Goal: Task Accomplishment & Management: Manage account settings

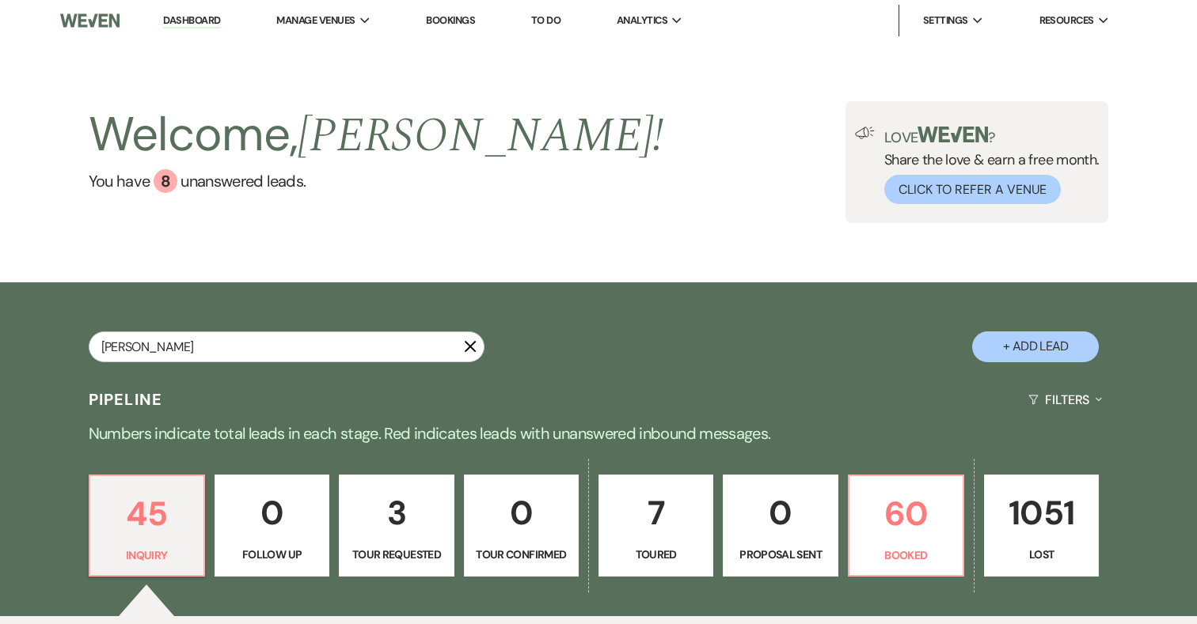
type input "[PERSON_NAME]"
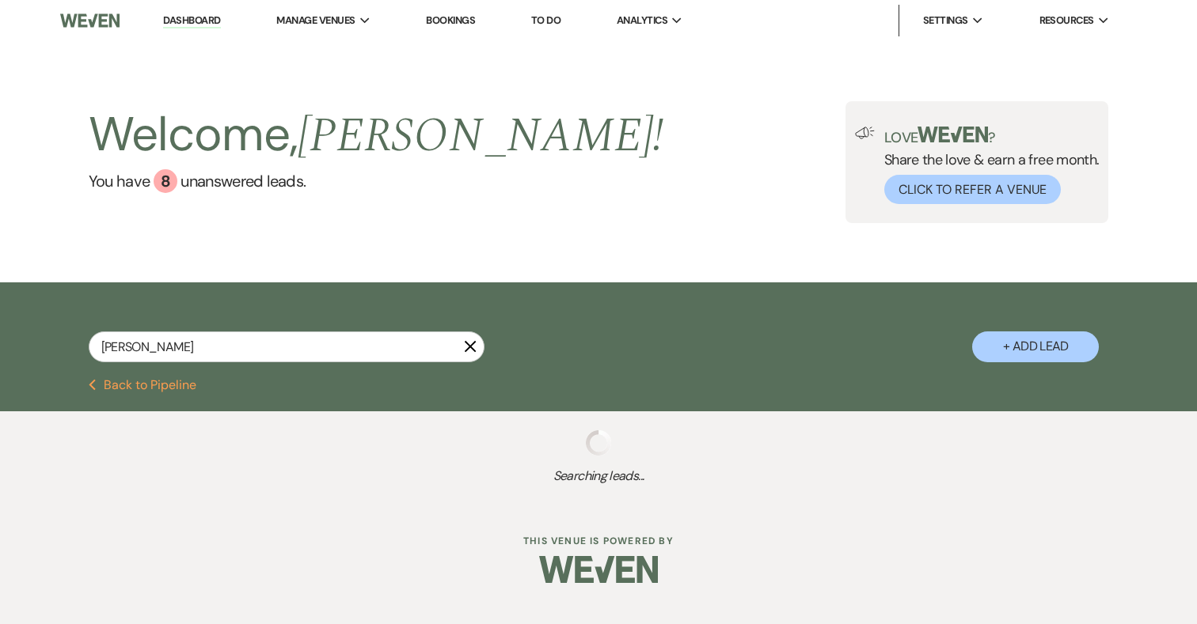
select select "8"
select select "5"
select select "8"
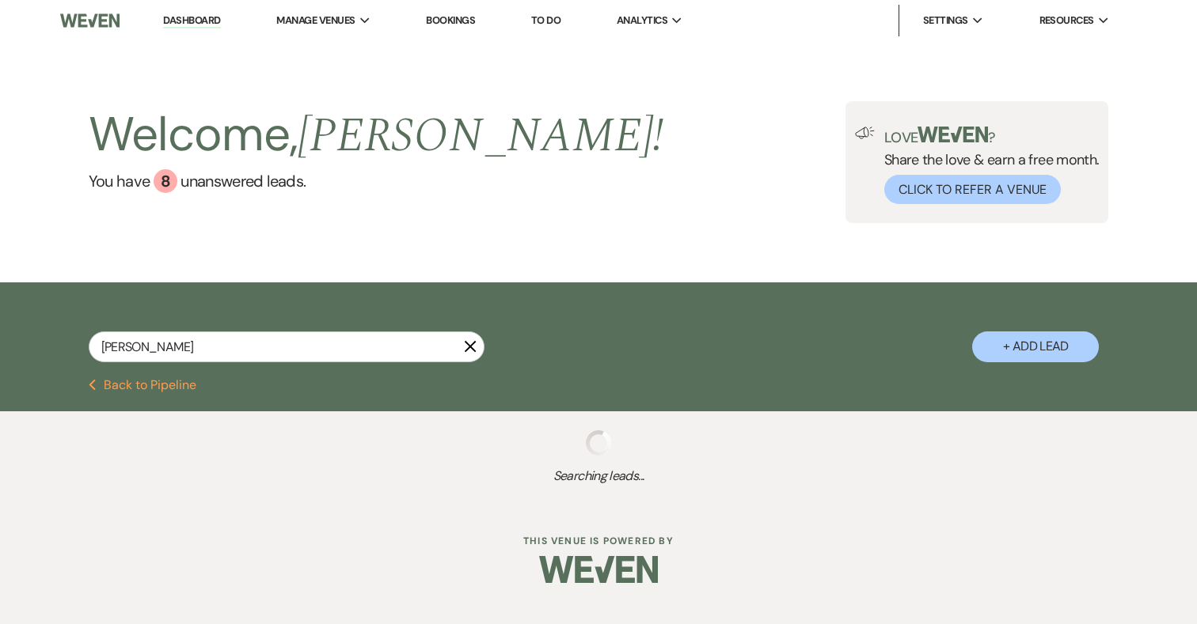
select select "5"
select select "8"
select select "5"
select select "8"
select select "5"
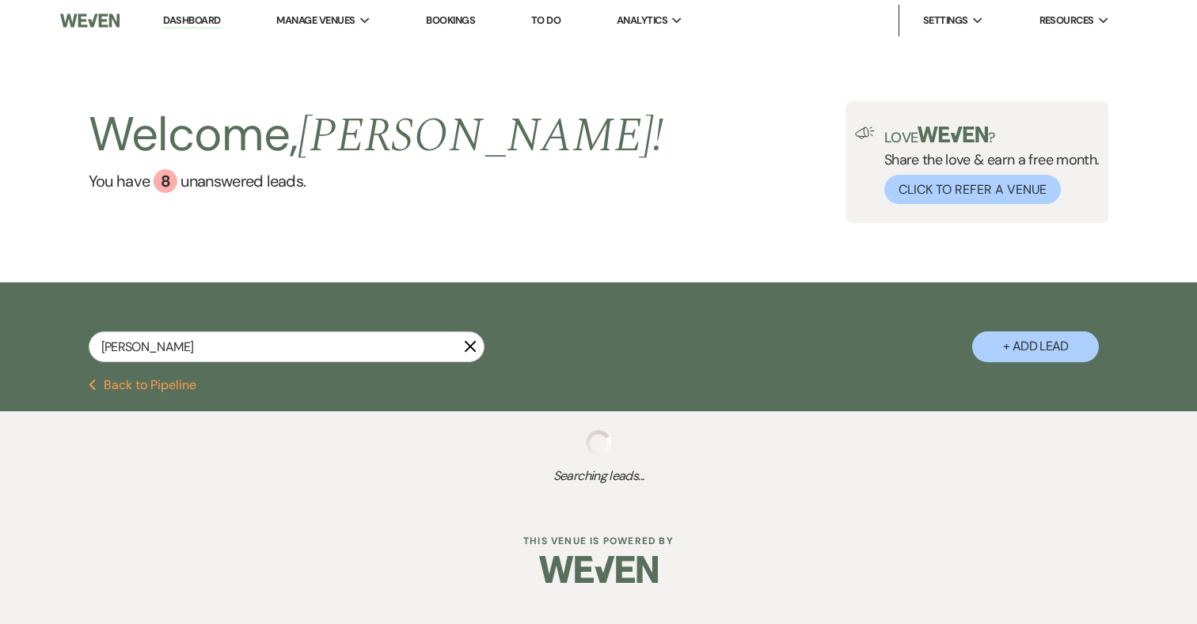
select select "8"
select select "5"
select select "8"
select select "5"
select select "8"
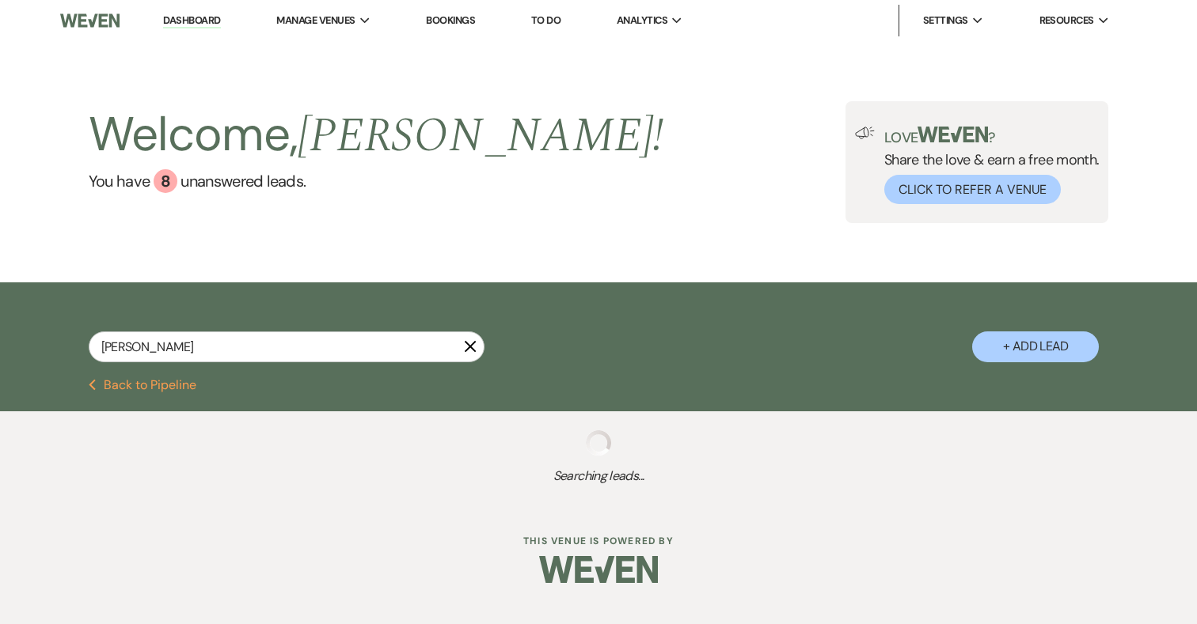
select select "8"
select select "5"
select select "8"
select select "4"
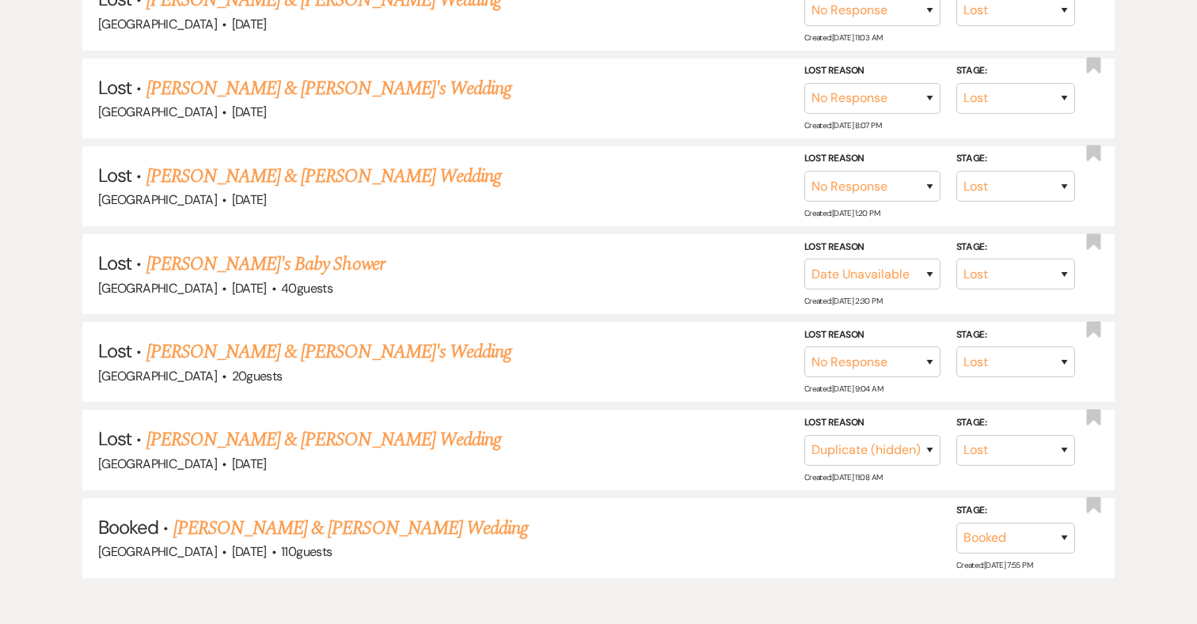
scroll to position [828, 0]
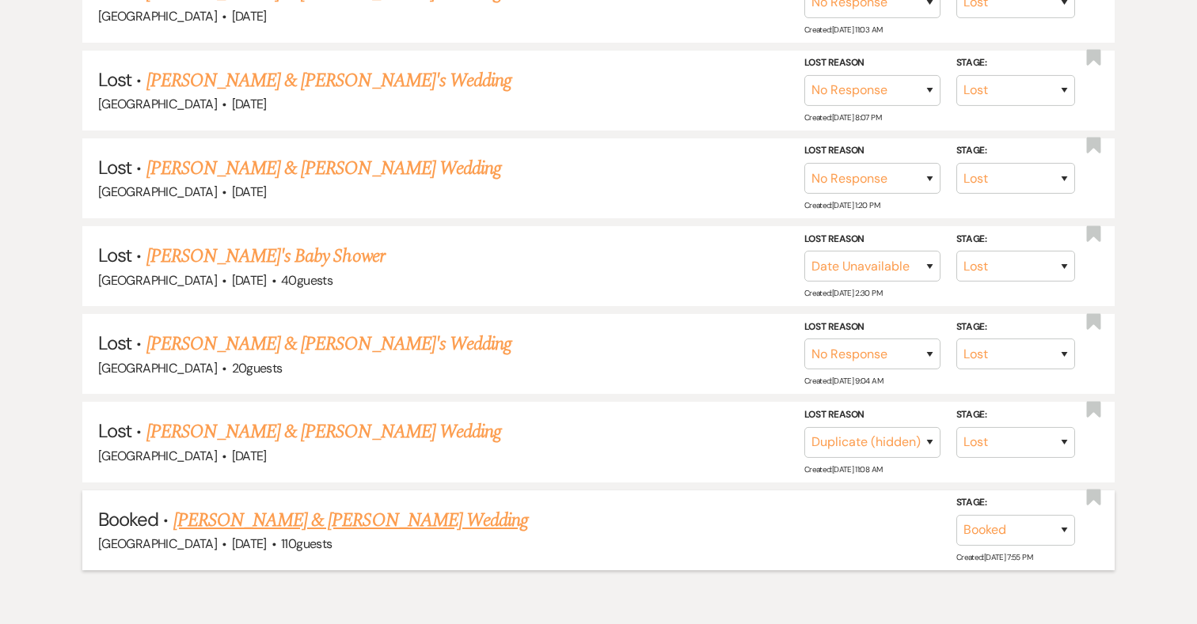
click at [369, 509] on link "Hannah Kelly & Jerry Taylor's Wedding" at bounding box center [350, 521] width 355 height 28
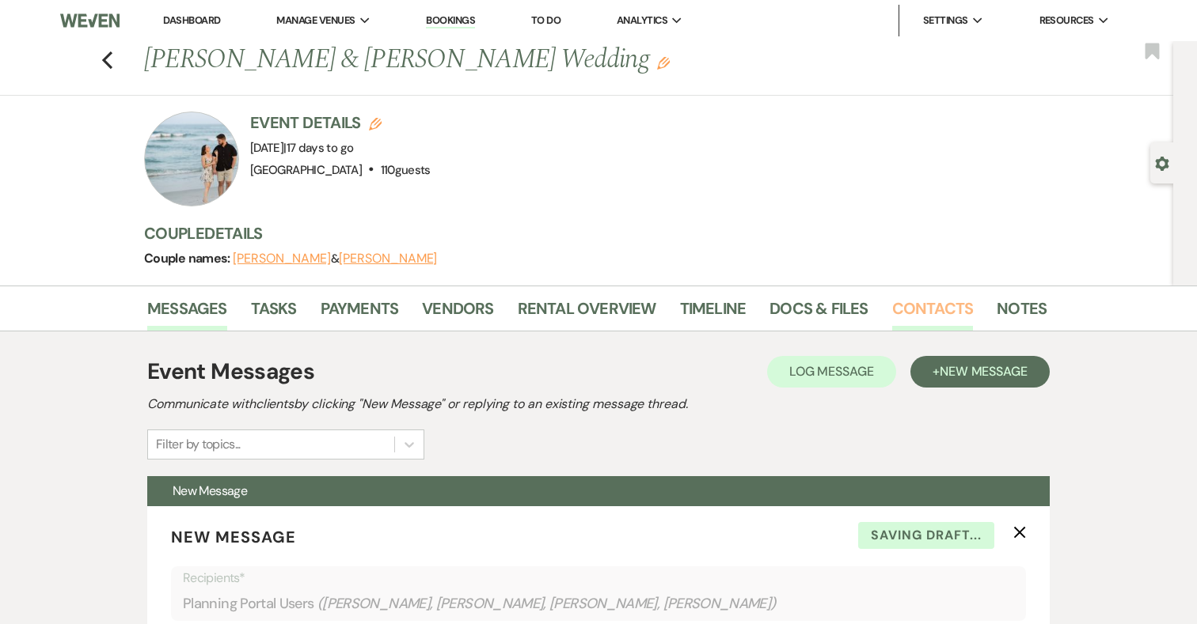
click at [941, 307] on link "Contacts" at bounding box center [933, 313] width 82 height 35
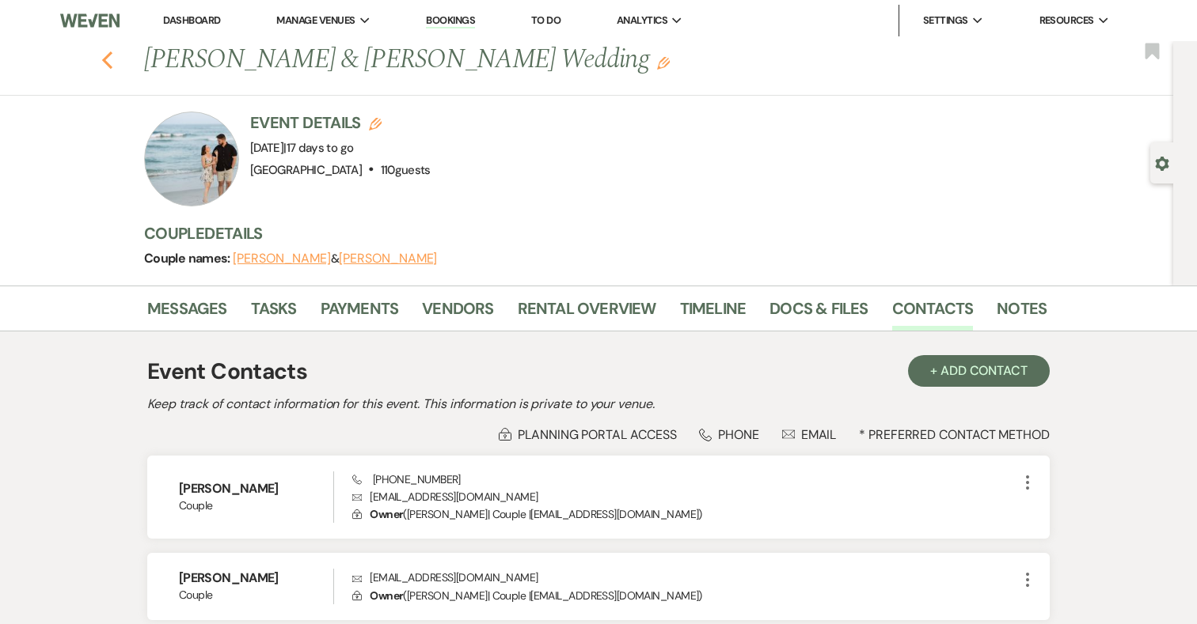
click at [104, 52] on icon "Previous" at bounding box center [107, 60] width 12 height 19
select select "8"
select select "5"
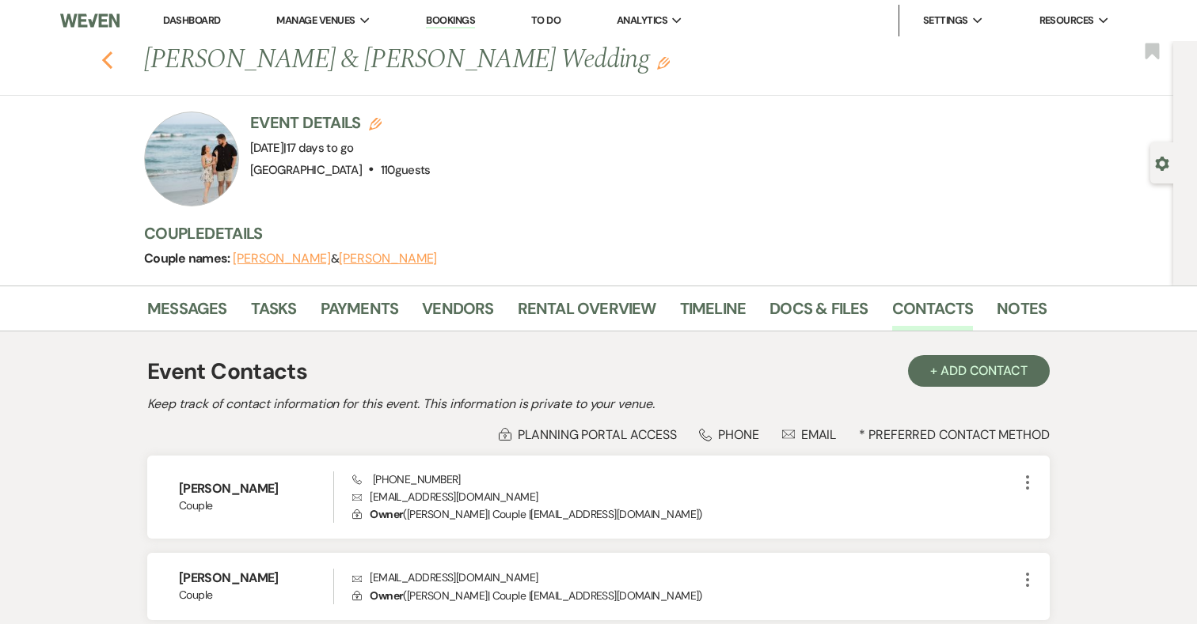
select select "8"
select select "5"
select select "8"
select select "5"
select select "8"
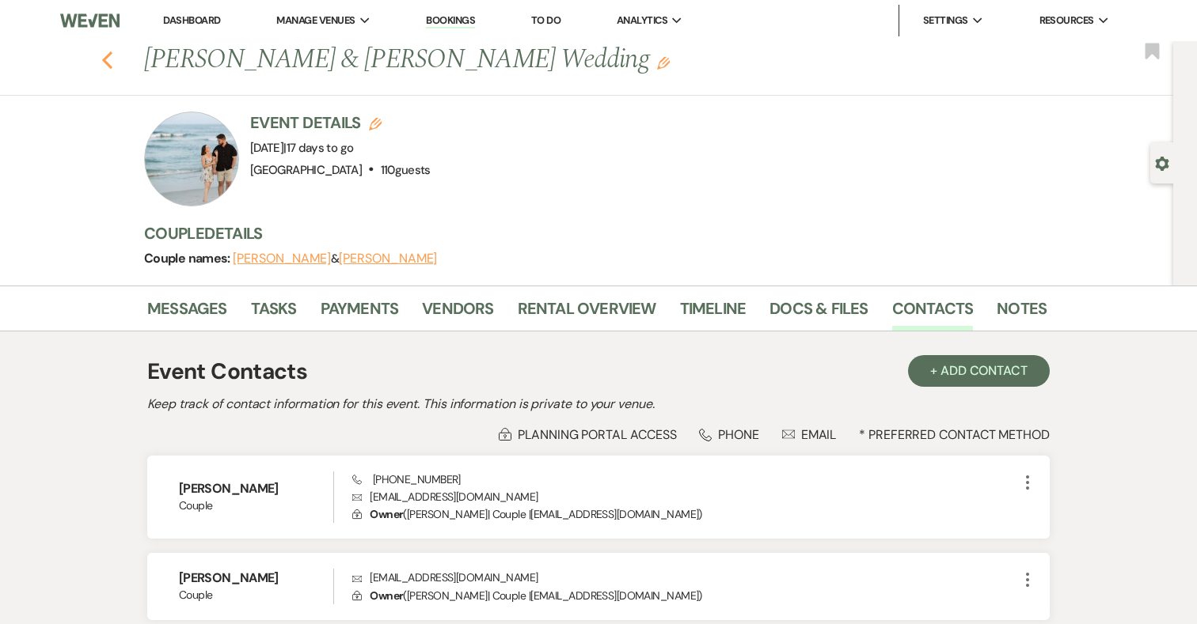
select select "5"
select select "8"
select select "5"
select select "8"
select select "5"
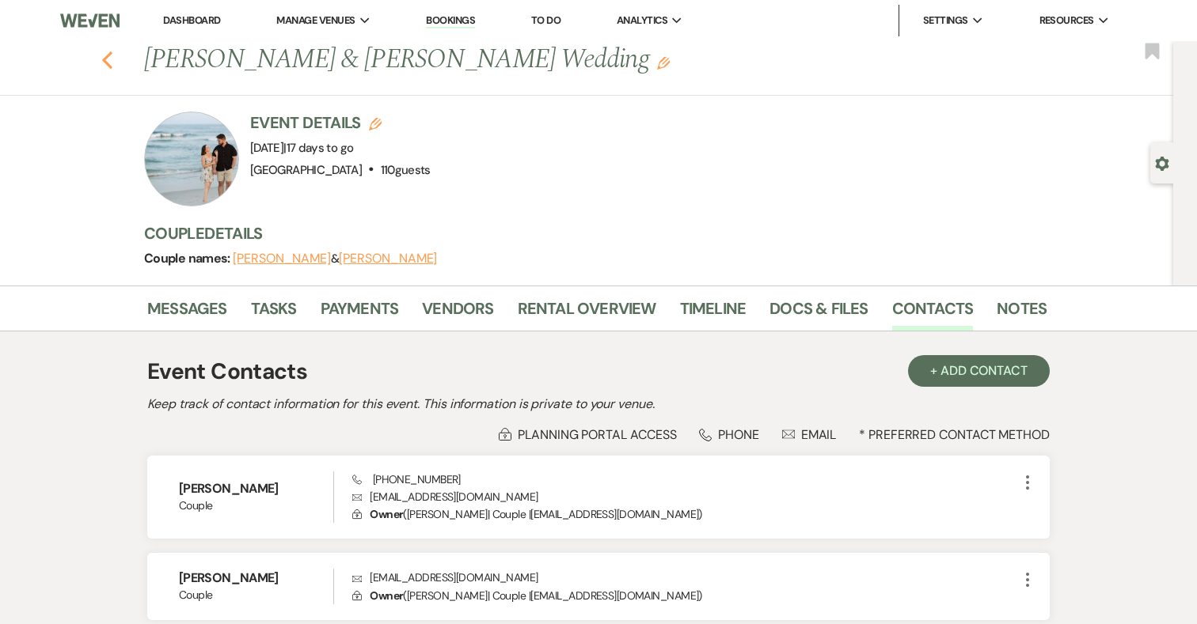
select select "8"
select select "5"
select select "8"
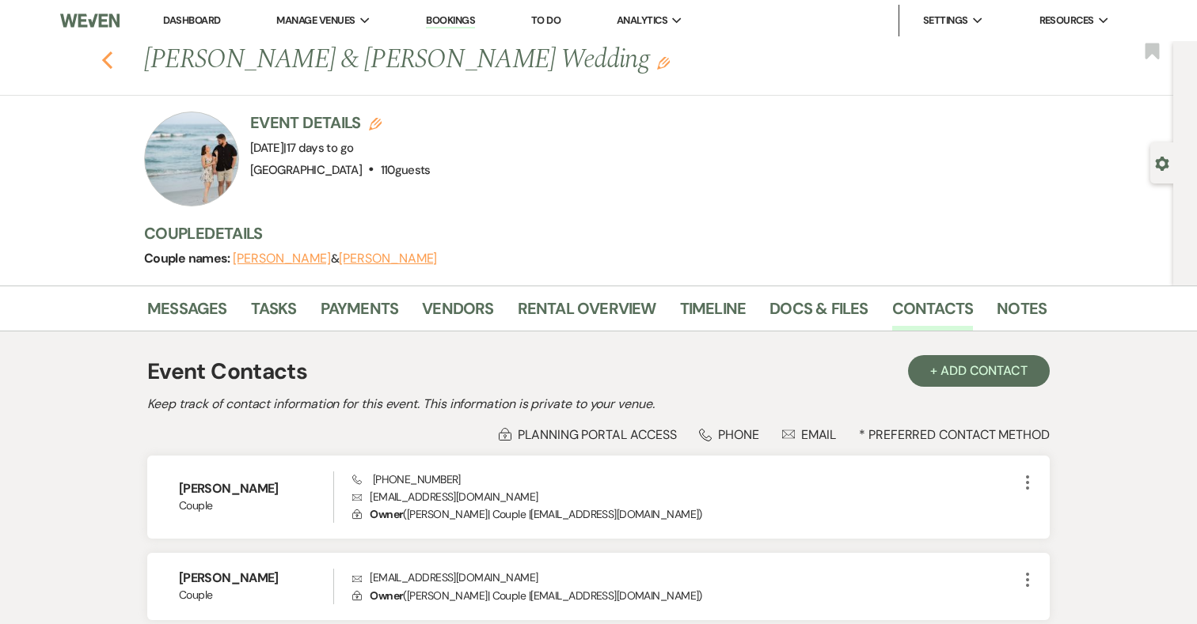
select select "4"
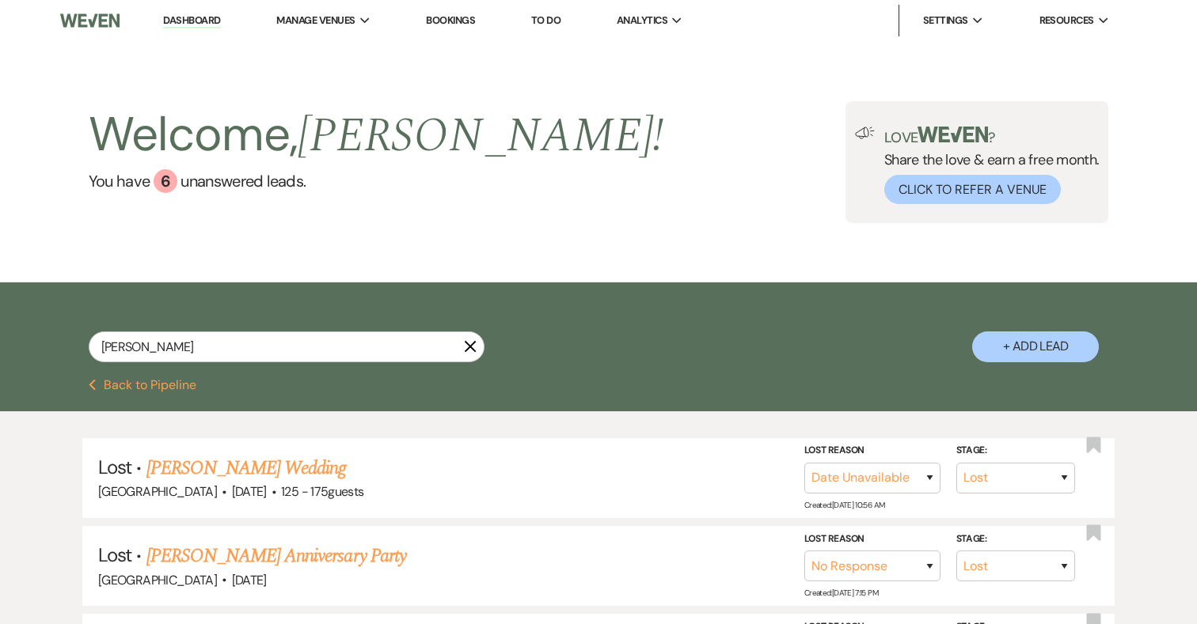
click at [191, 19] on link "Dashboard" at bounding box center [191, 20] width 57 height 15
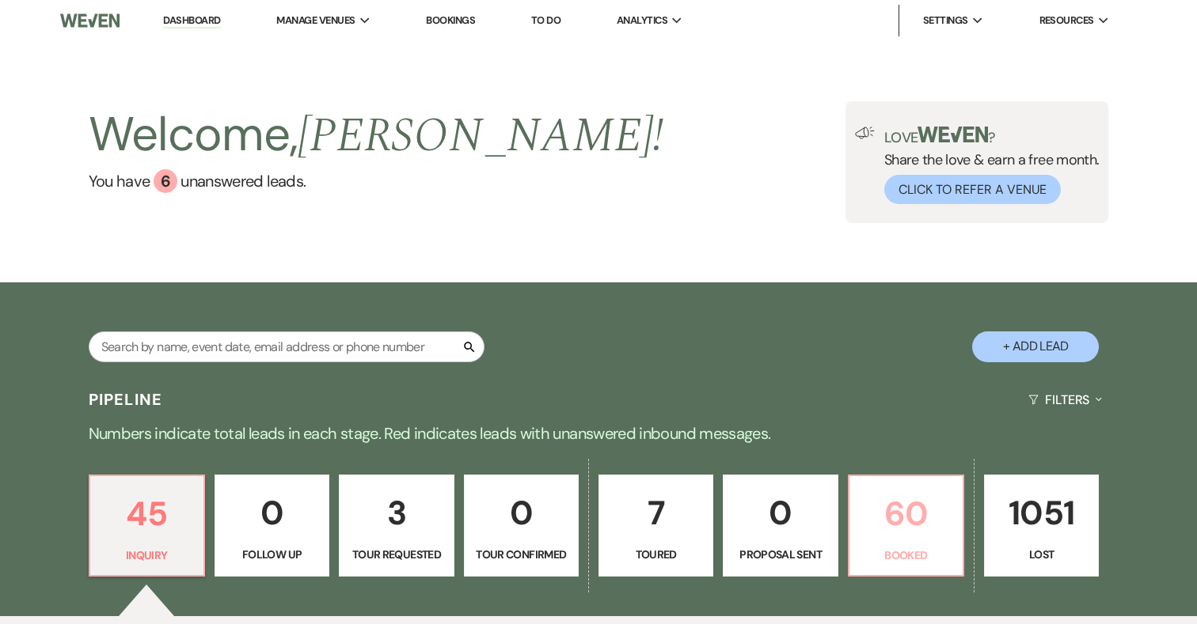
click at [922, 508] on p "60" at bounding box center [906, 514] width 94 height 53
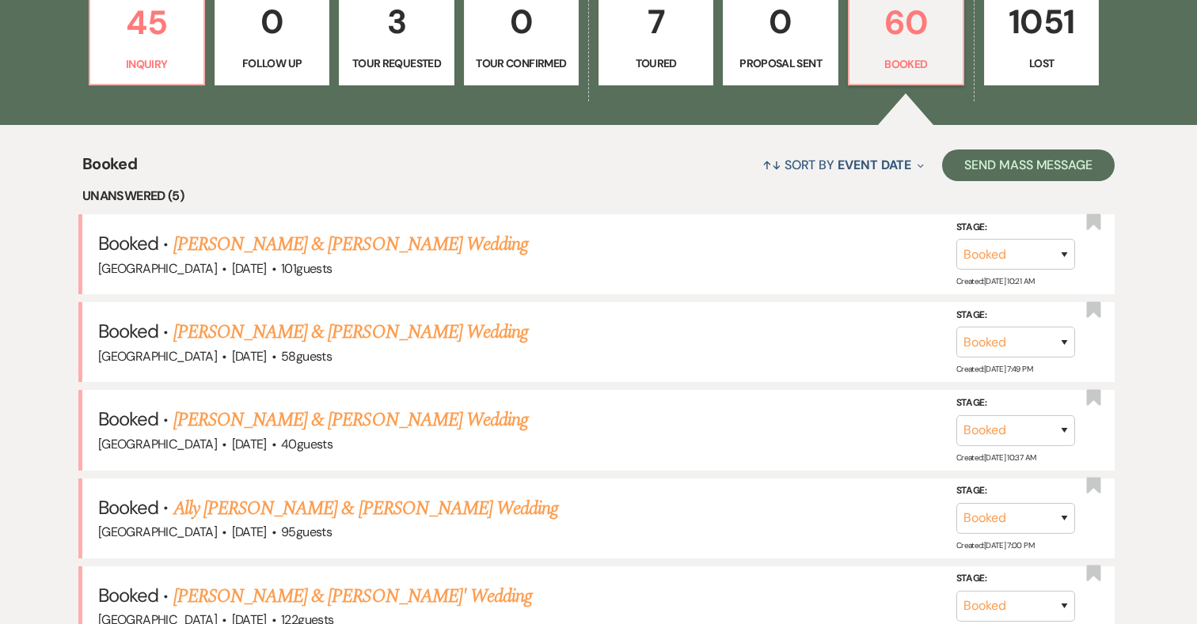
scroll to position [501, 0]
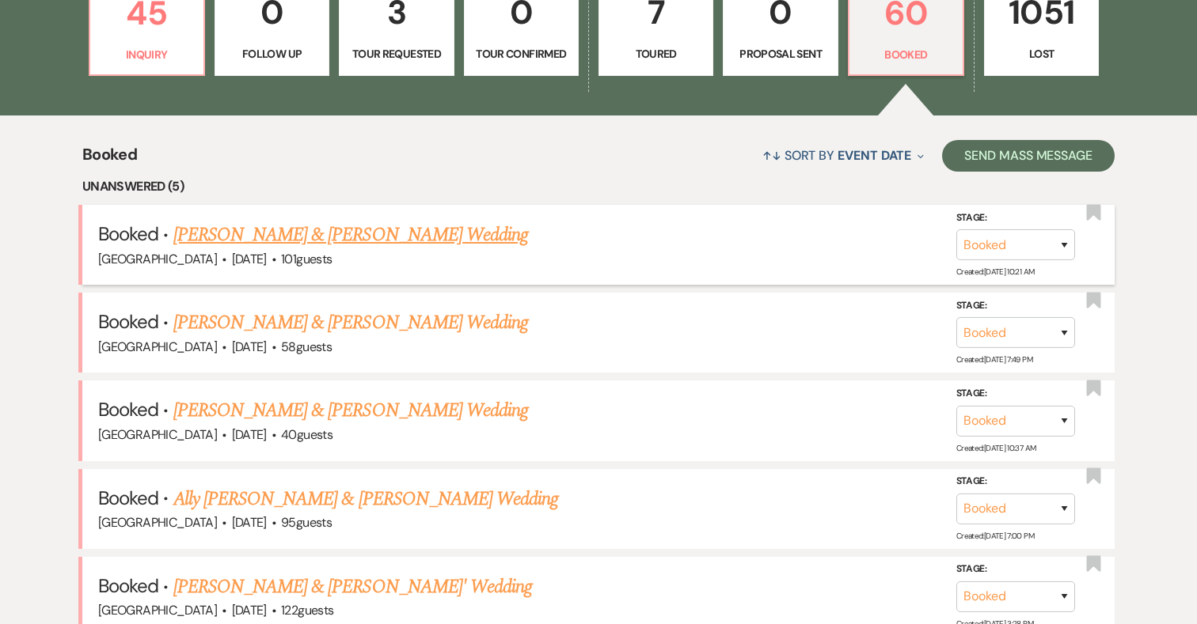
click at [389, 235] on link "Jordan Wills & Sam Nidenberg's Wedding" at bounding box center [350, 235] width 355 height 28
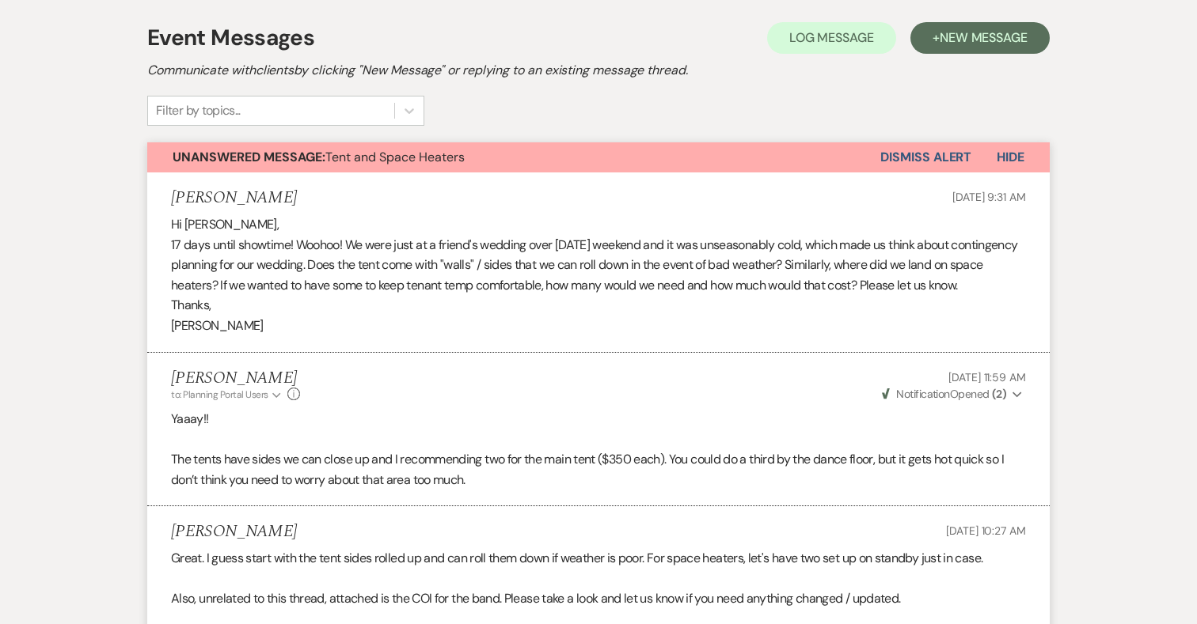
scroll to position [161, 0]
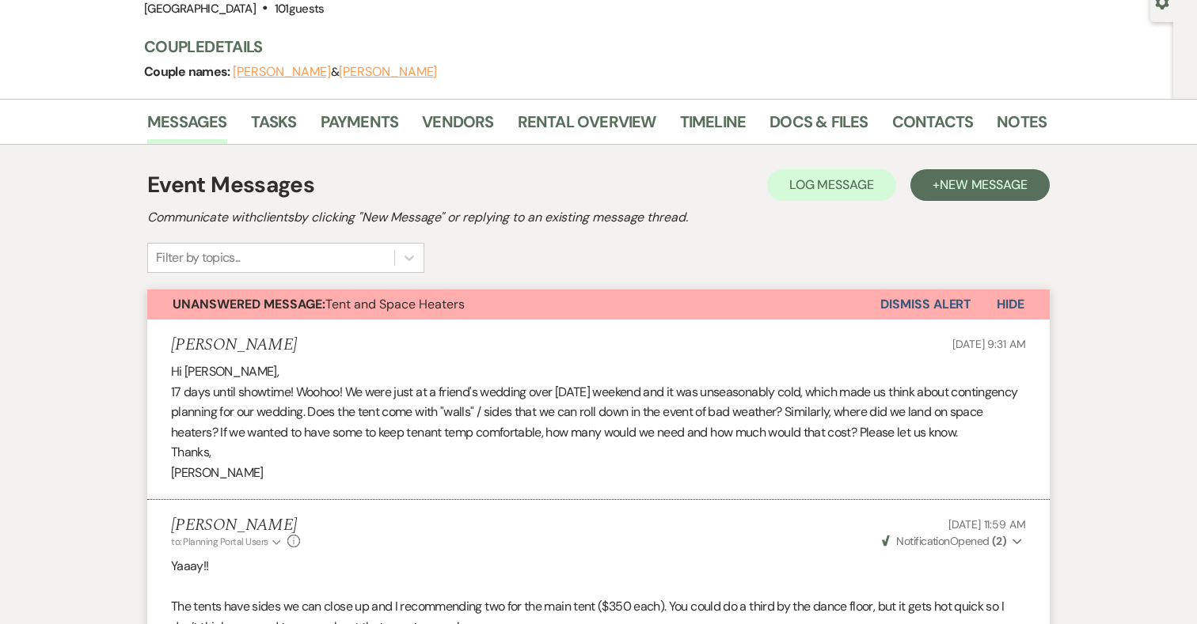
click at [936, 301] on button "Dismiss Alert" at bounding box center [925, 305] width 91 height 30
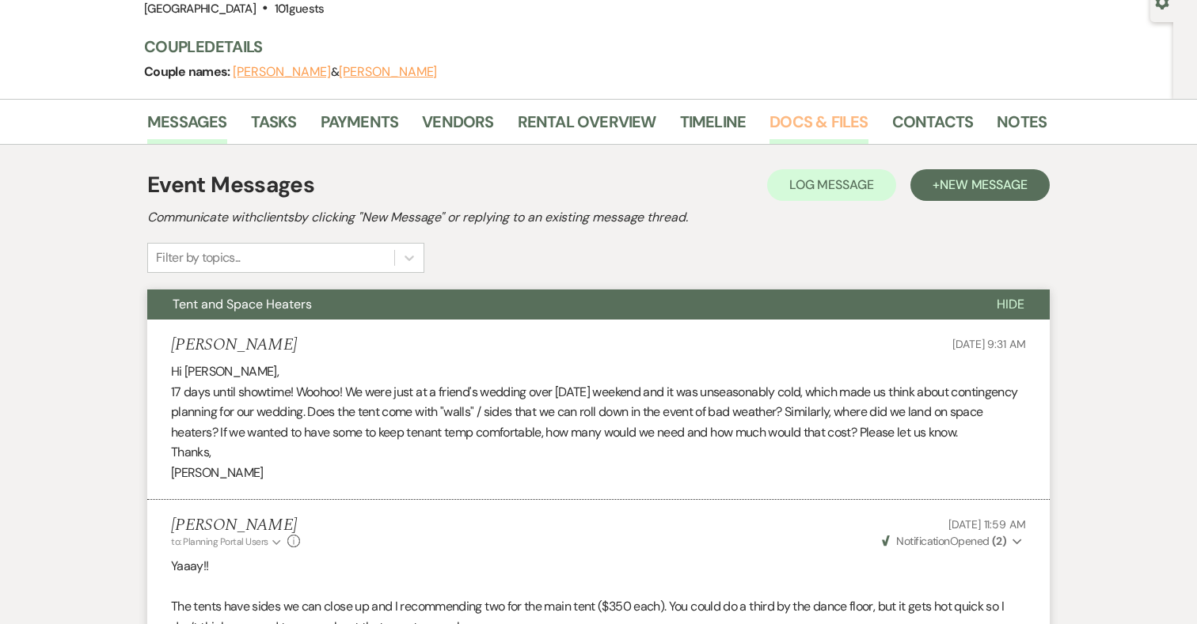
click at [818, 120] on link "Docs & Files" at bounding box center [818, 126] width 98 height 35
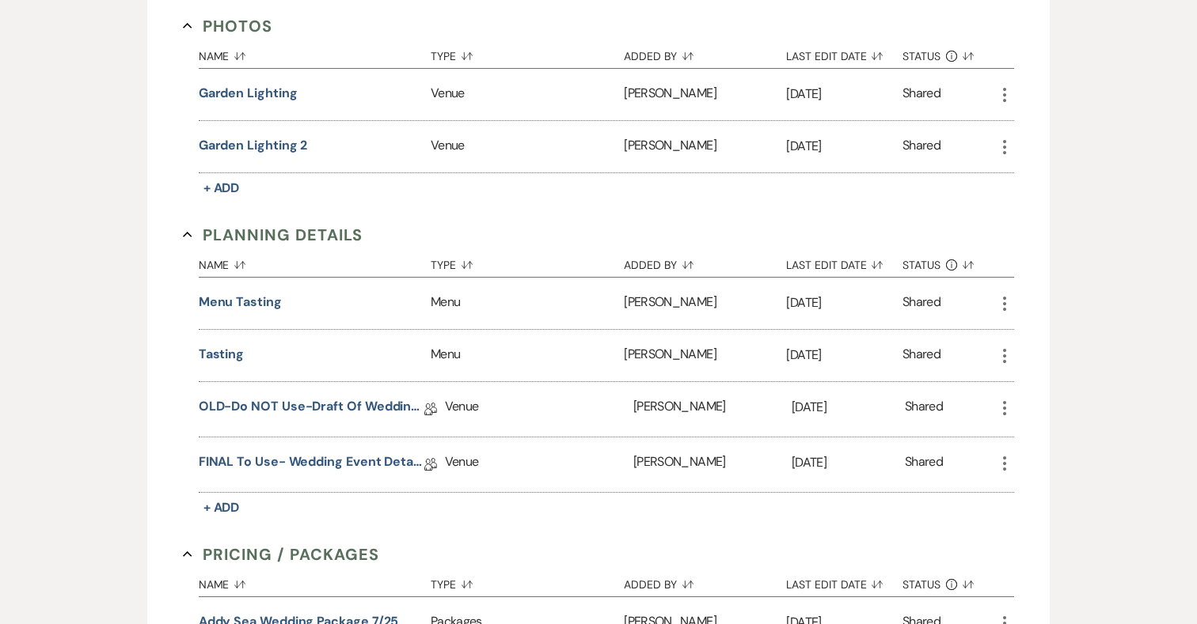
scroll to position [1418, 0]
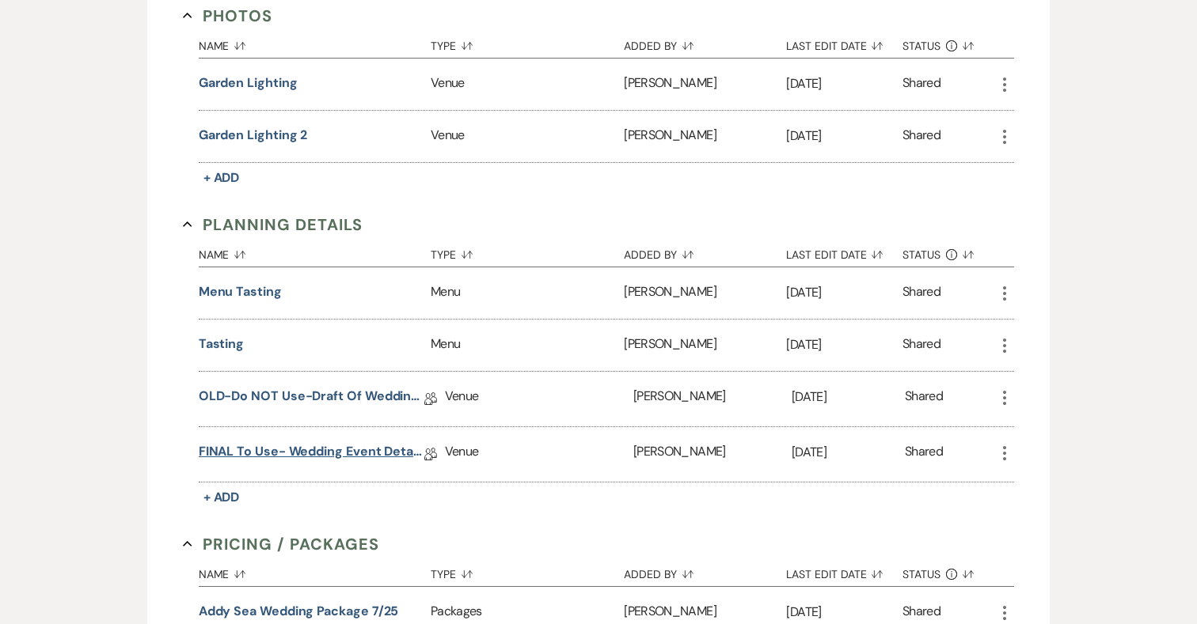
click at [341, 443] on link "FINAL to use- Wedding Event Details" at bounding box center [312, 454] width 226 height 25
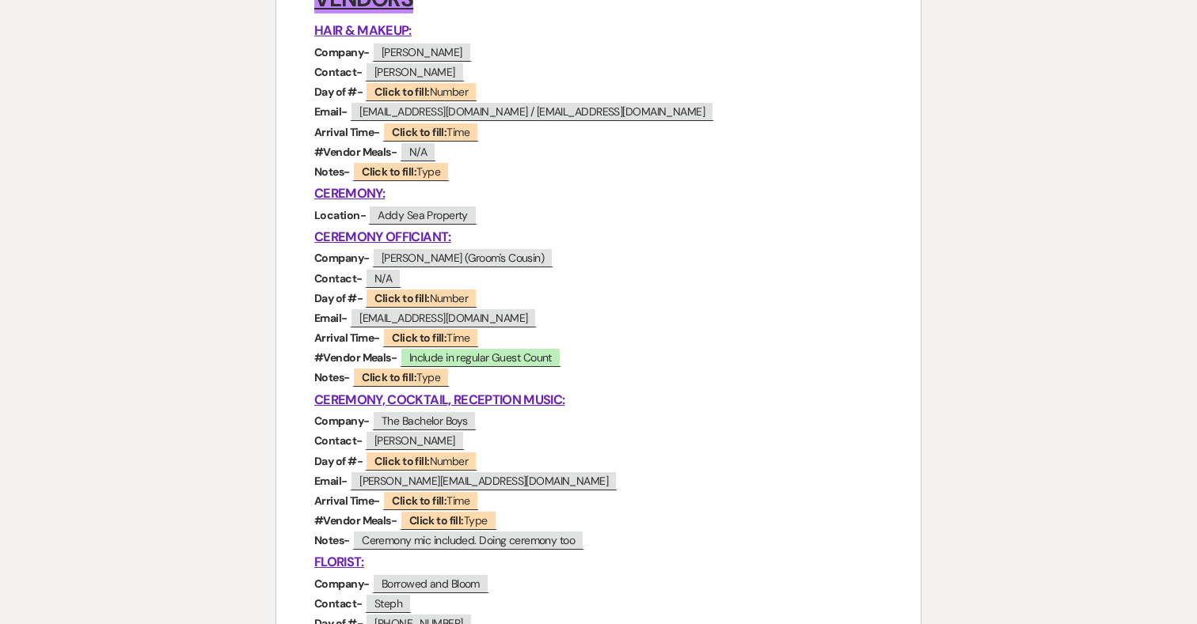
scroll to position [473, 0]
click at [433, 295] on span "Click to fill: Number" at bounding box center [421, 297] width 112 height 21
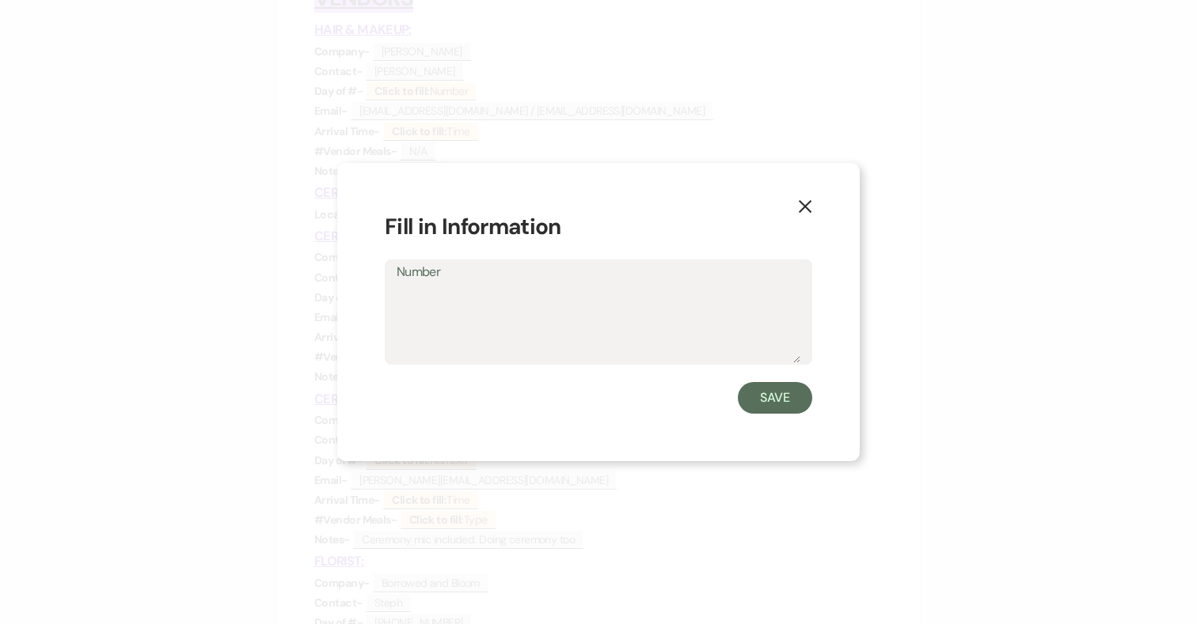
click at [509, 303] on textarea "Number" at bounding box center [599, 323] width 404 height 79
type textarea "585-261-4444"
click at [793, 403] on button "Save" at bounding box center [775, 398] width 74 height 32
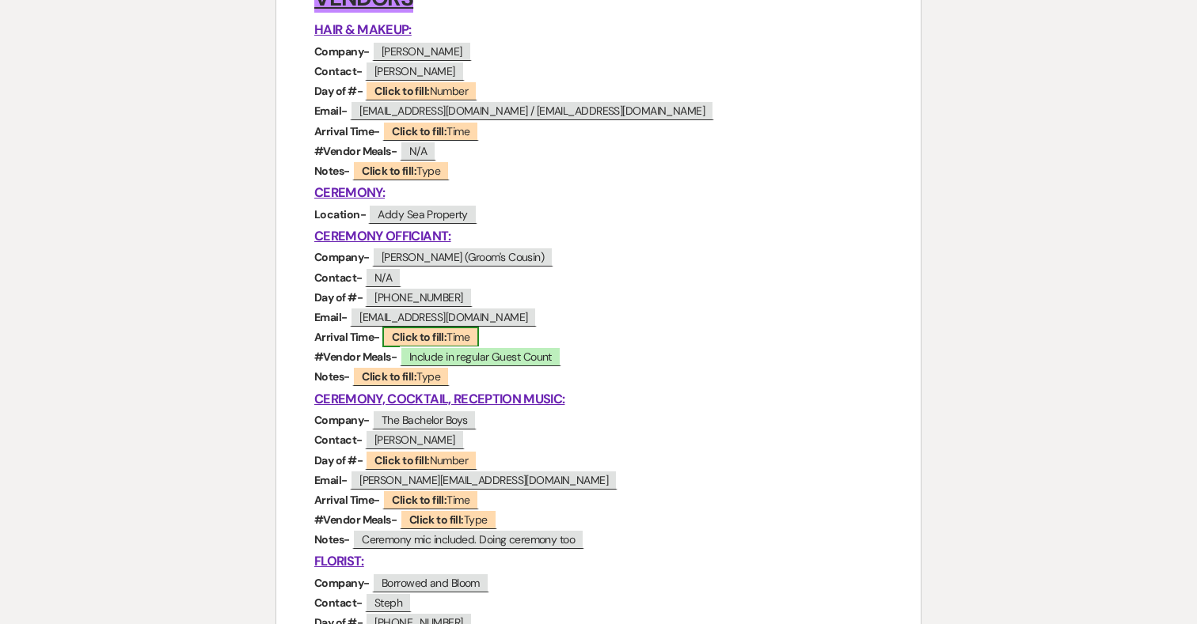
click at [419, 336] on b "Click to fill:" at bounding box center [419, 337] width 55 height 14
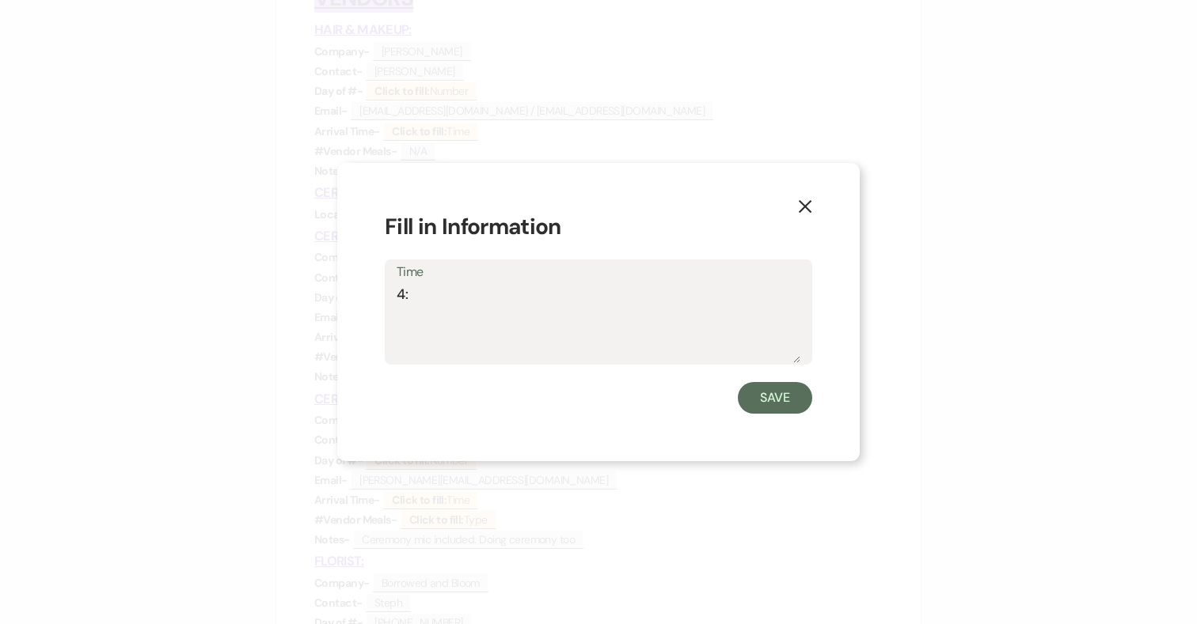
type textarea "4"
type textarea "3:00pm Rehearsal / 4:00pm Ceremony (Check in with Band)"
click at [765, 406] on button "Save" at bounding box center [775, 398] width 74 height 32
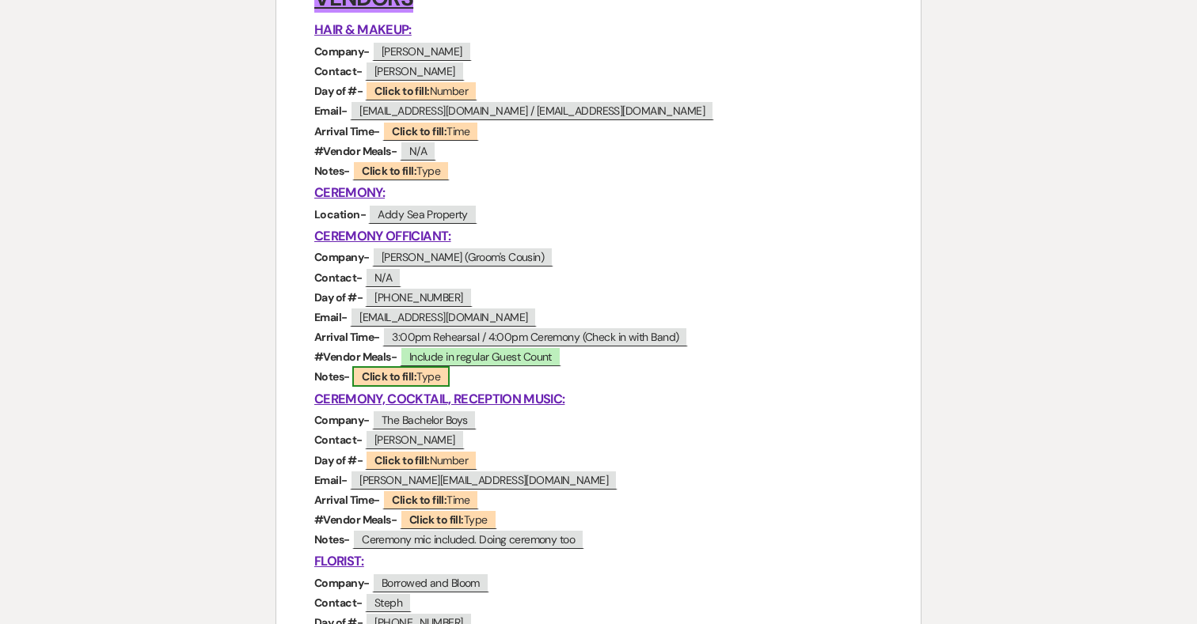
click at [409, 386] on span "Click to fill: Type" at bounding box center [400, 376] width 97 height 21
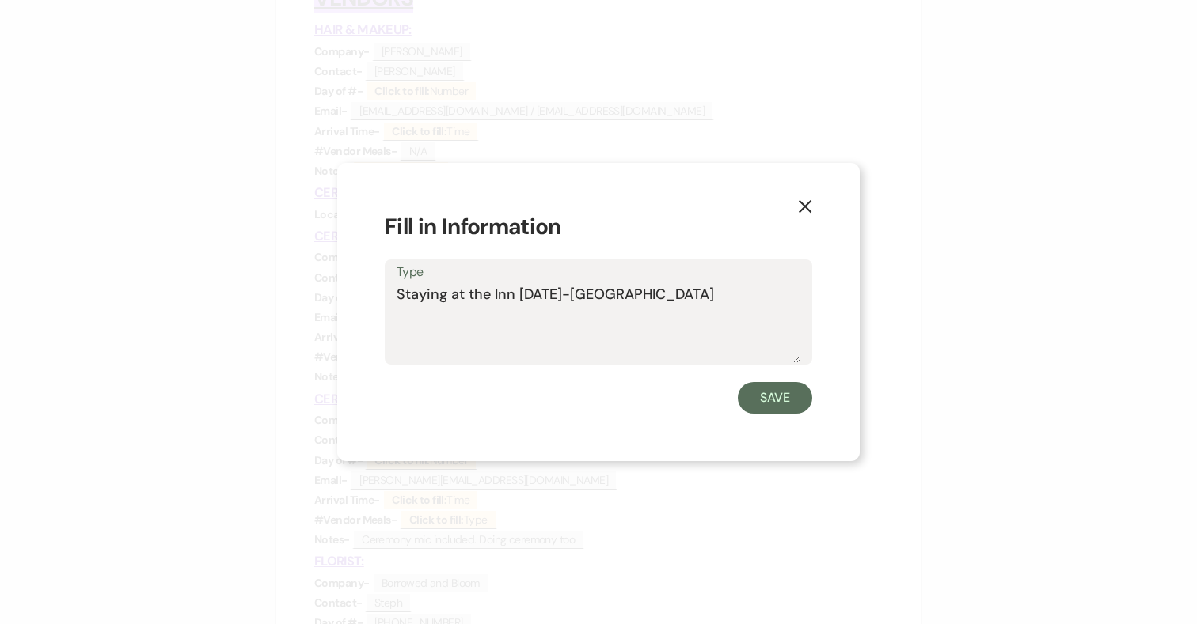
type textarea "Staying at the Inn Thursday-Sunday"
click at [787, 400] on button "Save" at bounding box center [775, 398] width 74 height 32
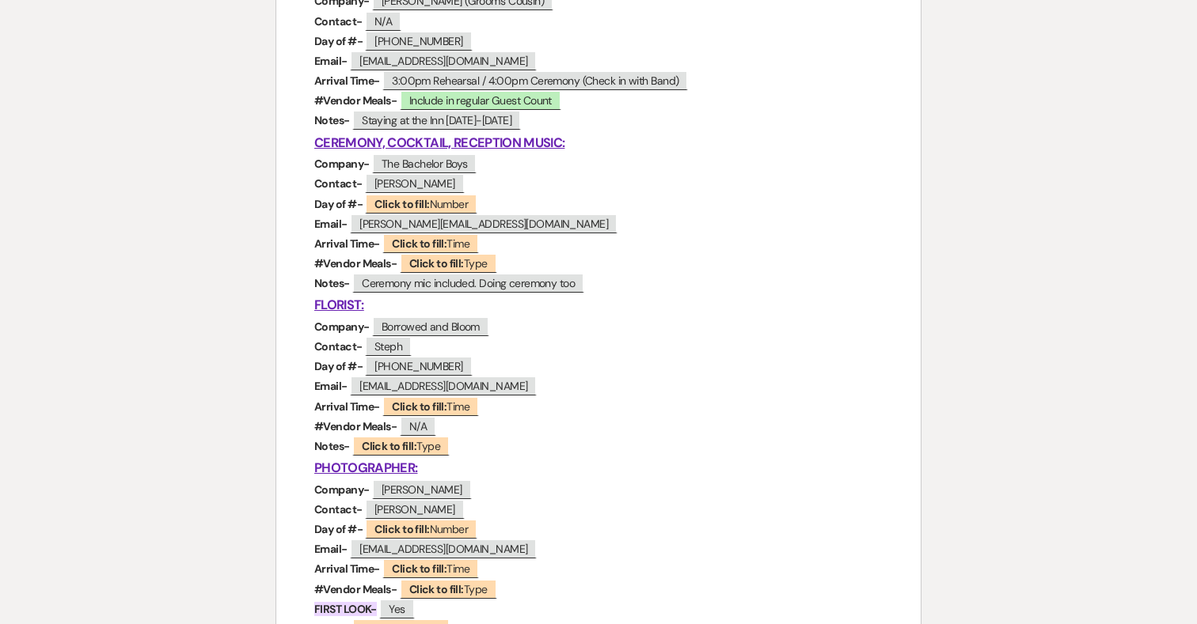
scroll to position [741, 0]
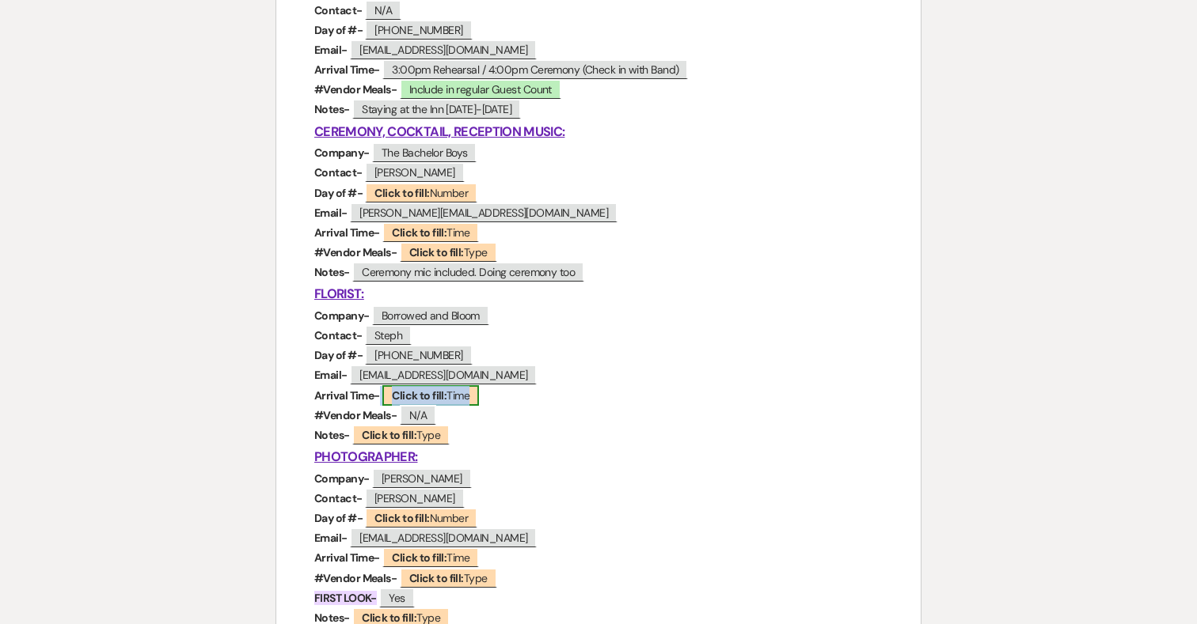
click at [416, 396] on b "Click to fill:" at bounding box center [419, 396] width 55 height 14
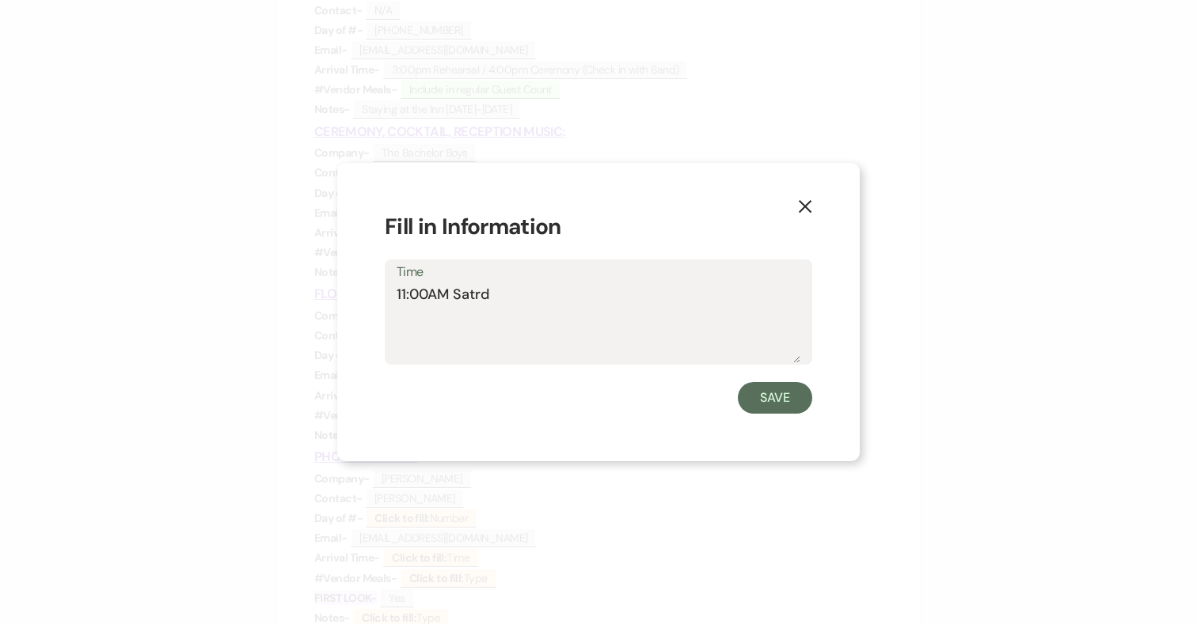
click at [398, 293] on textarea "11:00AM Satrd" at bounding box center [599, 323] width 404 height 79
click at [676, 293] on textarea "Friday-After 3pm for tent install / 11:00AM Satrd" at bounding box center [599, 323] width 404 height 79
click at [716, 295] on textarea "Friday-After 3pm for tent install / 11:00am Satrd" at bounding box center [599, 323] width 404 height 79
type textarea "Friday-After 3pm for tent install / 11:00am Saturday with take down at 10:00pm"
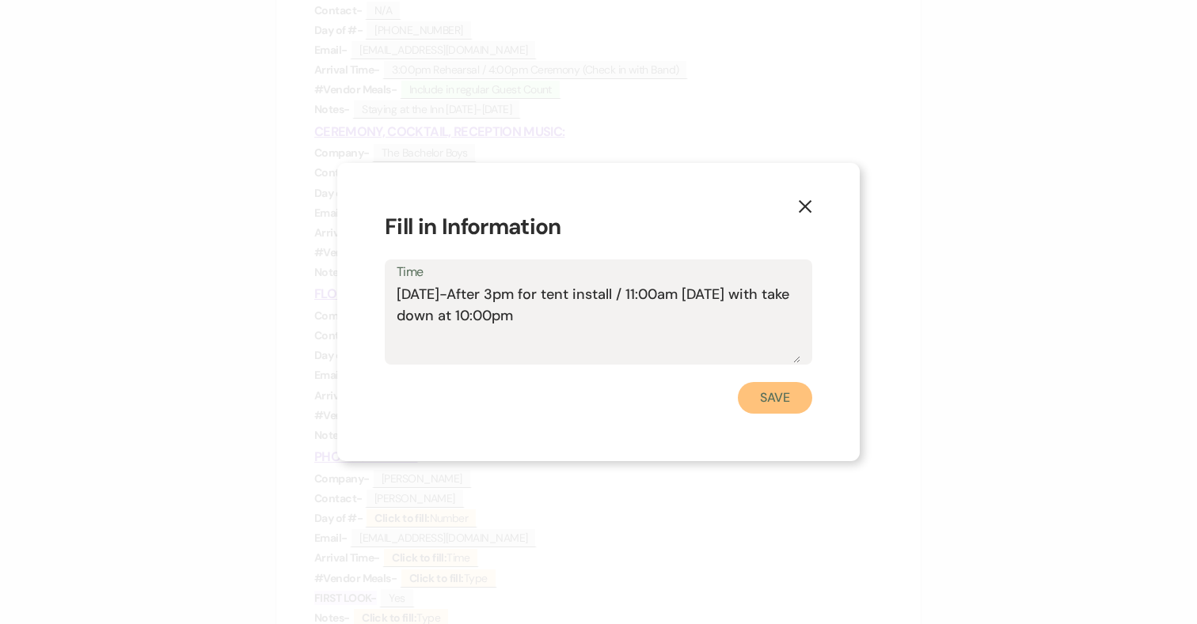
click at [776, 407] on button "Save" at bounding box center [775, 398] width 74 height 32
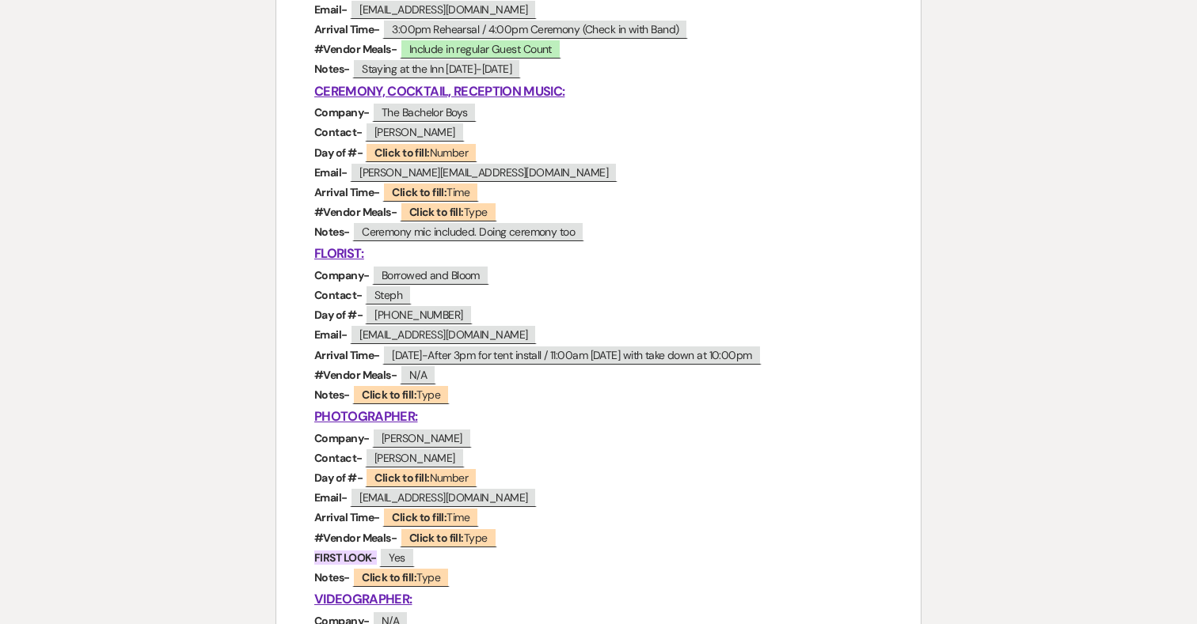
scroll to position [782, 0]
click at [427, 397] on span "Click to fill: Type" at bounding box center [400, 394] width 97 height 21
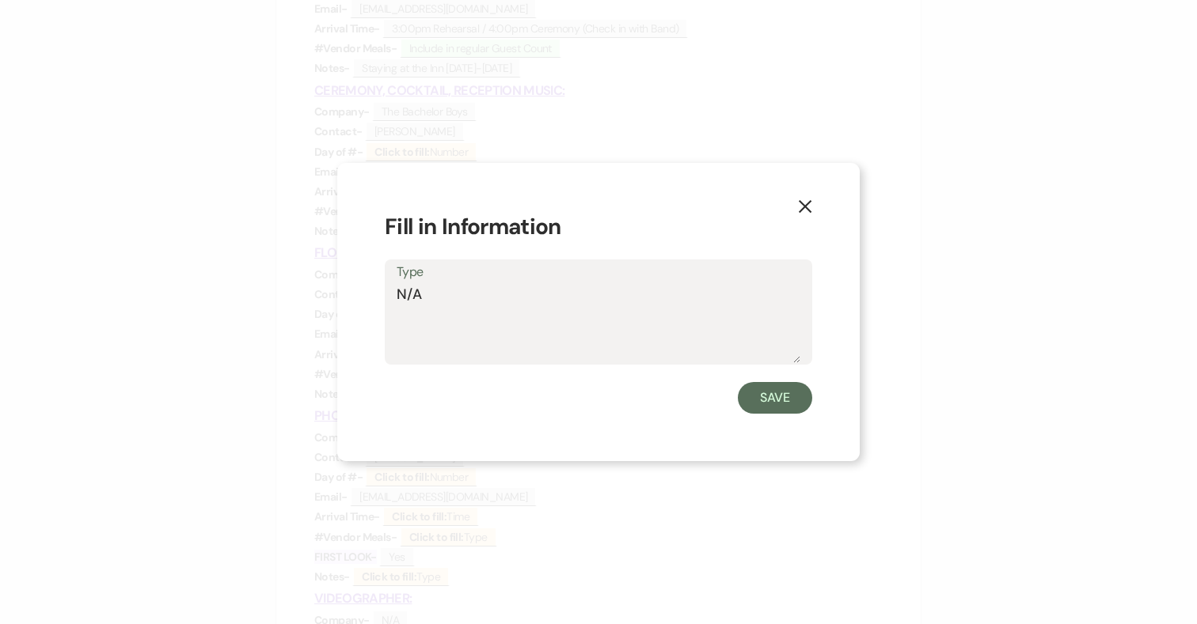
drag, startPoint x: 432, startPoint y: 294, endPoint x: 366, endPoint y: 294, distance: 65.7
click at [366, 294] on div "X Fill in Information Type N/A Save" at bounding box center [598, 312] width 522 height 298
type textarea "Tent Install, personals, arch and centerpieces"
click at [778, 393] on button "Save" at bounding box center [775, 398] width 74 height 32
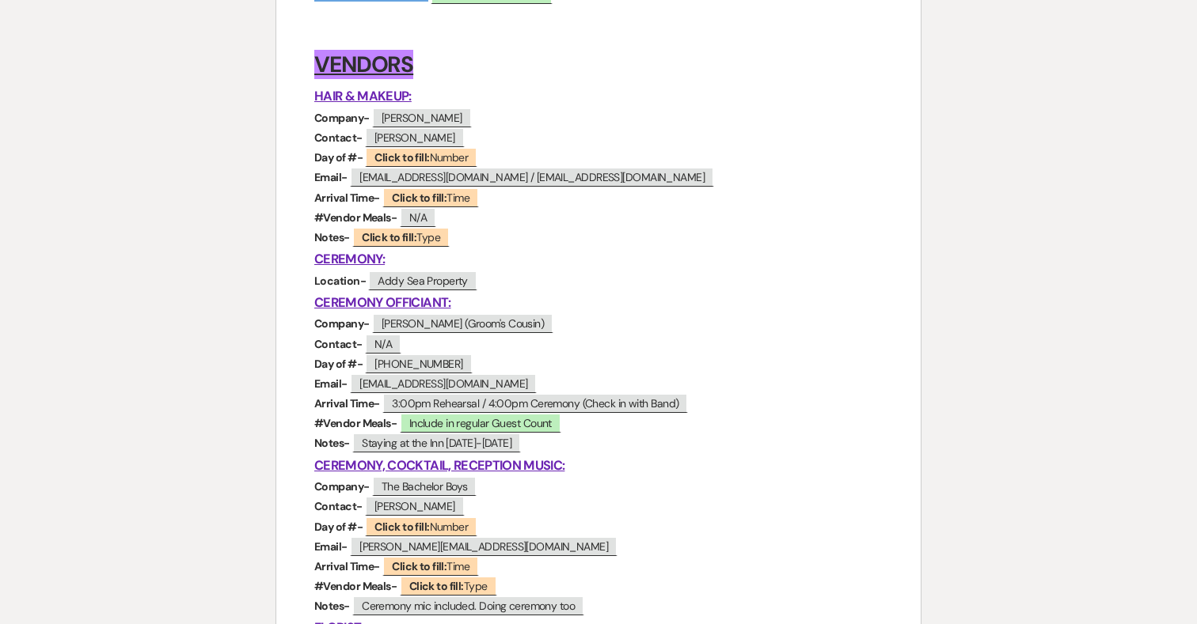
scroll to position [381, 0]
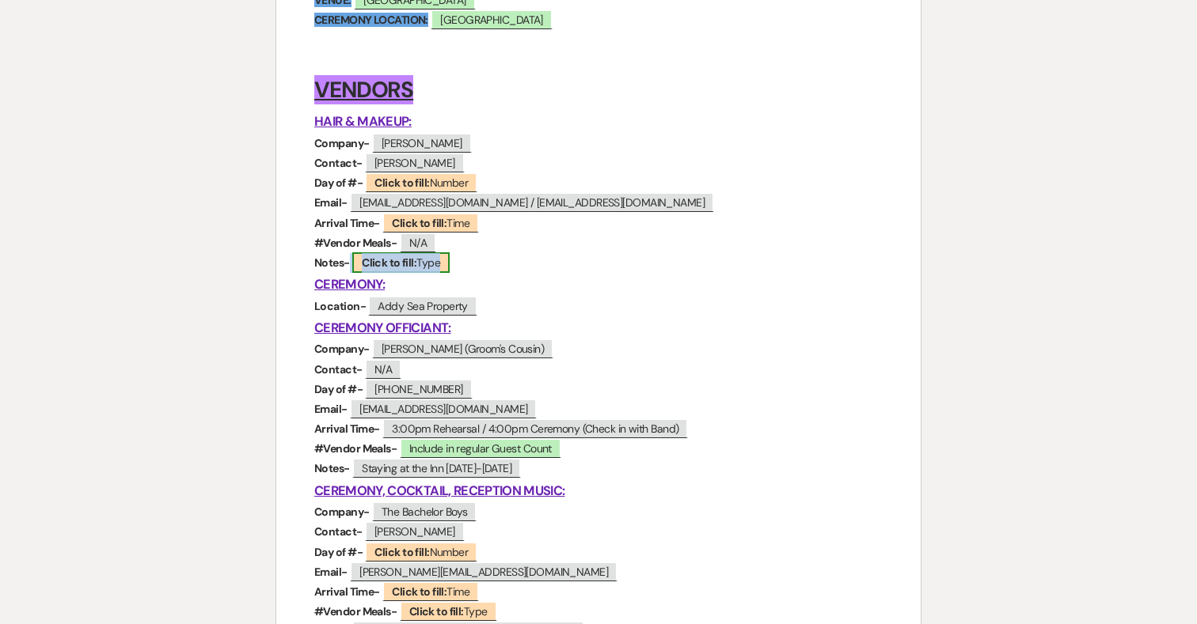
click at [421, 264] on span "Click to fill: Type" at bounding box center [400, 262] width 97 height 21
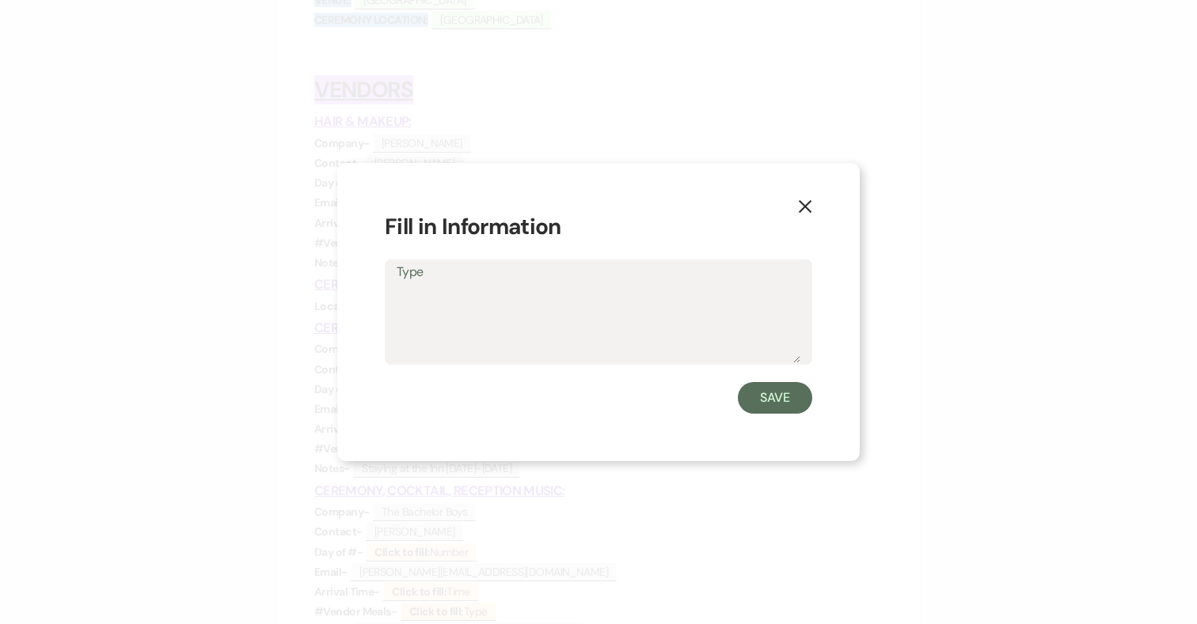
type textarea "8-1 for makeup and hair! My number is 4438800067 Ericka is +1 (862) 591-8191"
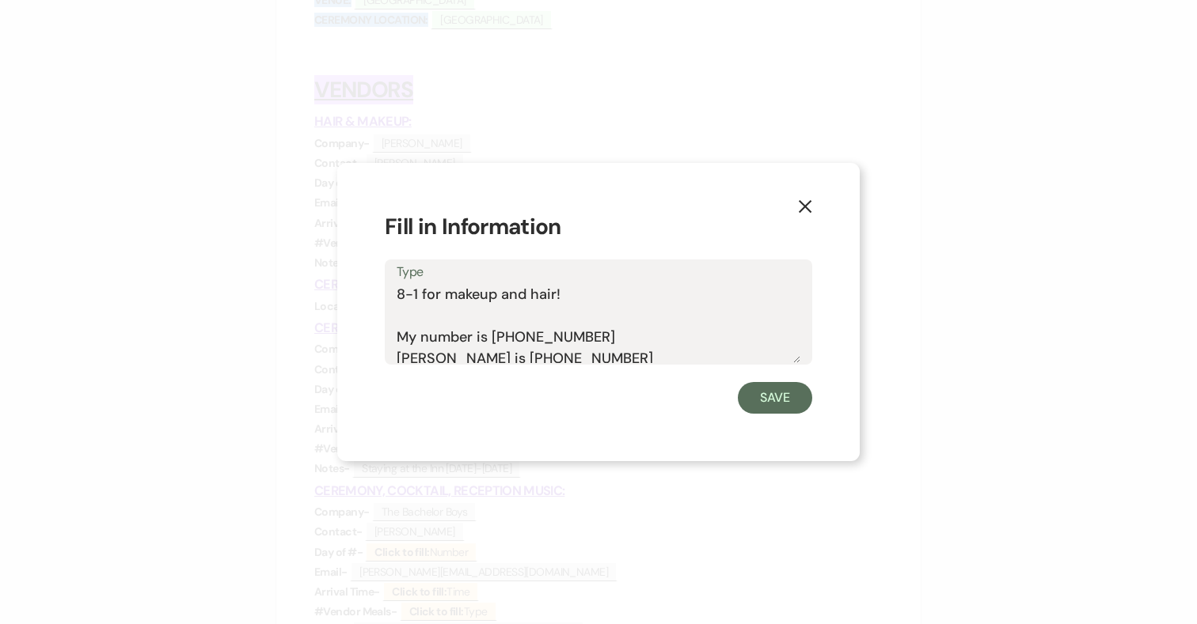
scroll to position [5, 0]
drag, startPoint x: 581, startPoint y: 331, endPoint x: 494, endPoint y: 330, distance: 87.1
click at [494, 330] on textarea "8-1 for makeup and hair! My number is 4438800067 Ericka is +1 (862) 591-8191" at bounding box center [599, 323] width 404 height 79
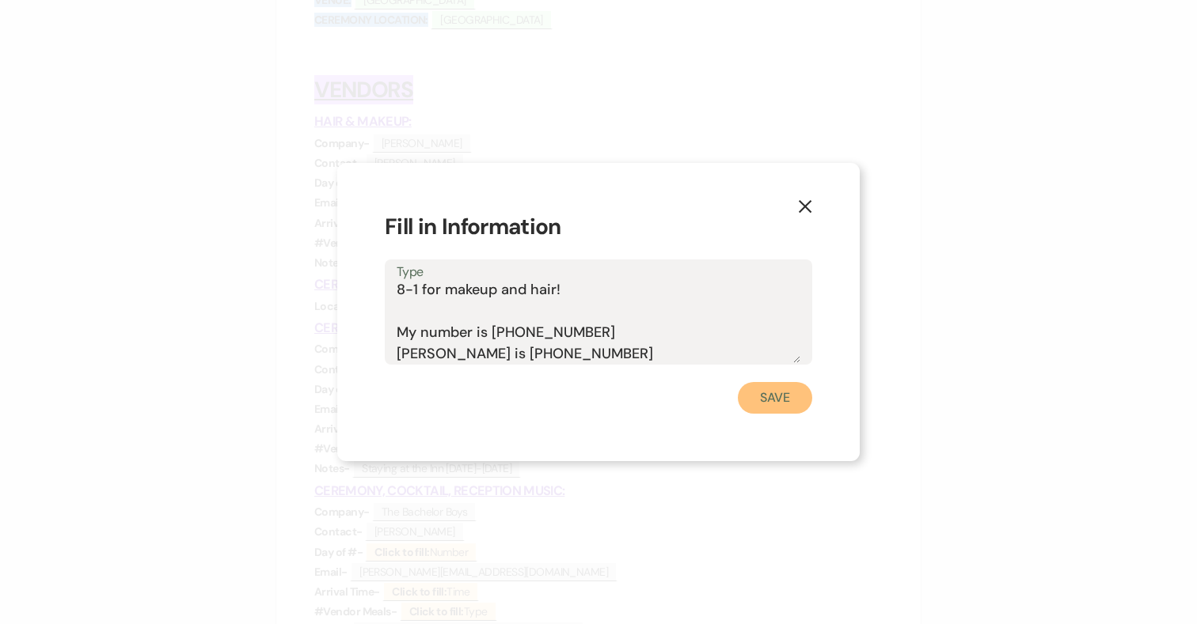
click at [794, 395] on button "Save" at bounding box center [775, 398] width 74 height 32
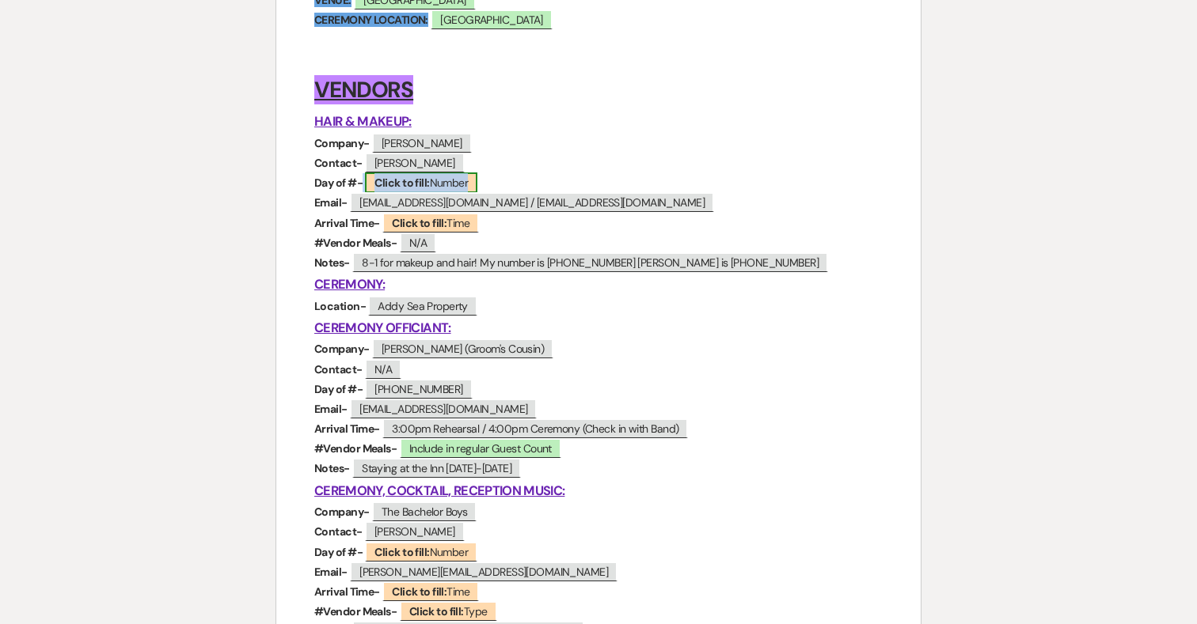
click at [449, 183] on span "Click to fill: Number" at bounding box center [421, 183] width 112 height 21
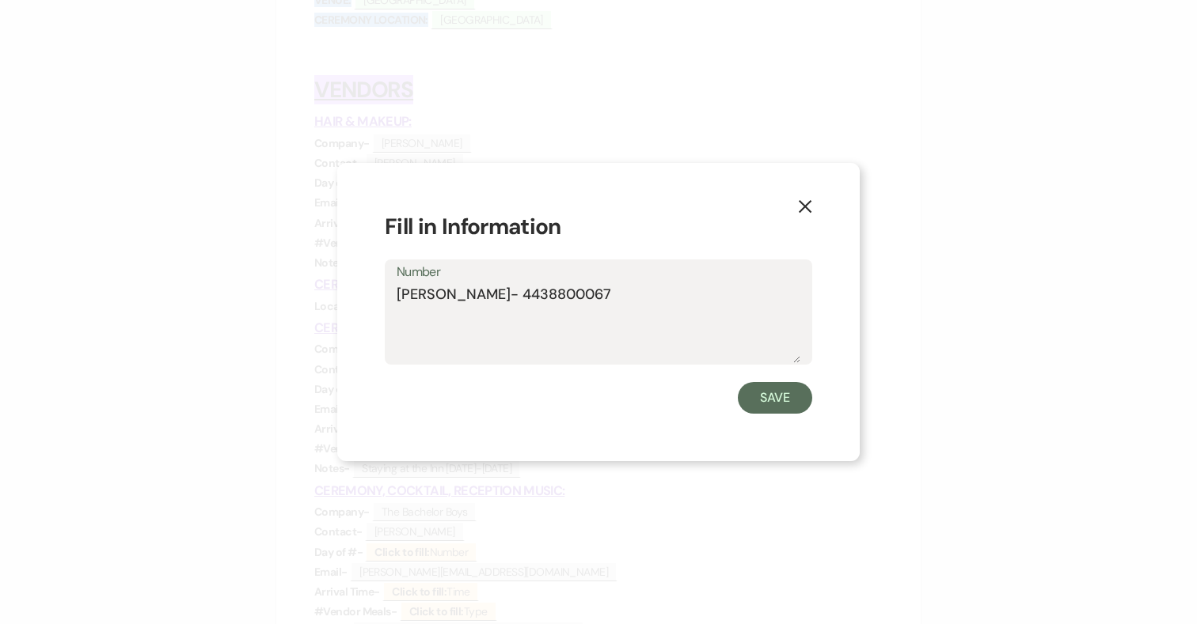
click at [482, 296] on textarea "Andrea- 4438800067" at bounding box center [599, 323] width 404 height 79
click at [457, 298] on textarea "Andrea- 443)8800067" at bounding box center [599, 323] width 404 height 79
click at [518, 302] on textarea "Andrea- (443)8800067" at bounding box center [599, 323] width 404 height 79
type textarea "Andrea- (443)880-0067"
click at [794, 405] on button "Save" at bounding box center [775, 398] width 74 height 32
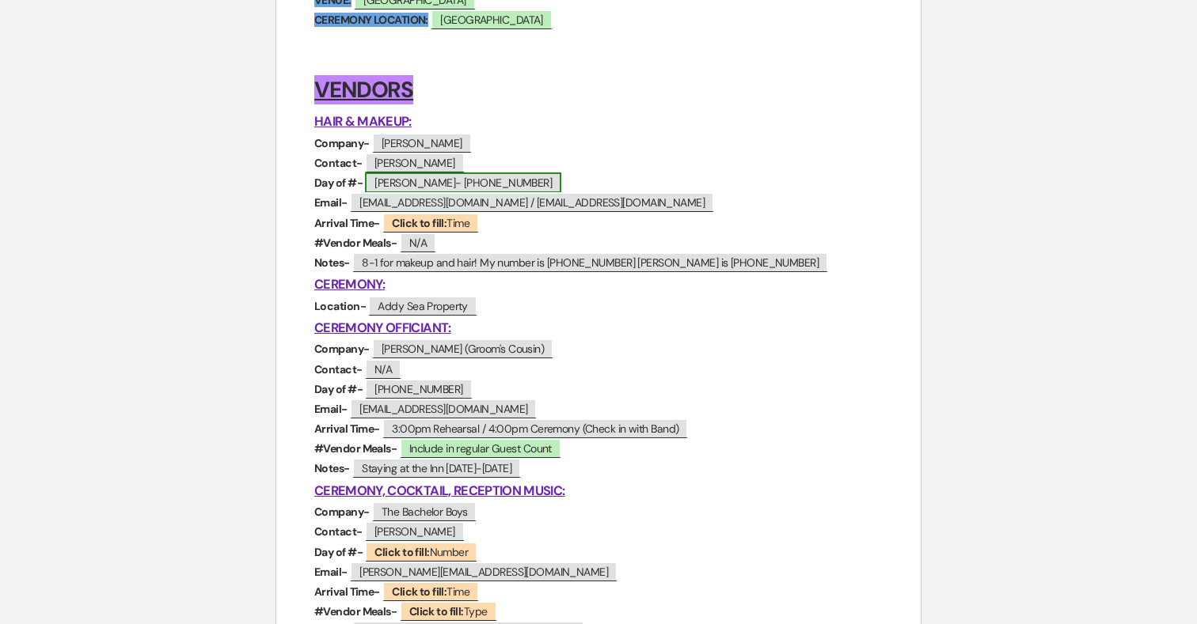
click at [490, 180] on span "Andrea- (443)880-0067" at bounding box center [463, 183] width 196 height 21
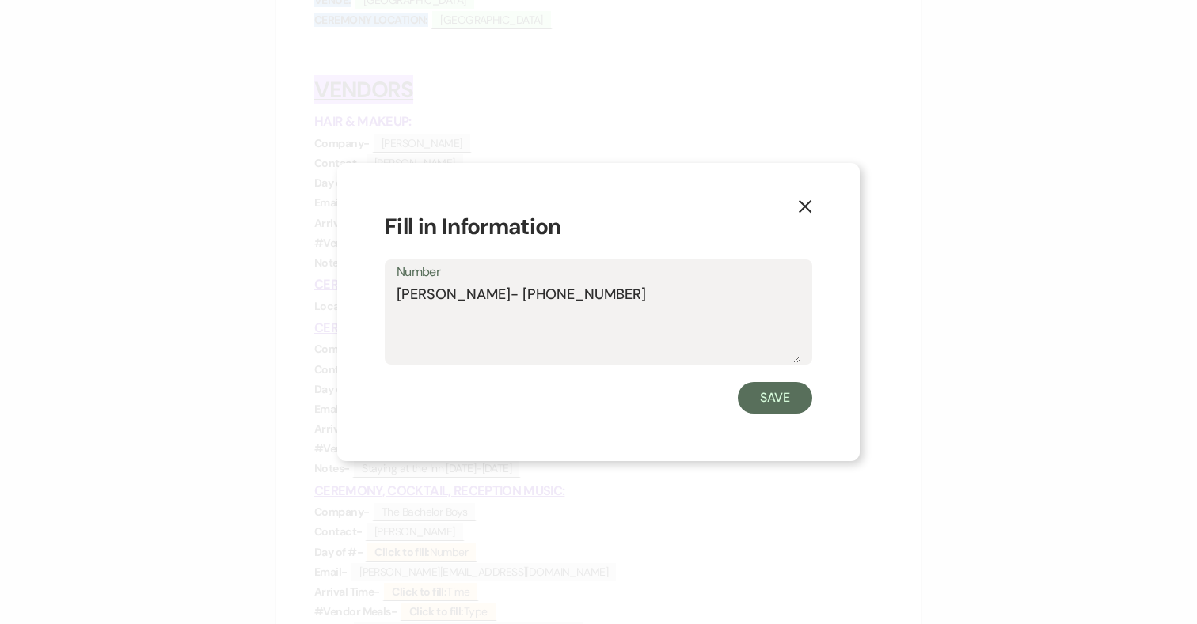
click at [584, 301] on textarea "Andrea- (443)880-0067" at bounding box center [599, 323] width 404 height 79
paste textarea "(862) 591-8191"
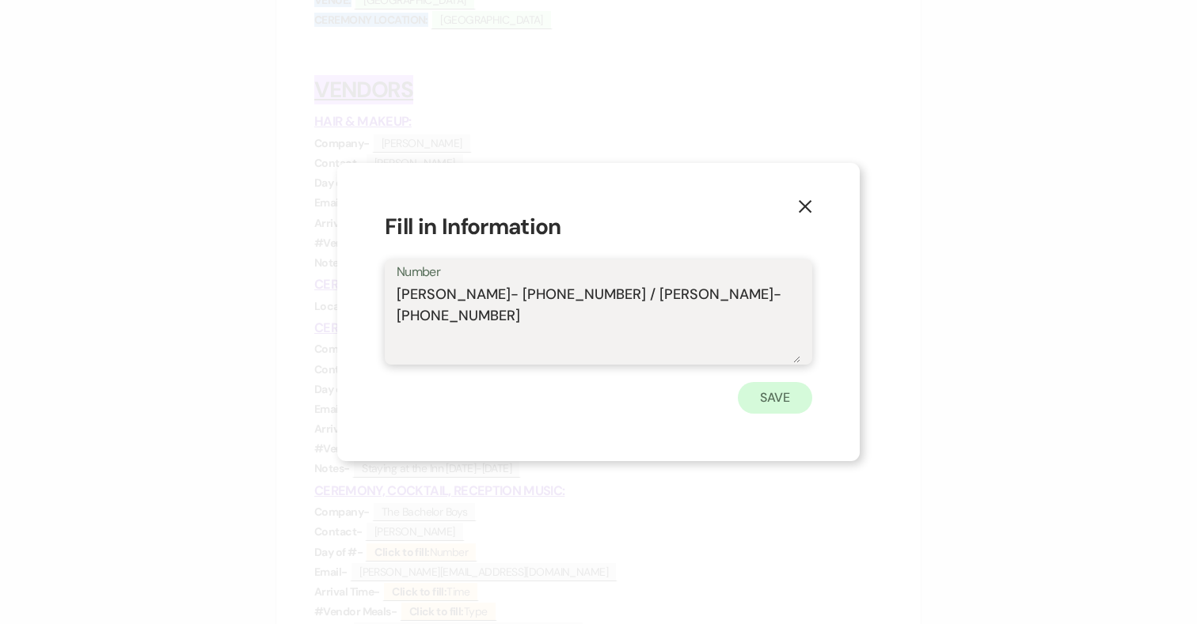
type textarea "Andrea- (443)880-0067 / Erika- (862) 591-8191"
click at [783, 402] on button "Save" at bounding box center [775, 398] width 74 height 32
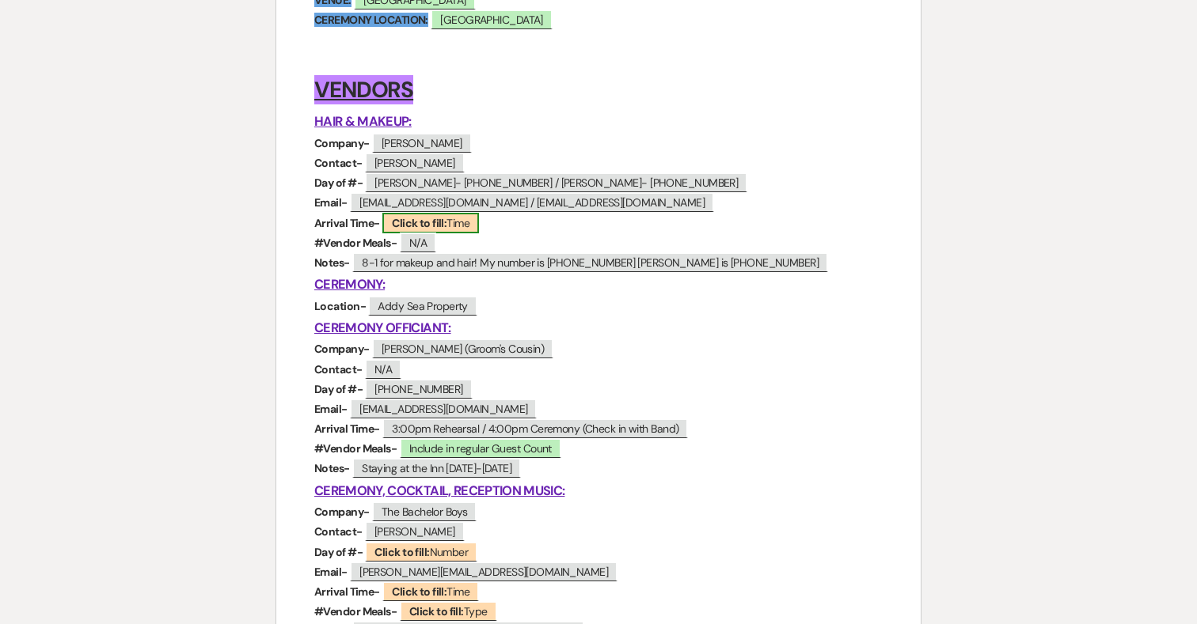
click at [449, 226] on span "Click to fill: Time" at bounding box center [430, 223] width 97 height 21
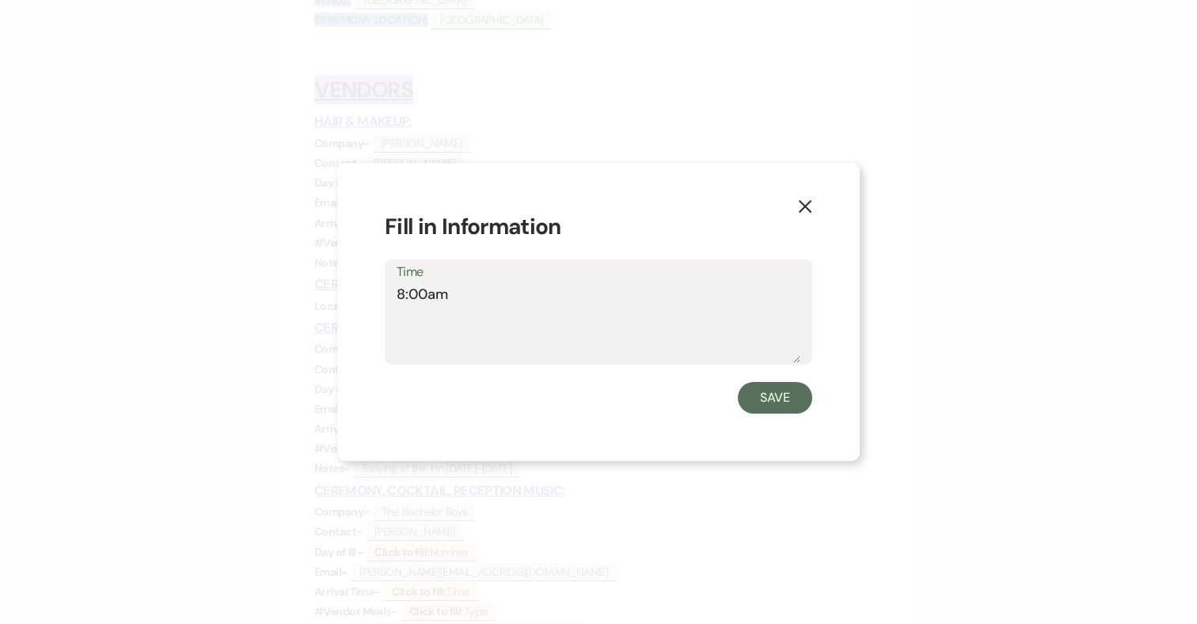
type textarea "8:00am"
click at [758, 394] on button "Save" at bounding box center [775, 398] width 74 height 32
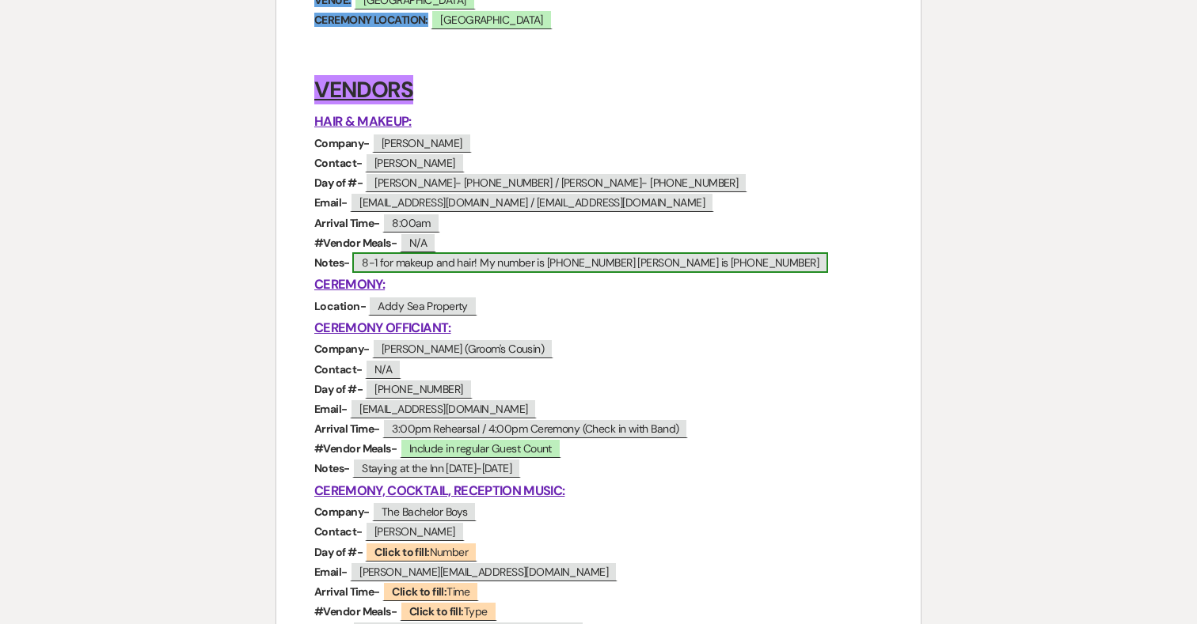
click at [525, 264] on span "8-1 for makeup and hair! My number is 4438800067 Ericka is +1 (862) 591-8191" at bounding box center [590, 262] width 476 height 21
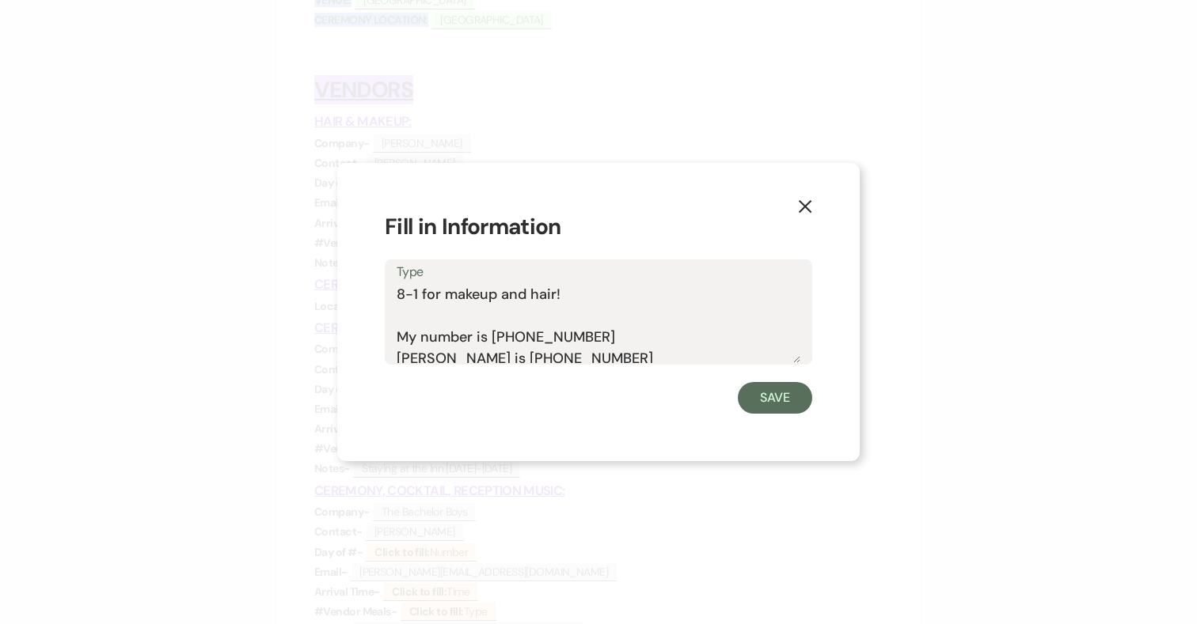
drag, startPoint x: 619, startPoint y: 356, endPoint x: 380, endPoint y: 272, distance: 253.3
click at [380, 272] on div "X Fill in Information Type 8-1 for makeup and hair! My number is 4438800067 Eri…" at bounding box center [598, 312] width 522 height 298
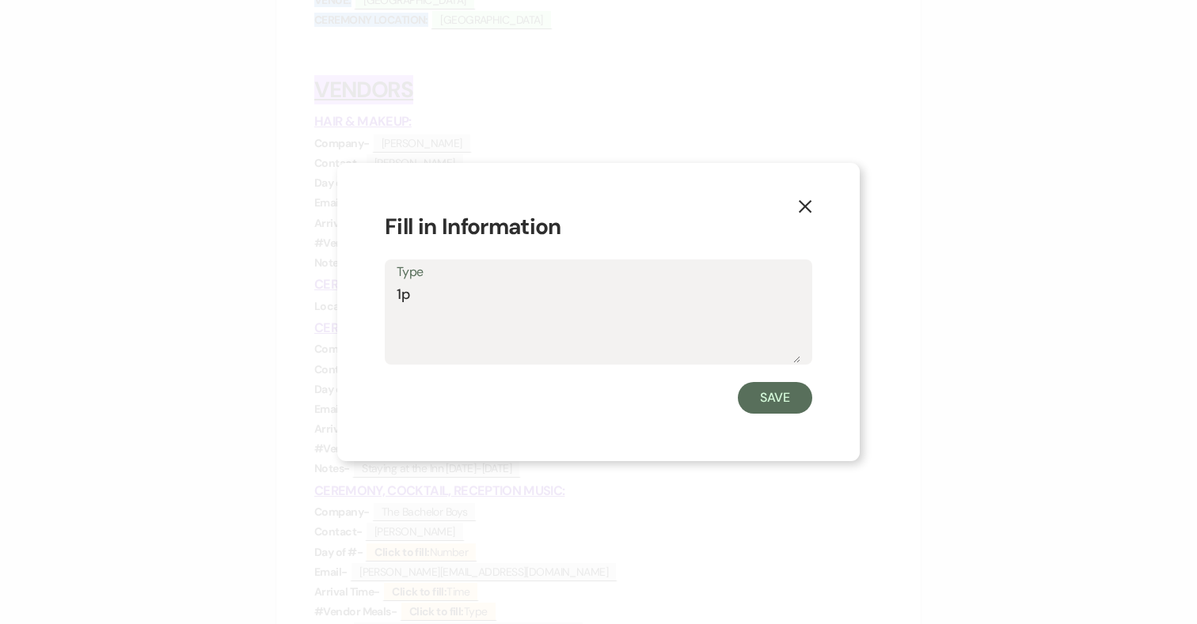
type textarea "1"
type textarea "Finishing at 1pm"
click at [766, 404] on button "Save" at bounding box center [775, 398] width 74 height 32
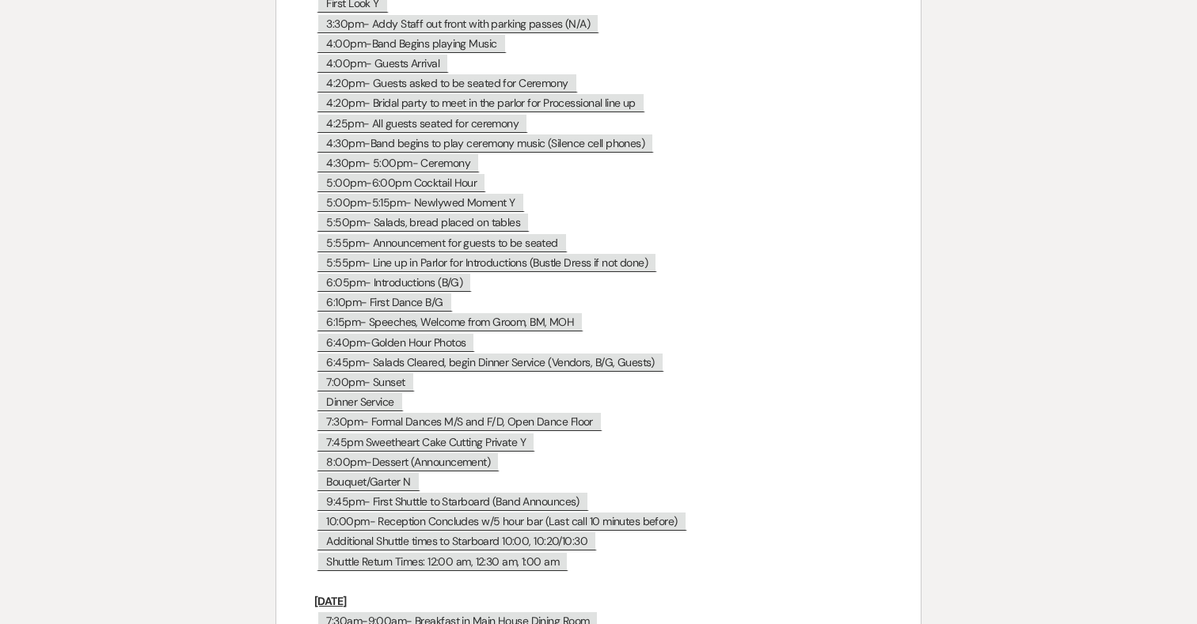
scroll to position [7351, 0]
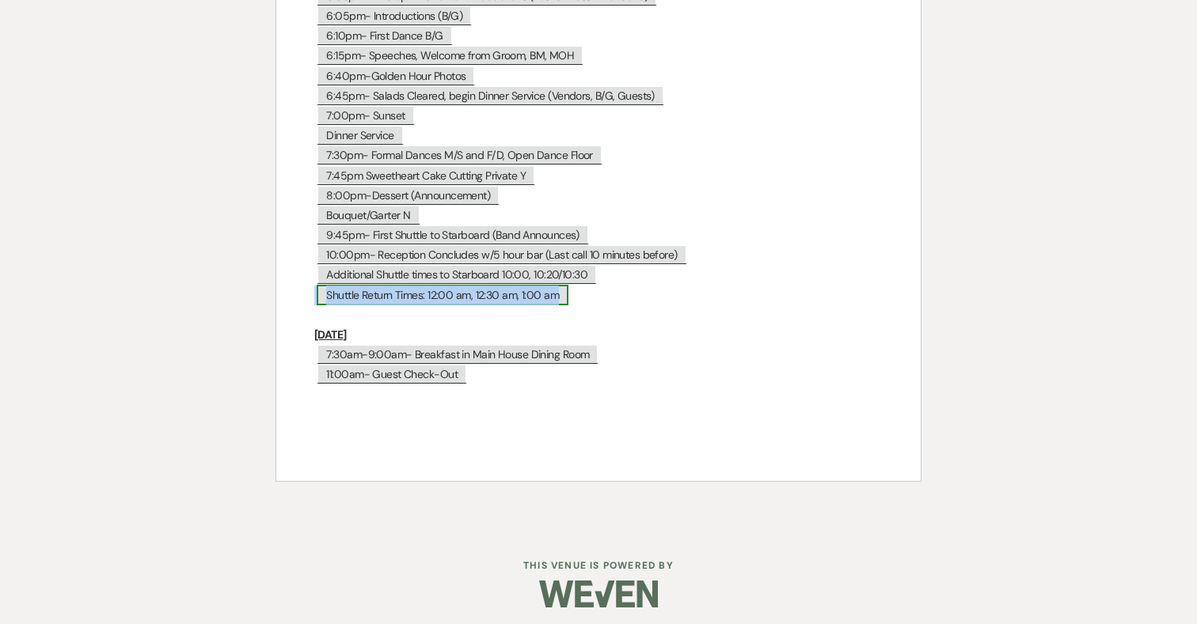
click at [526, 287] on span "Shuttle Return Times: 12:00 am, 12:30 am, 1:00 am" at bounding box center [443, 295] width 252 height 21
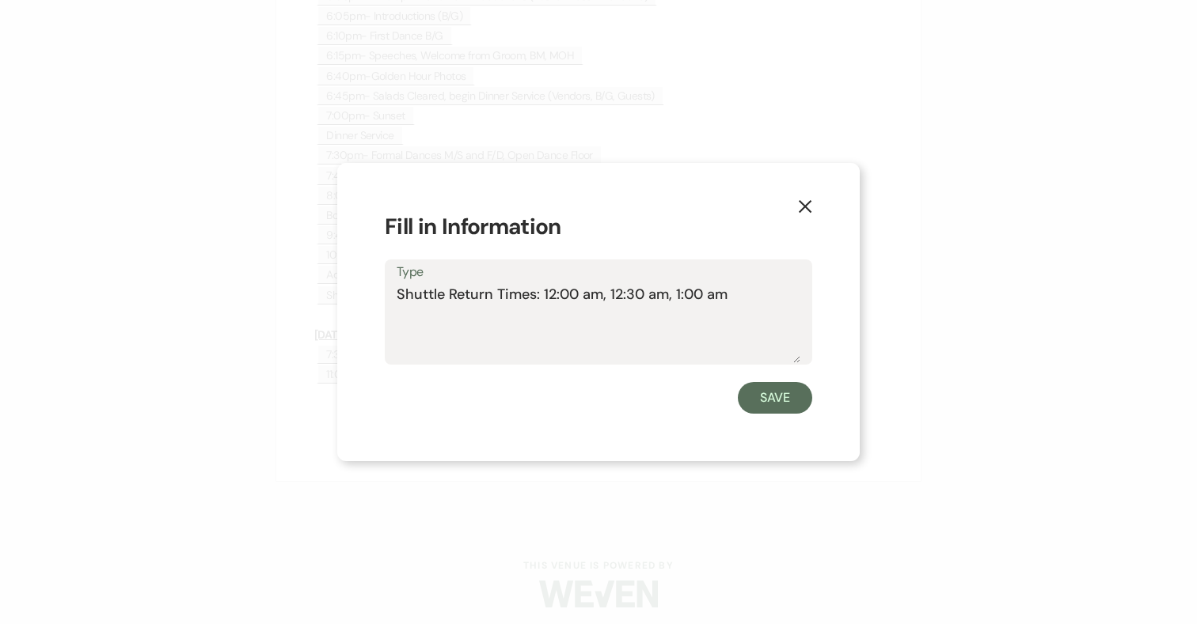
click at [741, 293] on textarea "Shuttle Return Times: 12:00 am, 12:30 am, 1:00 am" at bounding box center [599, 323] width 404 height 79
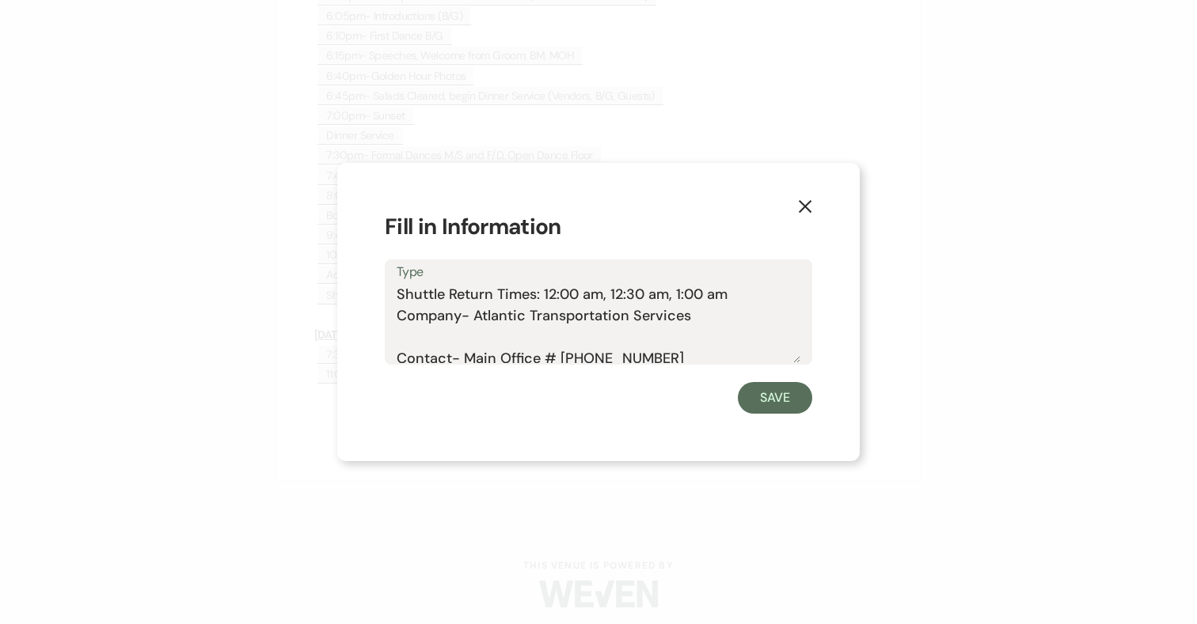
scroll to position [218, 0]
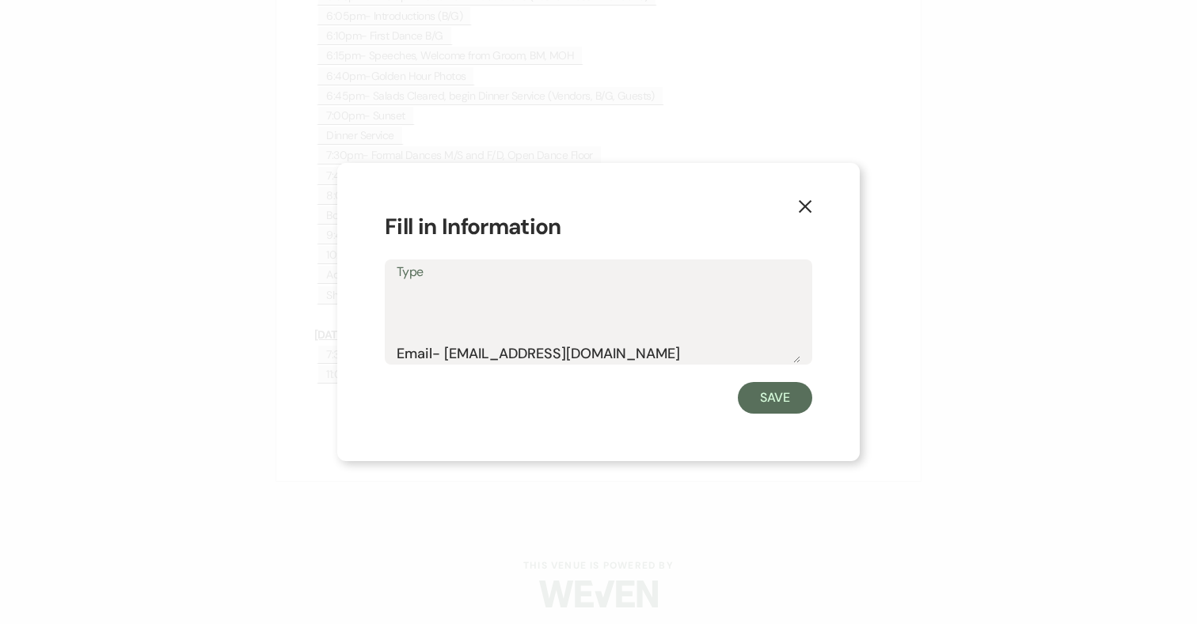
drag, startPoint x: 627, startPoint y: 351, endPoint x: 378, endPoint y: 351, distance: 249.3
click at [378, 351] on div "X Fill in Information Type Shuttle Return Times: 12:00 am, 12:30 am, 1:00 am Co…" at bounding box center [598, 312] width 522 height 298
click at [449, 350] on textarea "Shuttle Return Times: 12:00 am, 12:30 am, 1:00 am Company- Atlantic Transportat…" at bounding box center [599, 323] width 404 height 79
drag, startPoint x: 435, startPoint y: 351, endPoint x: 362, endPoint y: 351, distance: 72.8
click at [362, 351] on div "X Fill in Information Type Shuttle Return Times: 12:00 am, 12:30 am, 1:00 am Co…" at bounding box center [598, 312] width 522 height 298
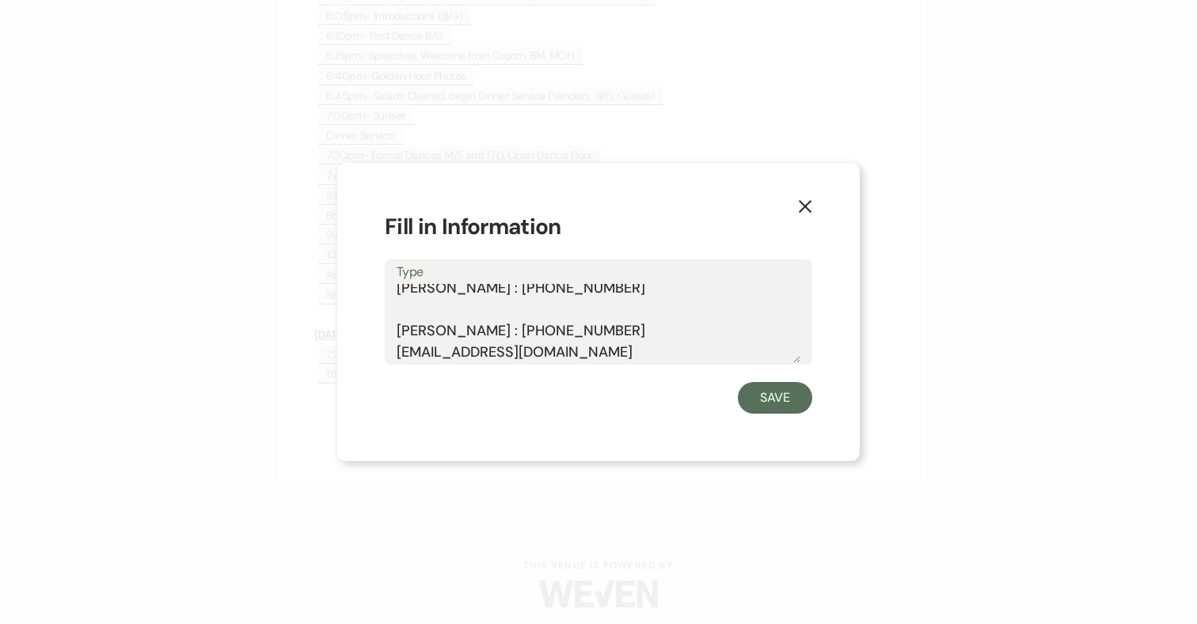
scroll to position [156, 0]
click at [397, 328] on textarea "Shuttle Return Times: 12:00 am, 12:30 am, 1:00 am Company- Atlantic Transportat…" at bounding box center [599, 323] width 404 height 79
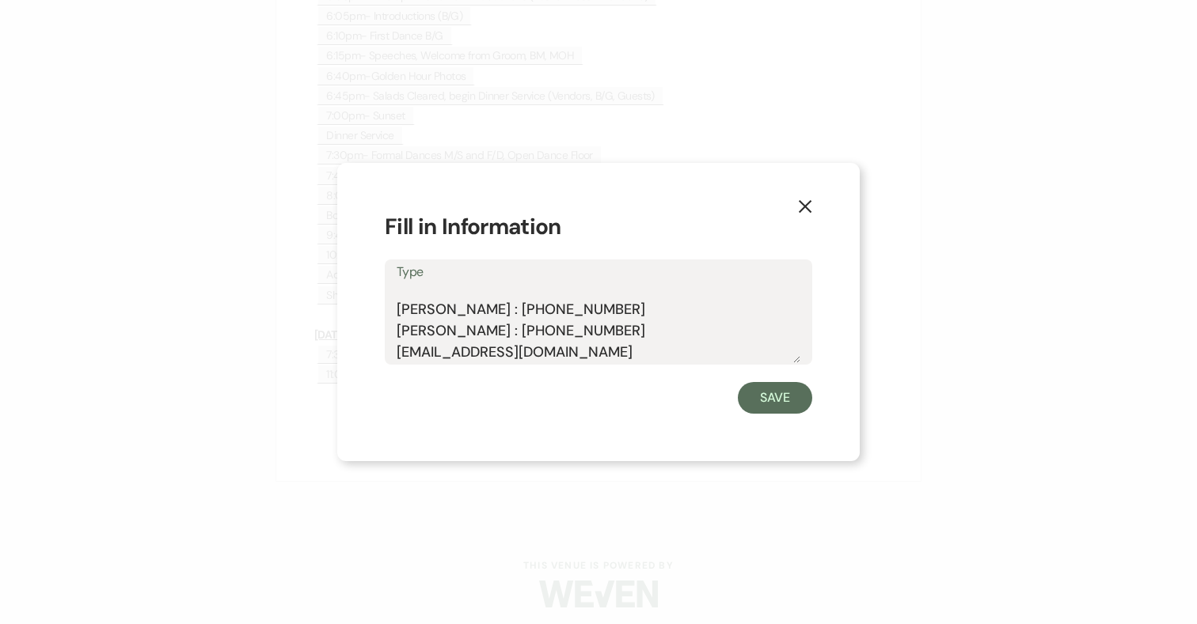
scroll to position [135, 0]
click at [404, 294] on textarea "Shuttle Return Times: 12:00 am, 12:30 am, 1:00 am Company- Atlantic Transportat…" at bounding box center [599, 323] width 404 height 79
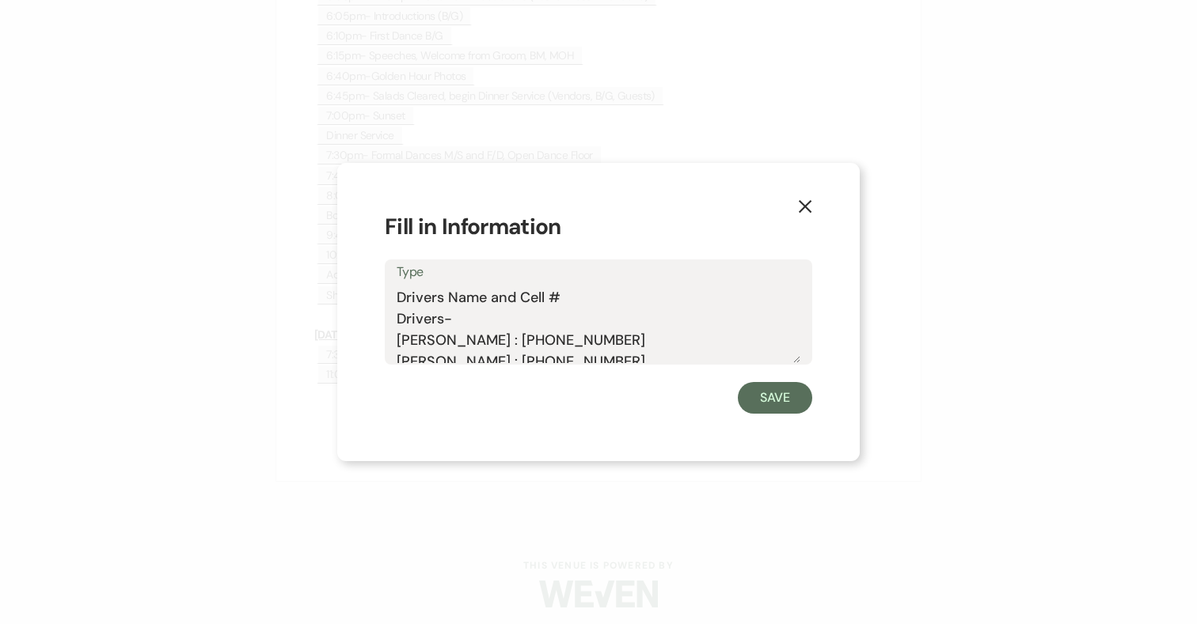
scroll to position [93, 0]
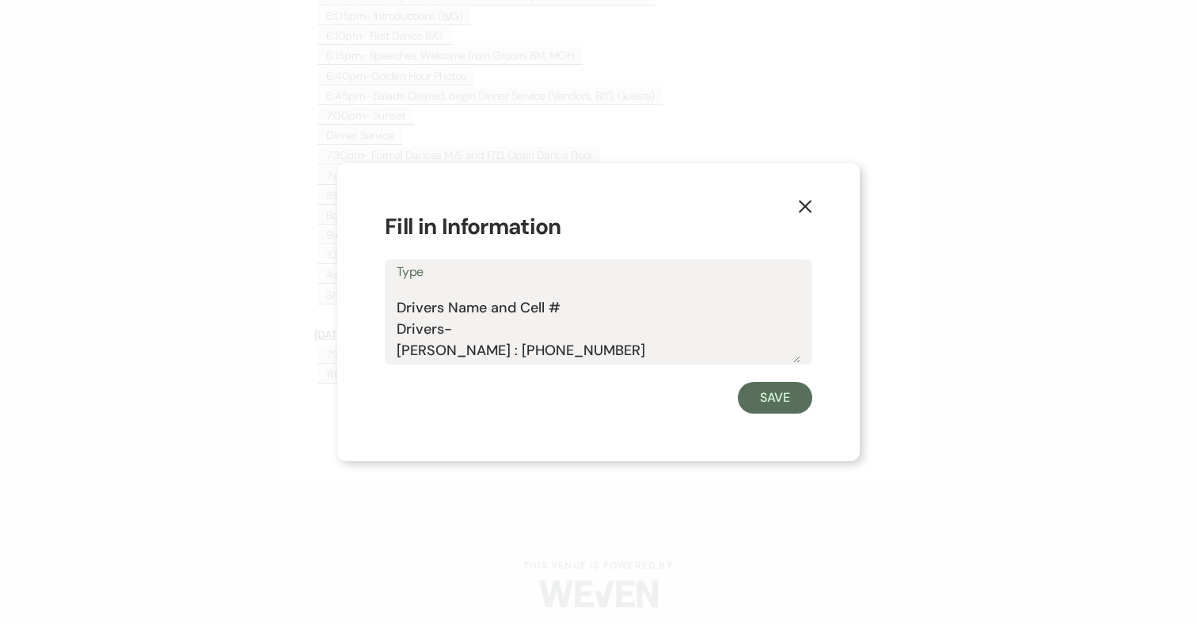
drag, startPoint x: 560, startPoint y: 307, endPoint x: 379, endPoint y: 307, distance: 181.2
click at [379, 307] on div "X Fill in Information Type Shuttle Return Times: 12:00 am, 12:30 am, 1:00 am Co…" at bounding box center [598, 312] width 522 height 298
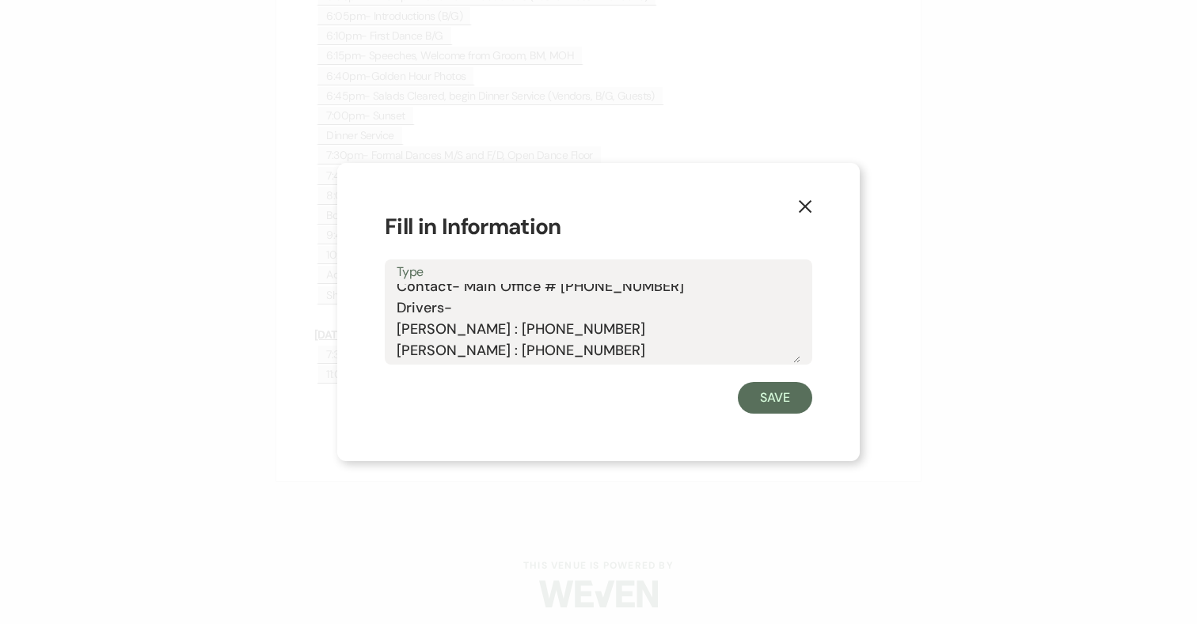
scroll to position [51, 0]
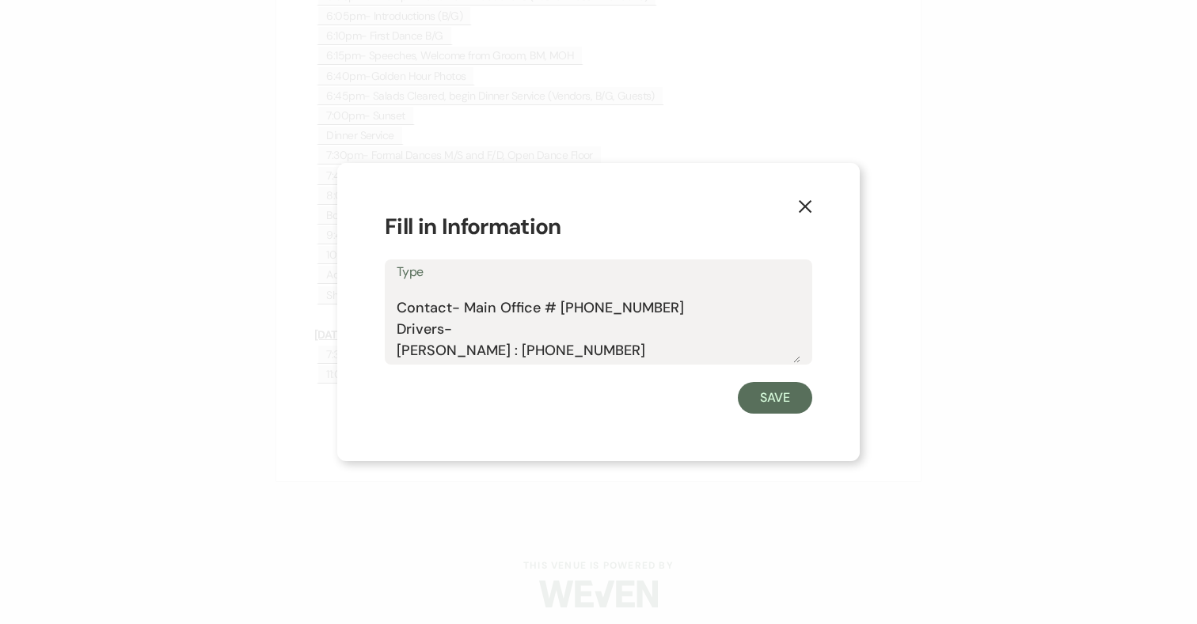
drag, startPoint x: 463, startPoint y: 308, endPoint x: 383, endPoint y: 308, distance: 79.9
click at [383, 308] on div "X Fill in Information Type Shuttle Return Times: 12:00 am, 12:30 am, 1:00 am Co…" at bounding box center [598, 312] width 522 height 298
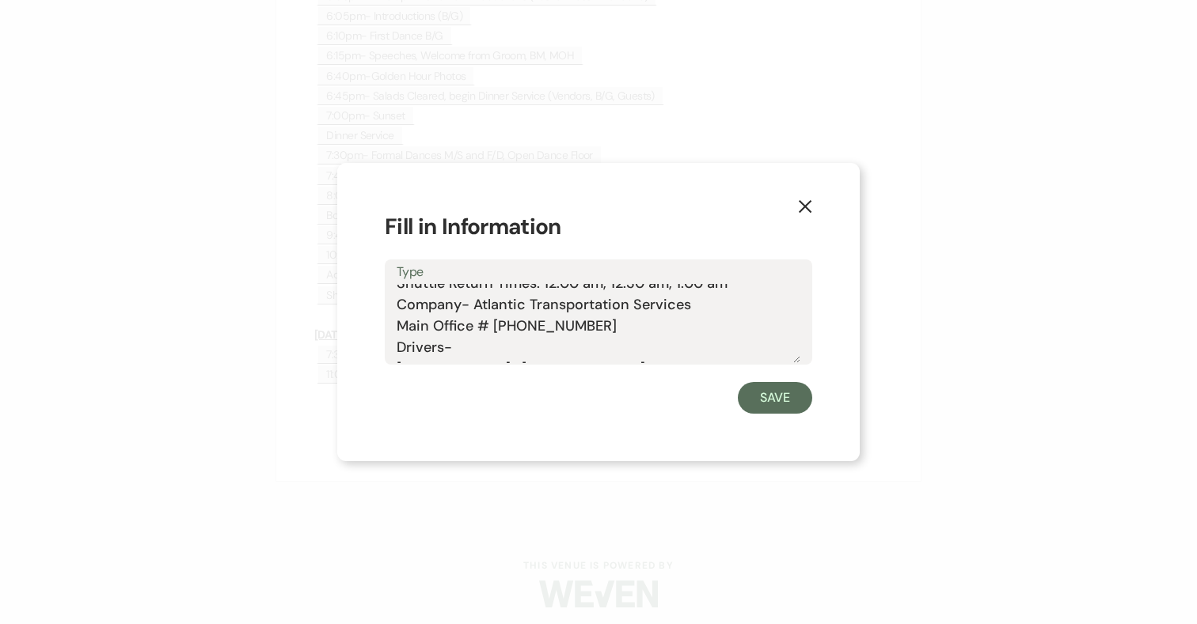
scroll to position [8, 0]
drag, startPoint x: 474, startPoint y: 289, endPoint x: 392, endPoint y: 303, distance: 83.5
click at [392, 303] on div "Type Shuttle Return Times: 12:00 am, 12:30 am, 1:00 am Company- Atlantic Transp…" at bounding box center [598, 312] width 427 height 105
type textarea "Shuttle Return Times: 12:00 am, 12:30 am, 1:00 am Atlantic Transportation Servi…"
click at [801, 396] on button "Save" at bounding box center [775, 398] width 74 height 32
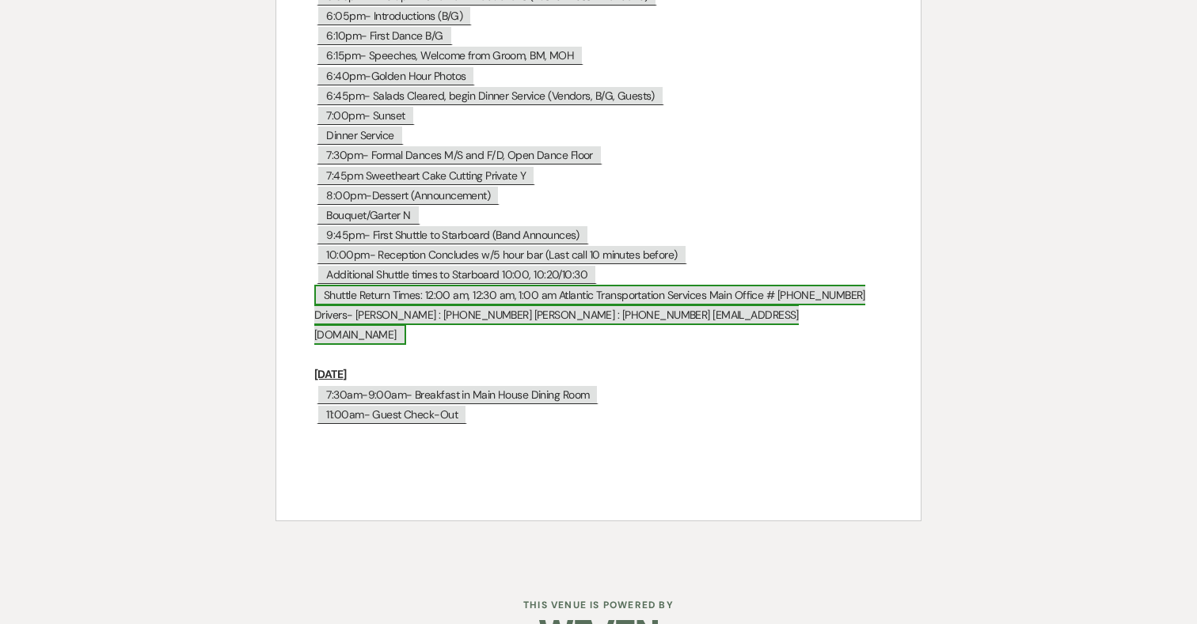
click at [556, 287] on span "Shuttle Return Times: 12:00 am, 12:30 am, 1:00 am Atlantic Transportation Servi…" at bounding box center [589, 315] width 551 height 60
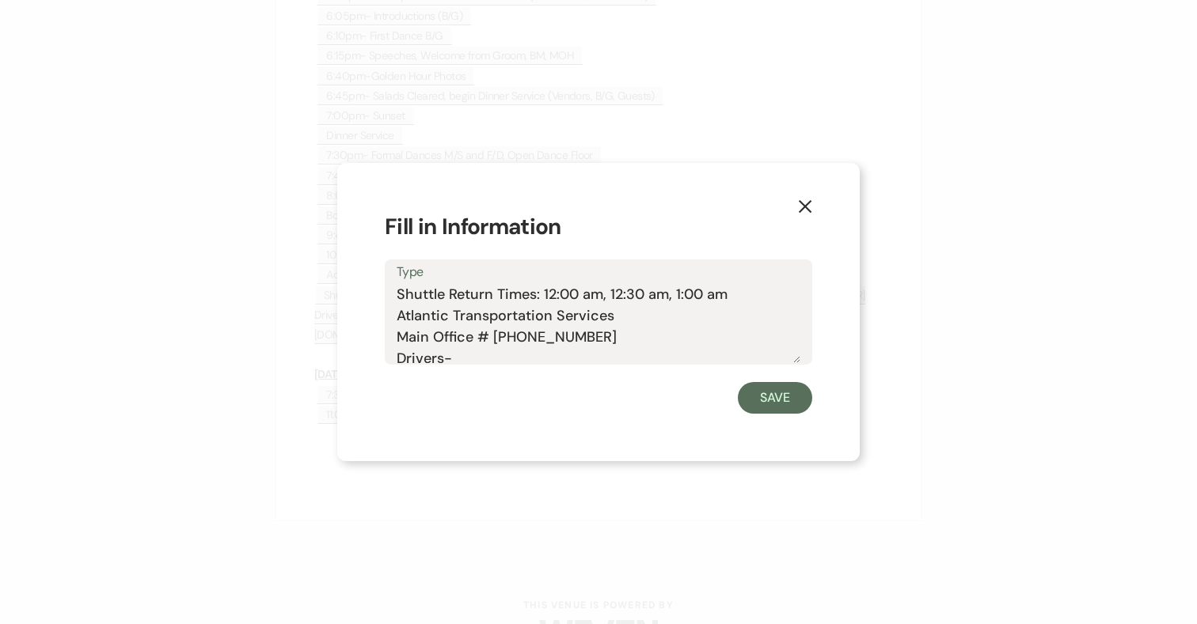
click at [734, 299] on textarea "Shuttle Return Times: 12:00 am, 12:30 am, 1:00 am Atlantic Transportation Servi…" at bounding box center [599, 323] width 404 height 79
type textarea "Shuttle Return Times: 12:00 am, 12:30 am, 1:00 am -- Atlantic Transportation Se…"
click at [781, 389] on button "Save" at bounding box center [775, 398] width 74 height 32
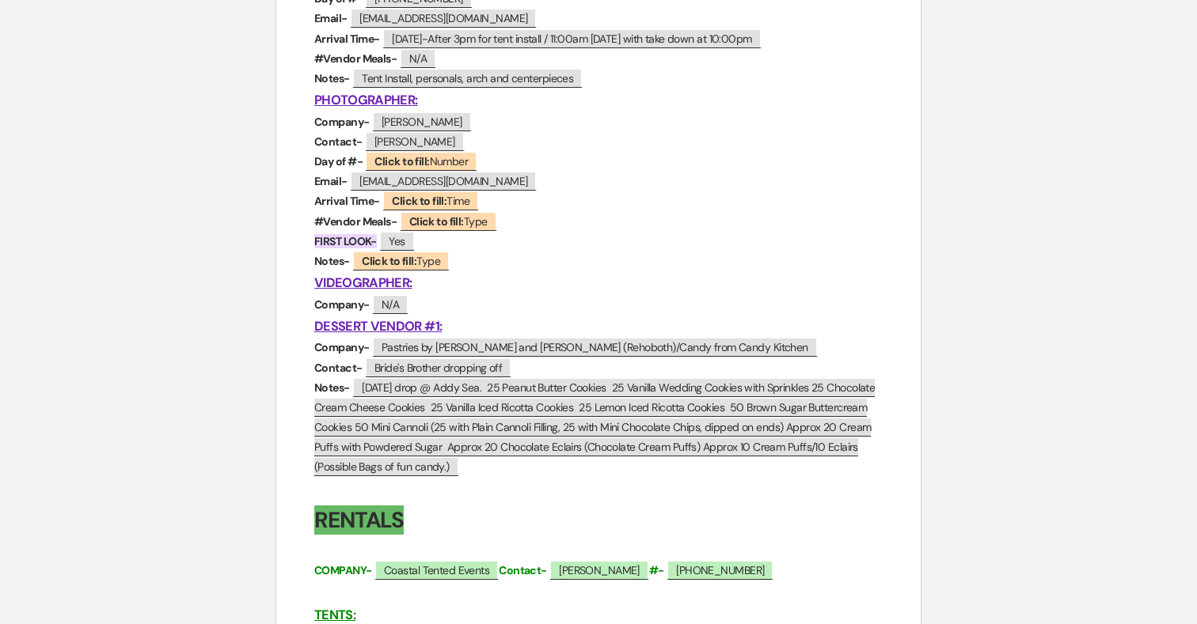
scroll to position [1113, 0]
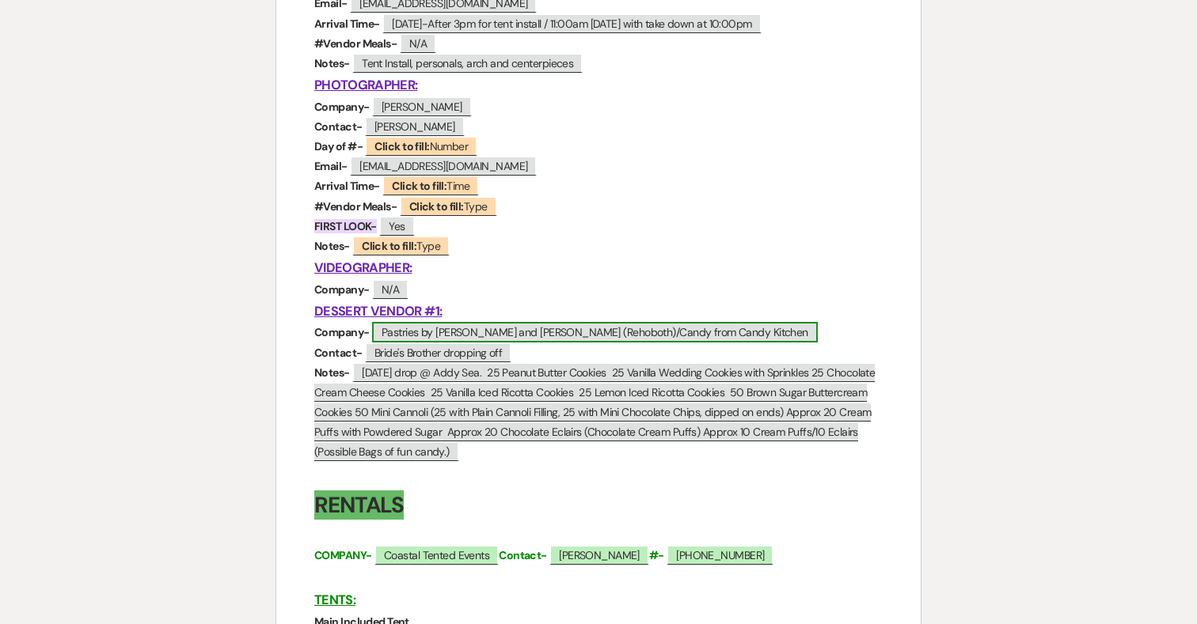
click at [484, 332] on span "Pastries by Louie and Frankies (Rehoboth)/Candy from Candy Kitchen" at bounding box center [595, 332] width 446 height 21
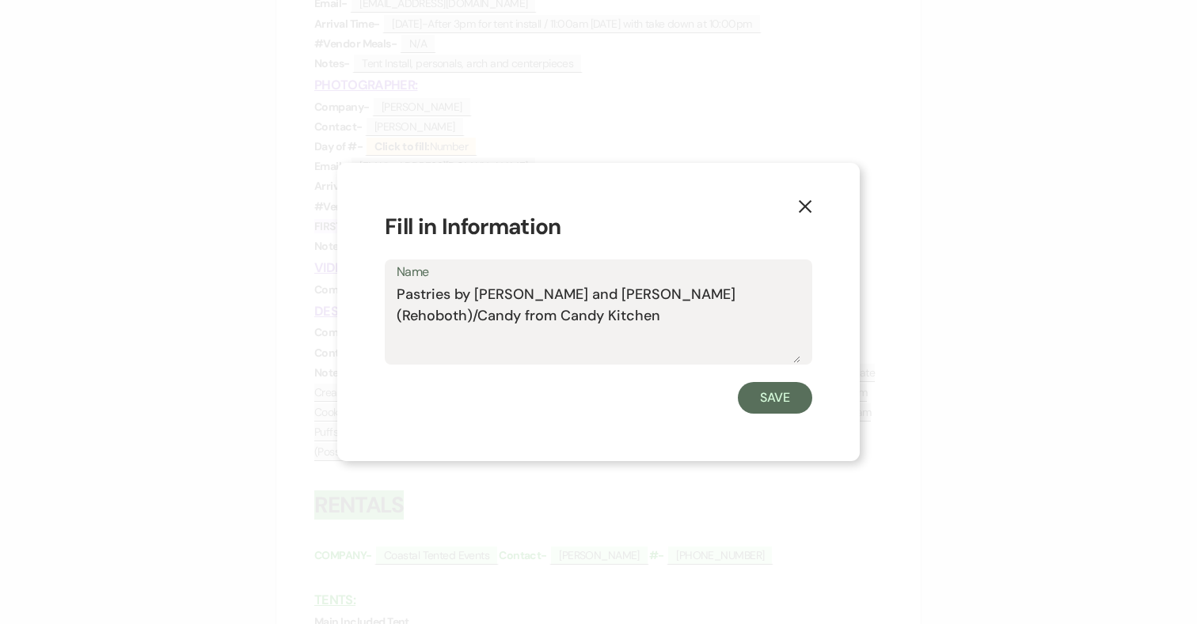
drag, startPoint x: 596, startPoint y: 298, endPoint x: 513, endPoint y: 300, distance: 83.1
click at [513, 300] on textarea "Pastries by Louie and Frankies (Rehoboth)/Candy from Candy Kitchen" at bounding box center [599, 323] width 404 height 79
click at [470, 296] on textarea "Pastries by Louie (Rehoboth)/Candy from Candy Kitchen" at bounding box center [599, 323] width 404 height 79
click at [576, 292] on textarea "Pastries by Frank and Louie (Rehoboth)/Candy from Candy Kitchen" at bounding box center [599, 323] width 404 height 79
type textarea "Pastries by Frank and Louies (Rehoboth)/Candy from Candy Kitchen"
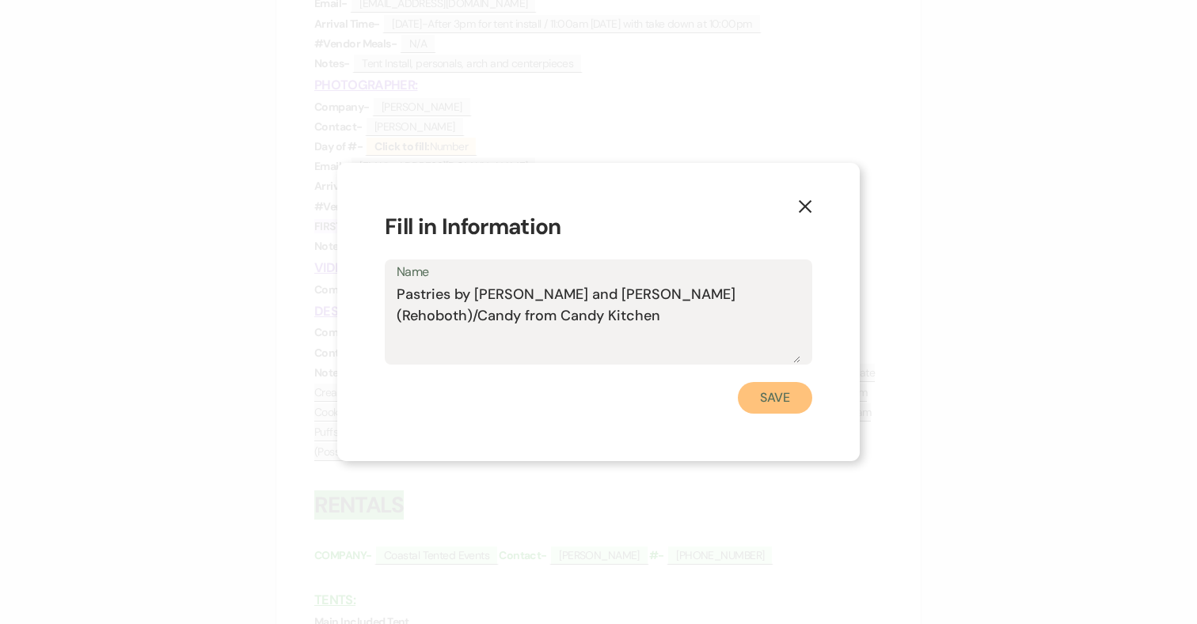
click at [794, 397] on button "Save" at bounding box center [775, 398] width 74 height 32
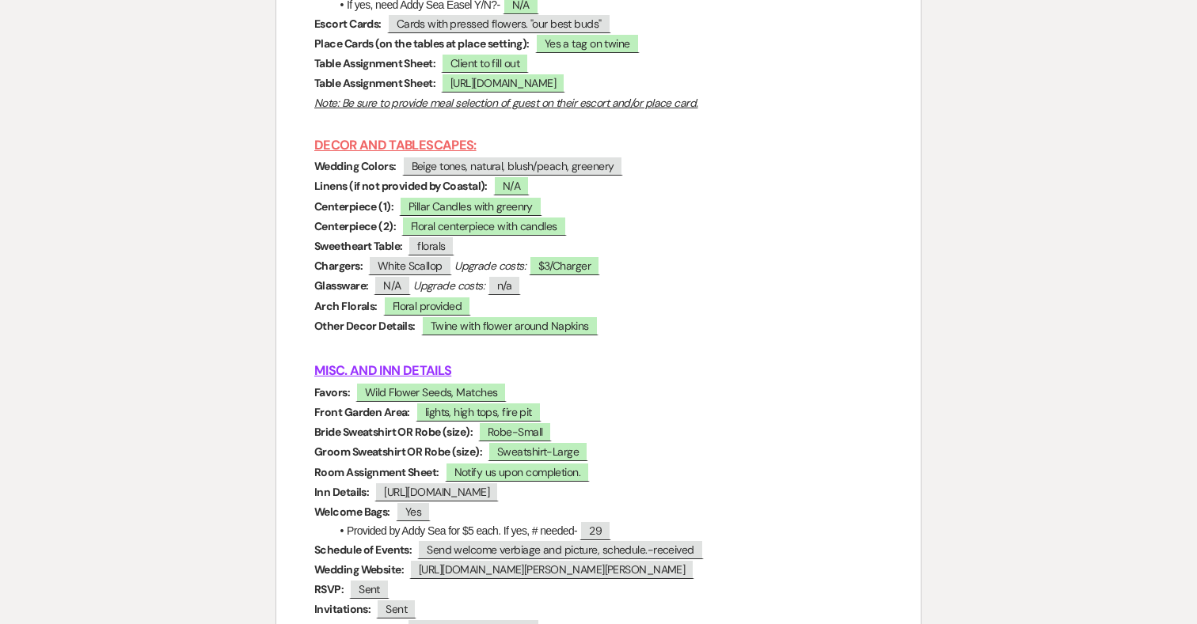
scroll to position [5965, 0]
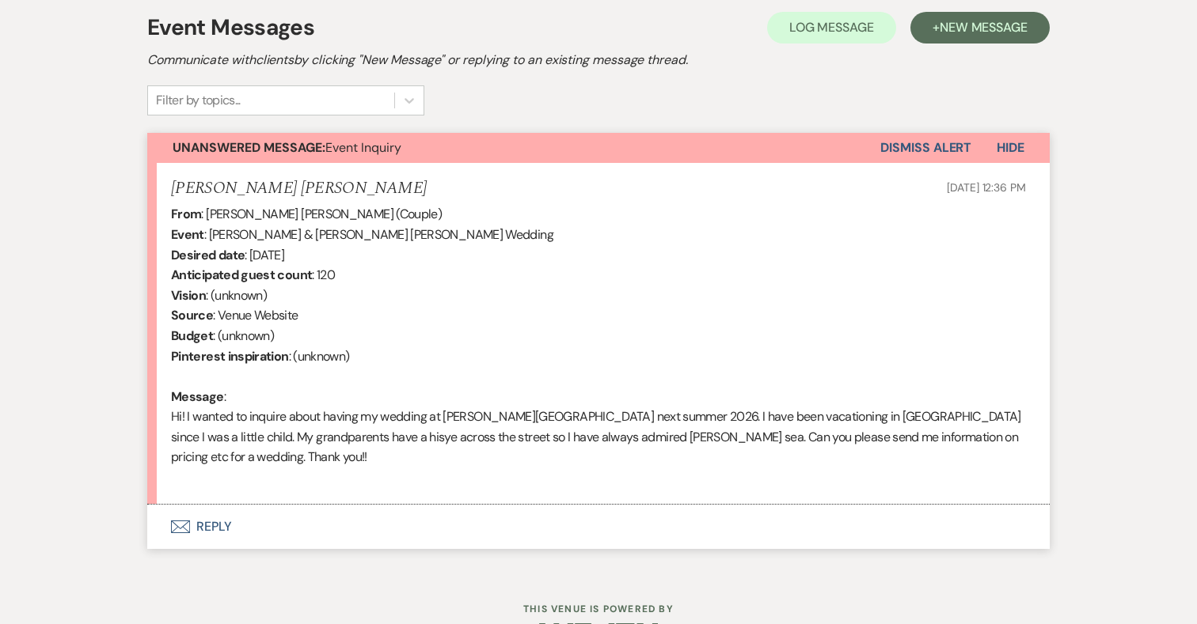
click at [211, 505] on button "Envelope Reply" at bounding box center [598, 527] width 902 height 44
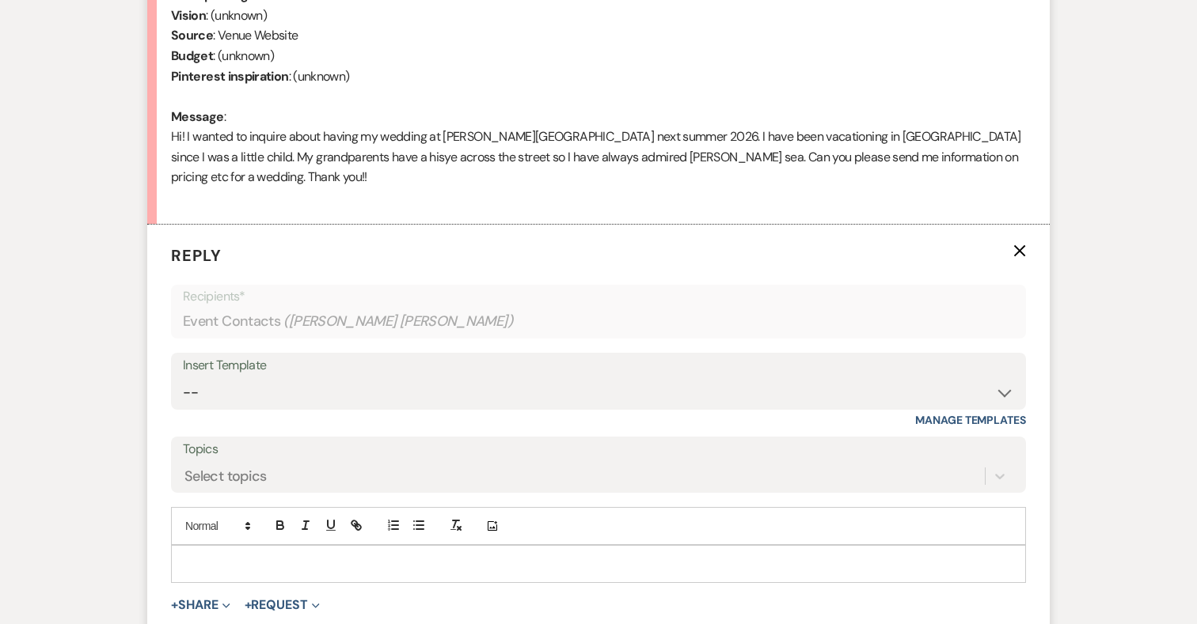
scroll to position [761, 0]
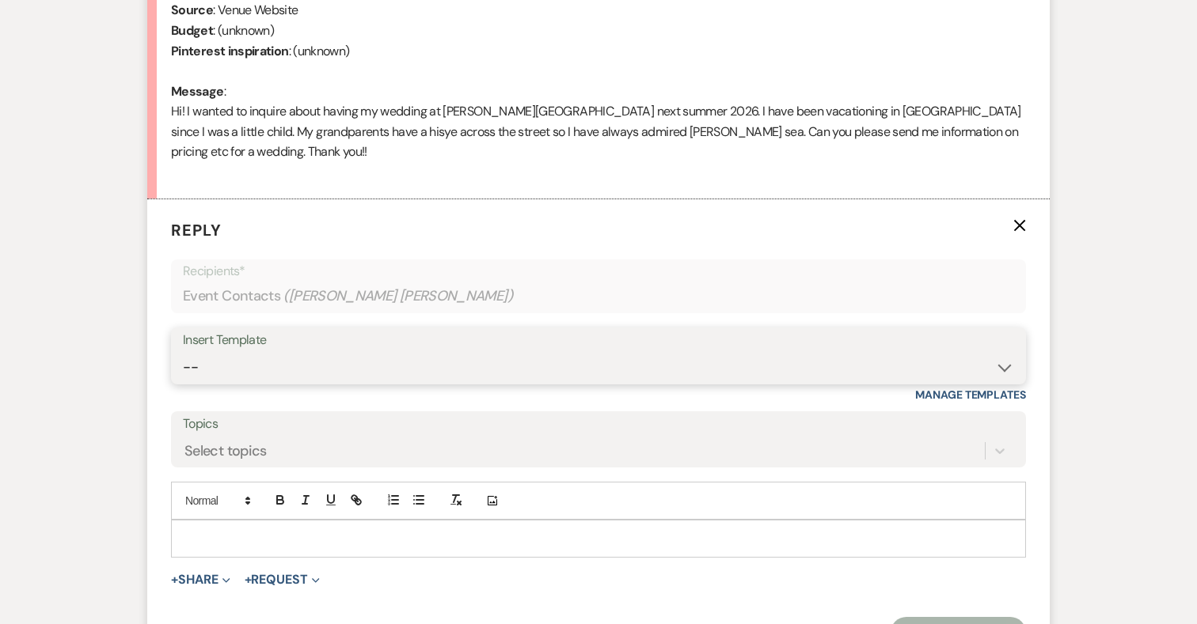
click at [513, 352] on select "-- 2024-25 Follow Up Buy Out Details Menu Tasting Invite Booking Email 2025-Wed…" at bounding box center [598, 367] width 831 height 31
select select "5321"
click at [183, 352] on select "-- 2024-25 Follow Up Buy Out Details Menu Tasting Invite Booking Email 2025-Wed…" at bounding box center [598, 367] width 831 height 31
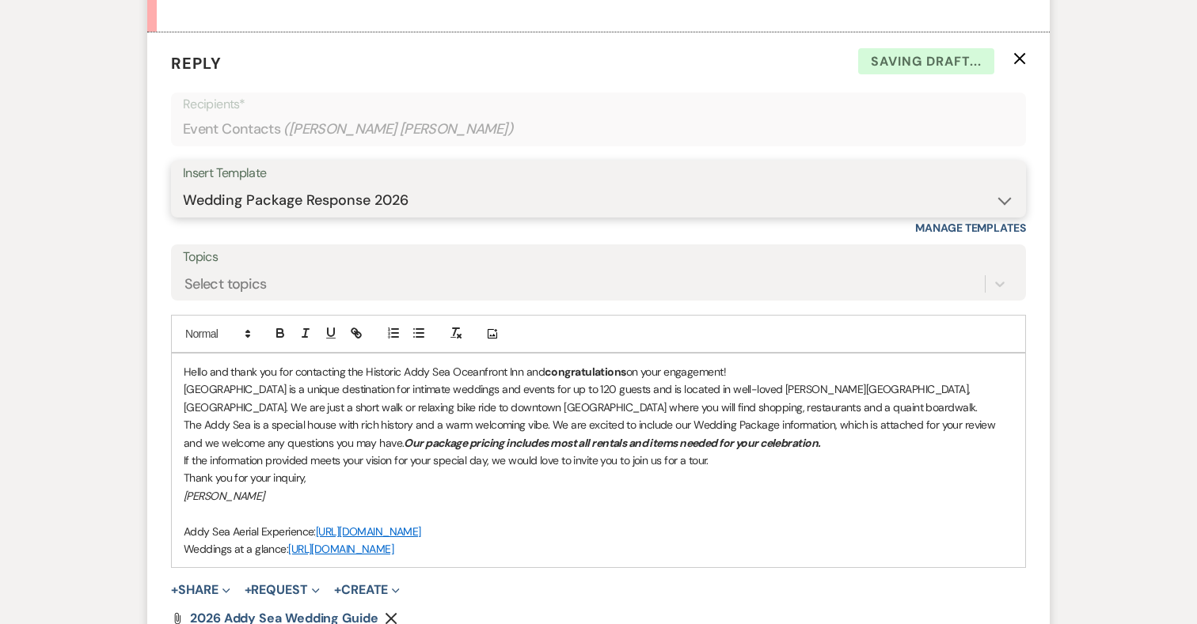
scroll to position [1131, 0]
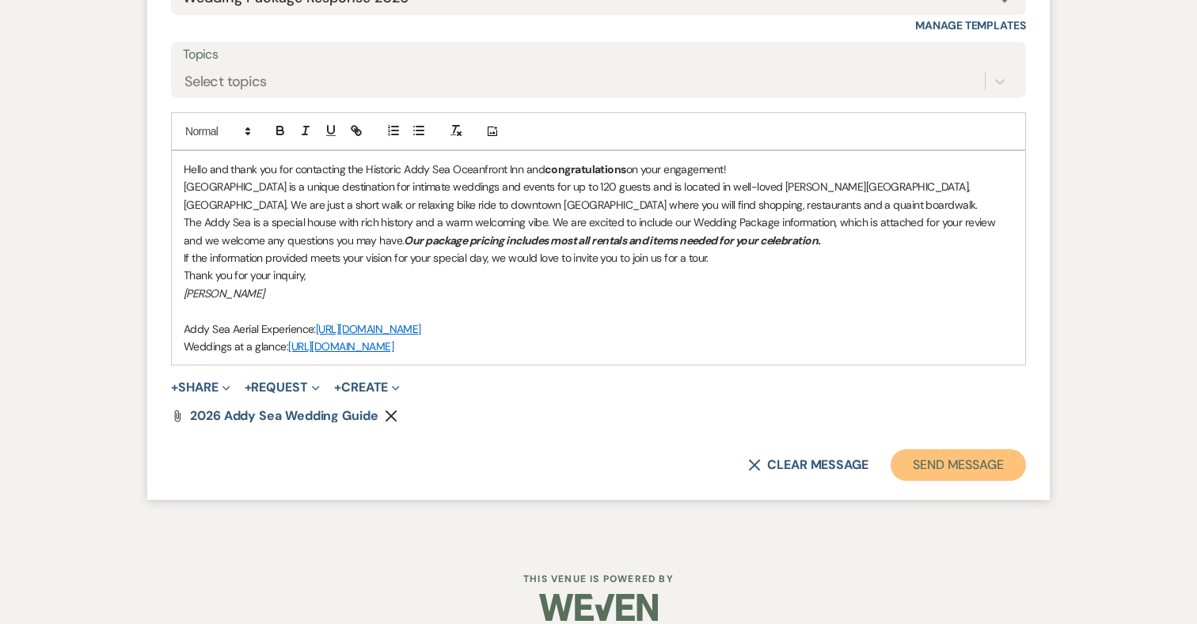
click at [922, 450] on button "Send Message" at bounding box center [957, 466] width 135 height 32
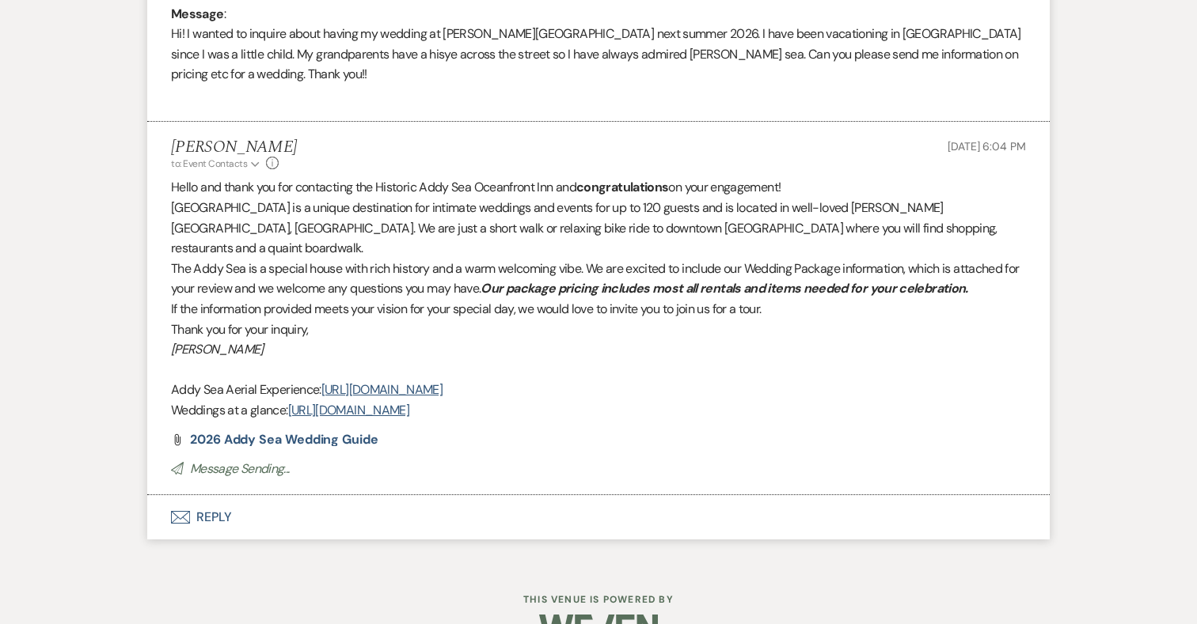
scroll to position [819, 0]
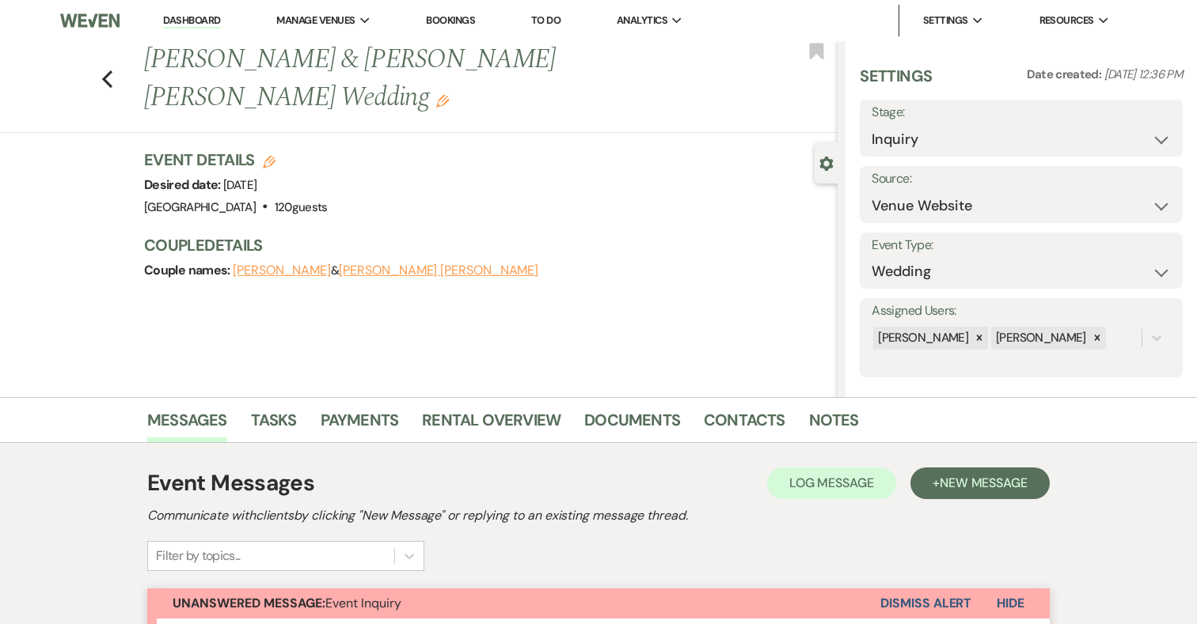
click at [321, 55] on h1 "Bryn Rennerf & Mary Claire Byrne's Wedding Edit" at bounding box center [418, 78] width 548 height 75
click at [323, 44] on li "[GEOGRAPHIC_DATA]" at bounding box center [356, 52] width 142 height 16
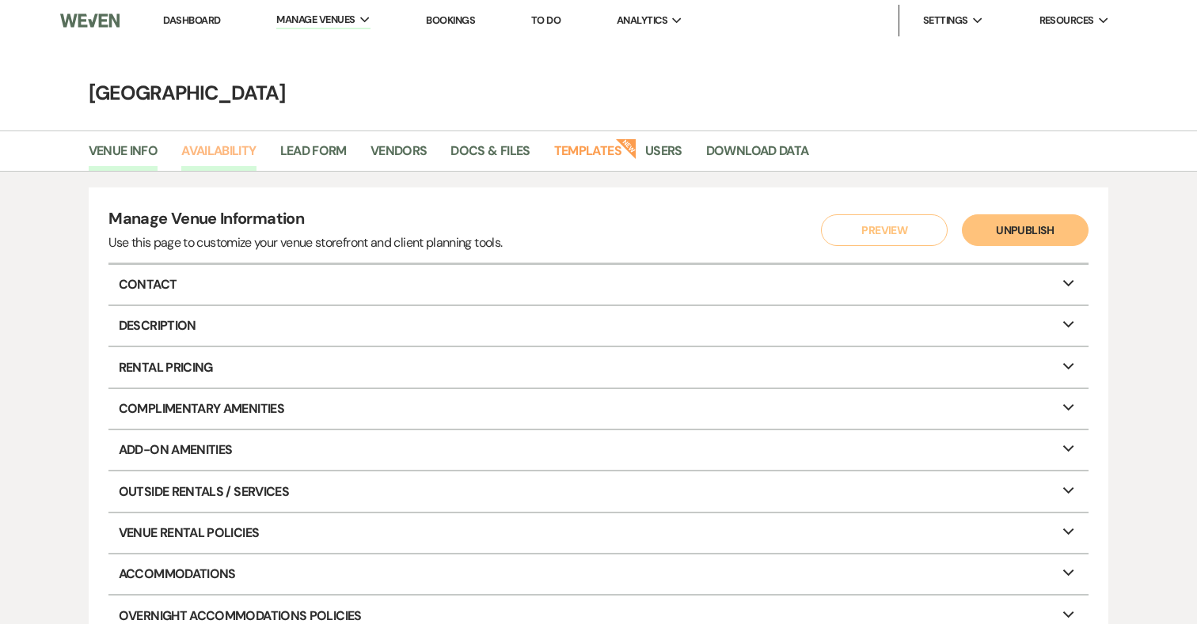
click at [231, 148] on link "Availability" at bounding box center [218, 156] width 74 height 30
select select "3"
select select "2026"
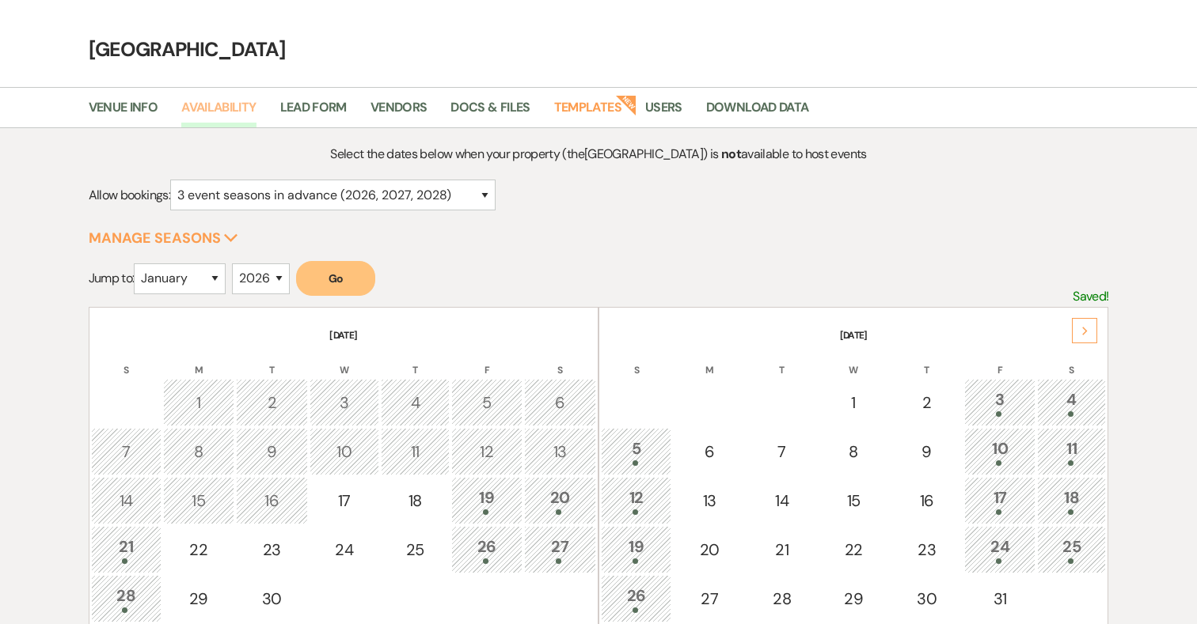
scroll to position [44, 0]
click at [1081, 333] on icon "Next" at bounding box center [1085, 330] width 8 height 9
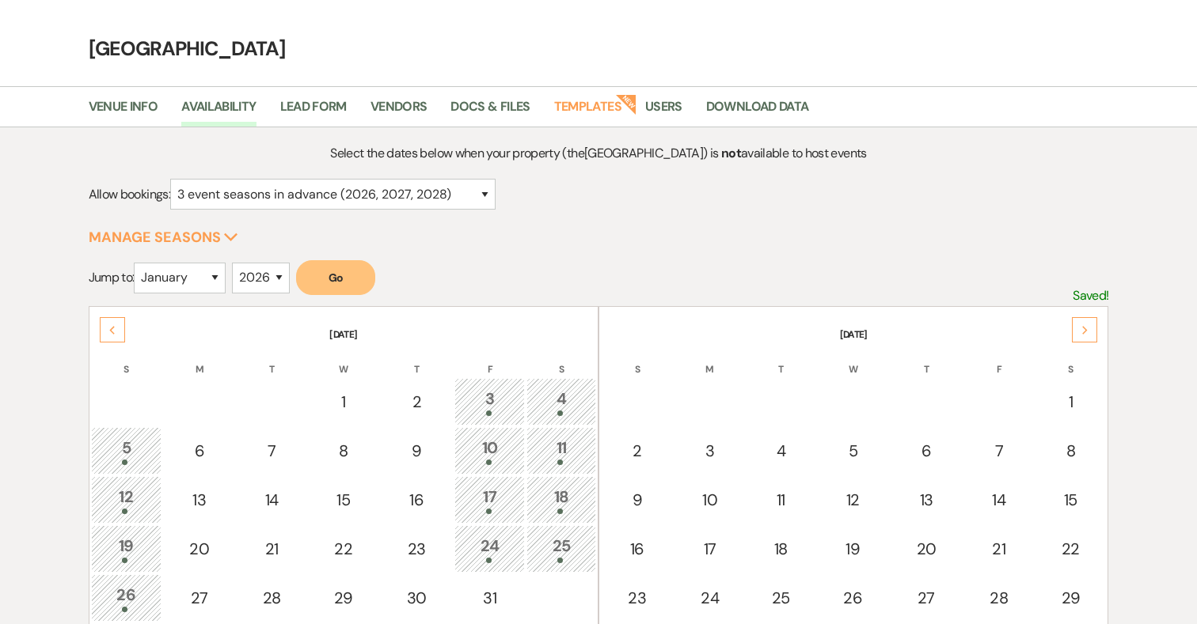
click at [1081, 333] on icon "Next" at bounding box center [1085, 330] width 8 height 9
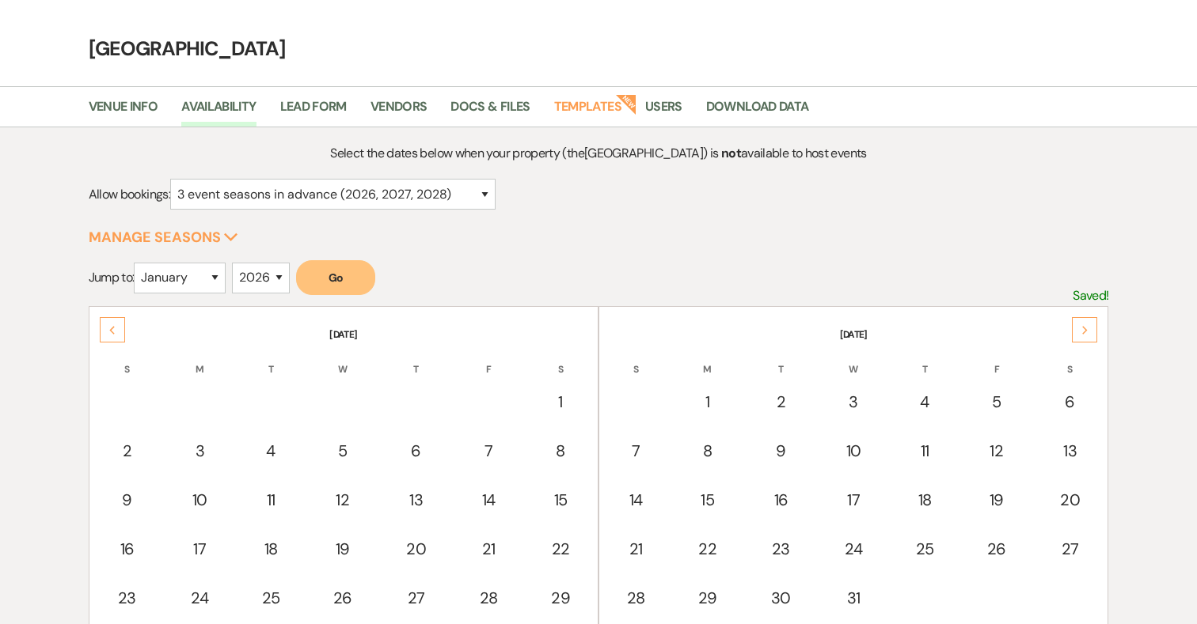
click at [1081, 333] on icon "Next" at bounding box center [1085, 330] width 8 height 9
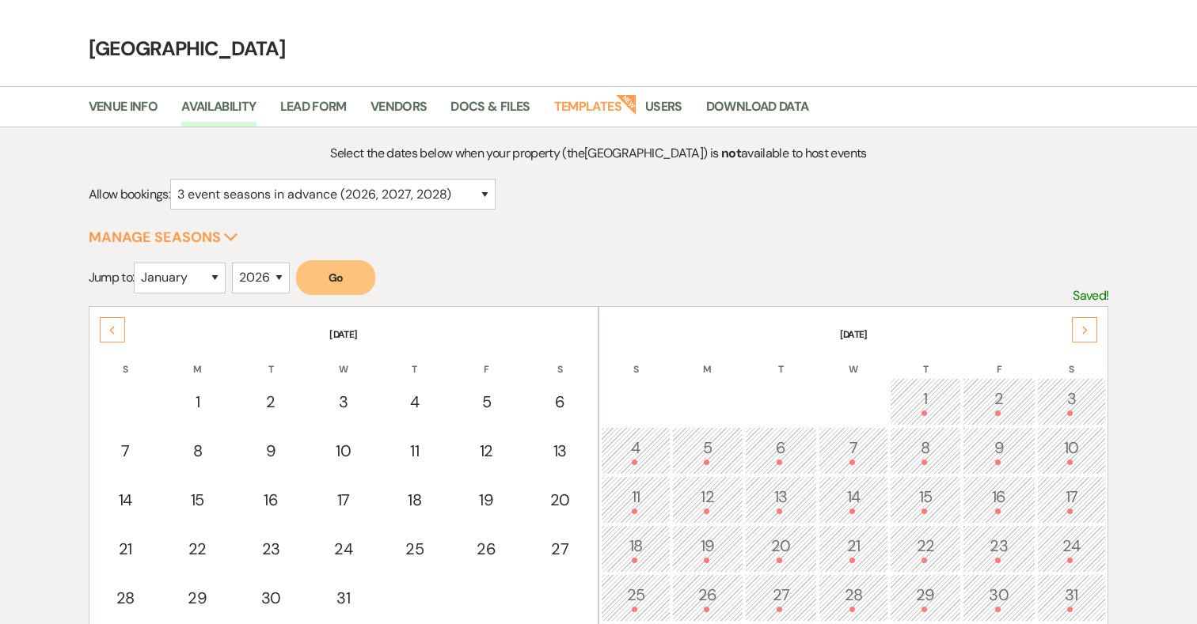
click at [1081, 333] on icon "Next" at bounding box center [1085, 330] width 8 height 9
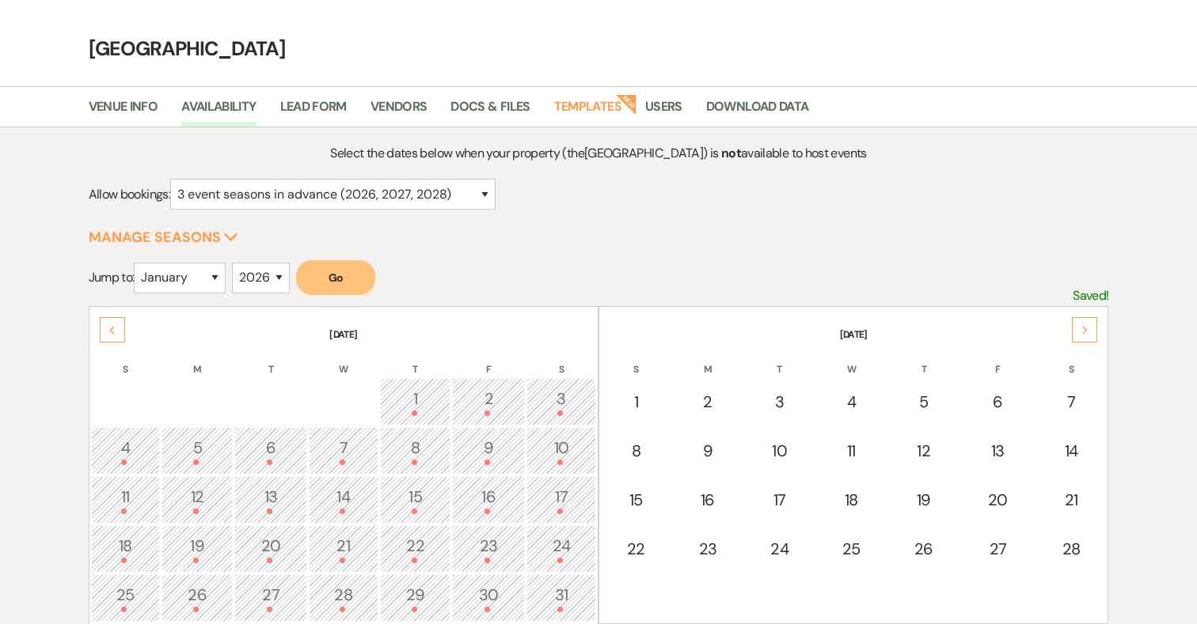
click at [1081, 333] on icon "Next" at bounding box center [1085, 330] width 8 height 9
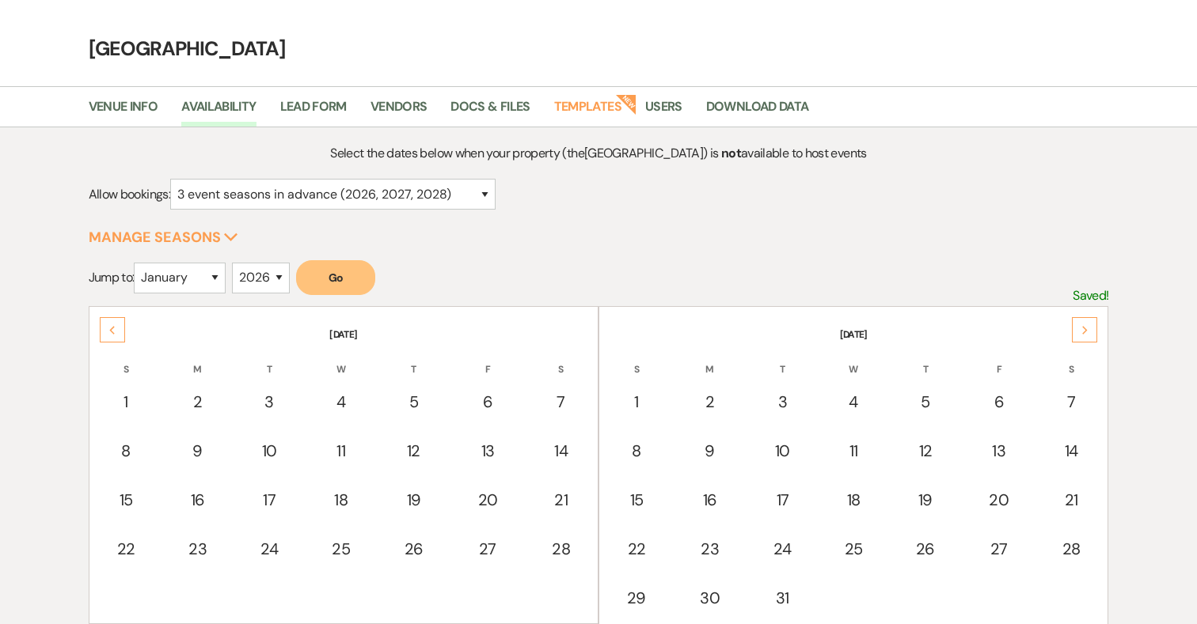
click at [1081, 333] on icon "Next" at bounding box center [1085, 330] width 8 height 9
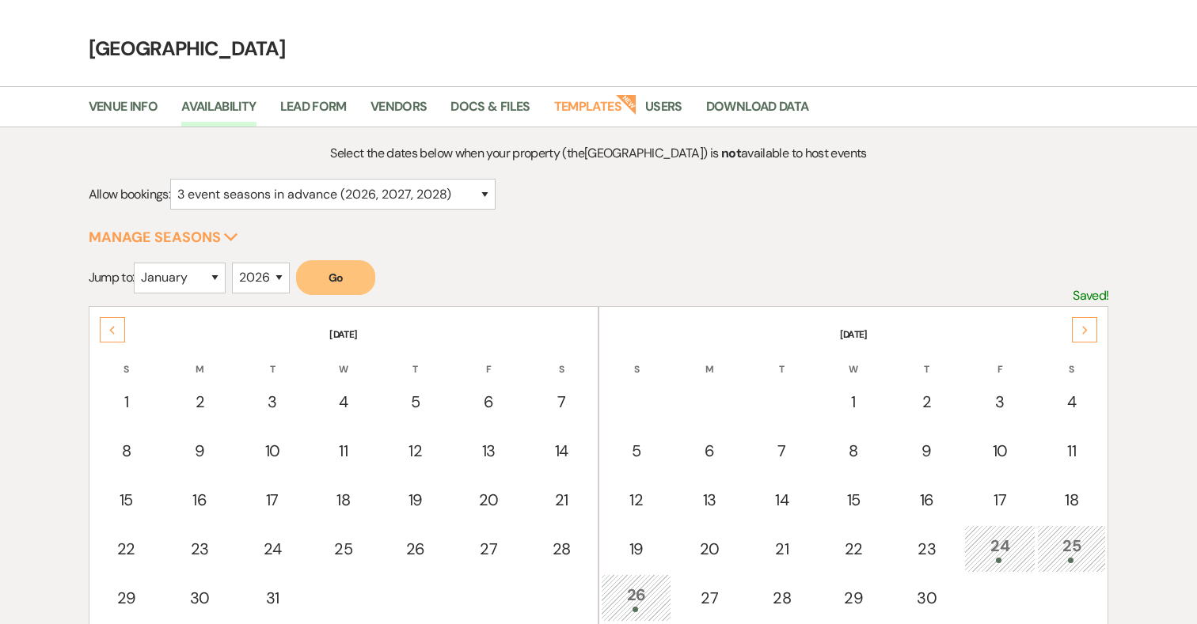
click at [1081, 333] on icon "Next" at bounding box center [1085, 330] width 8 height 9
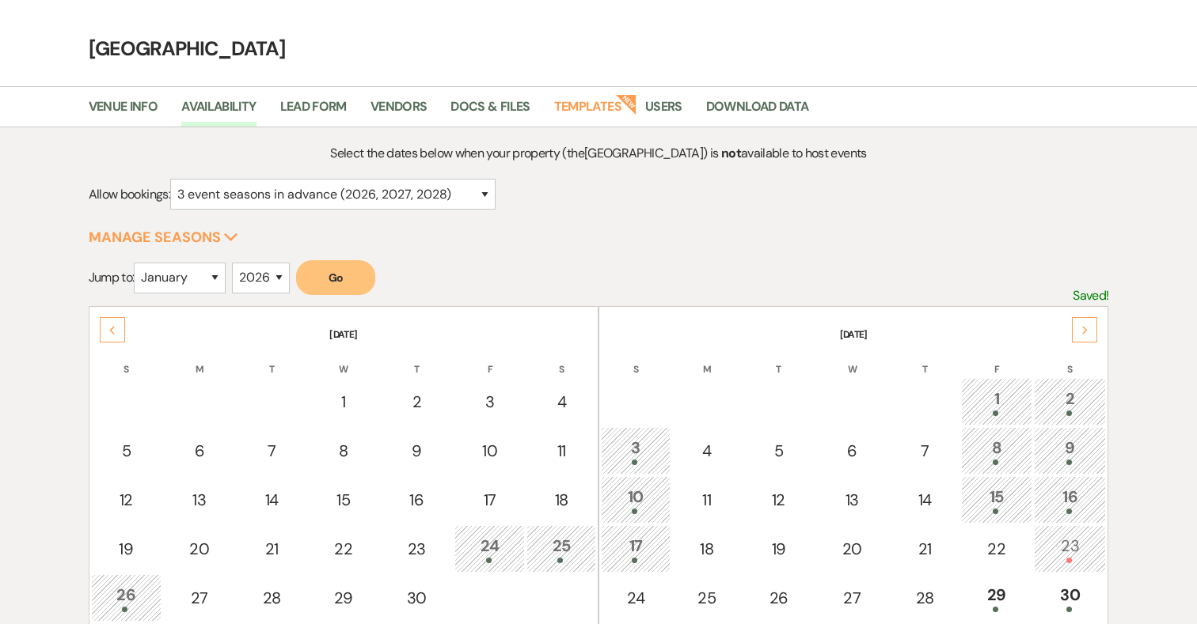
click at [1081, 333] on icon "Next" at bounding box center [1085, 330] width 8 height 9
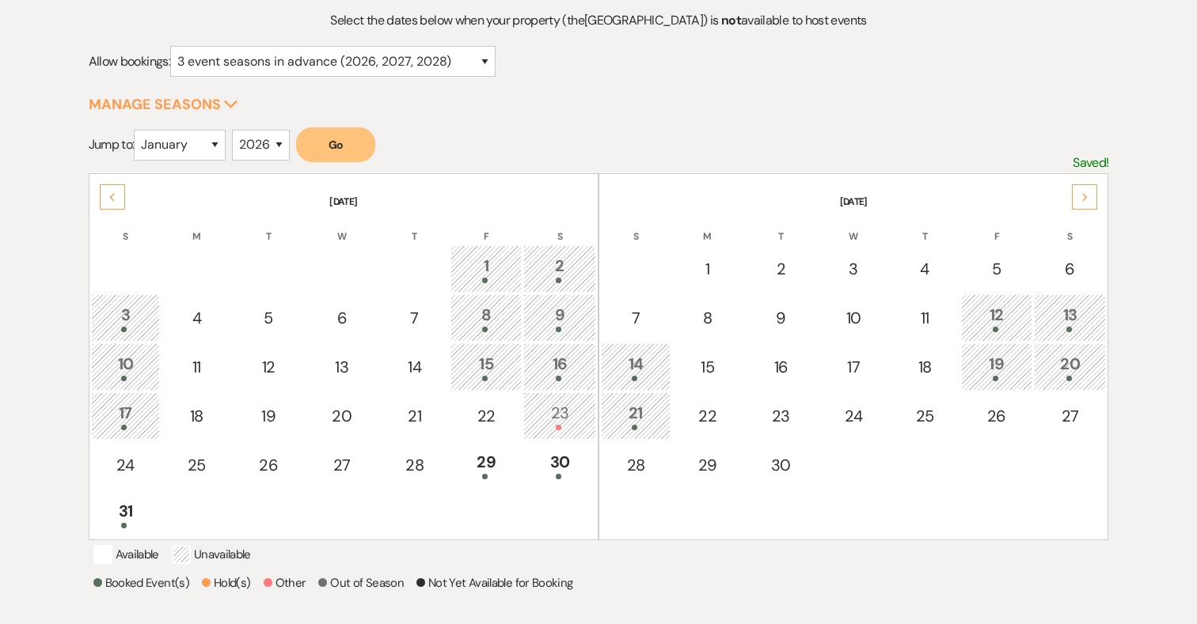
scroll to position [187, 0]
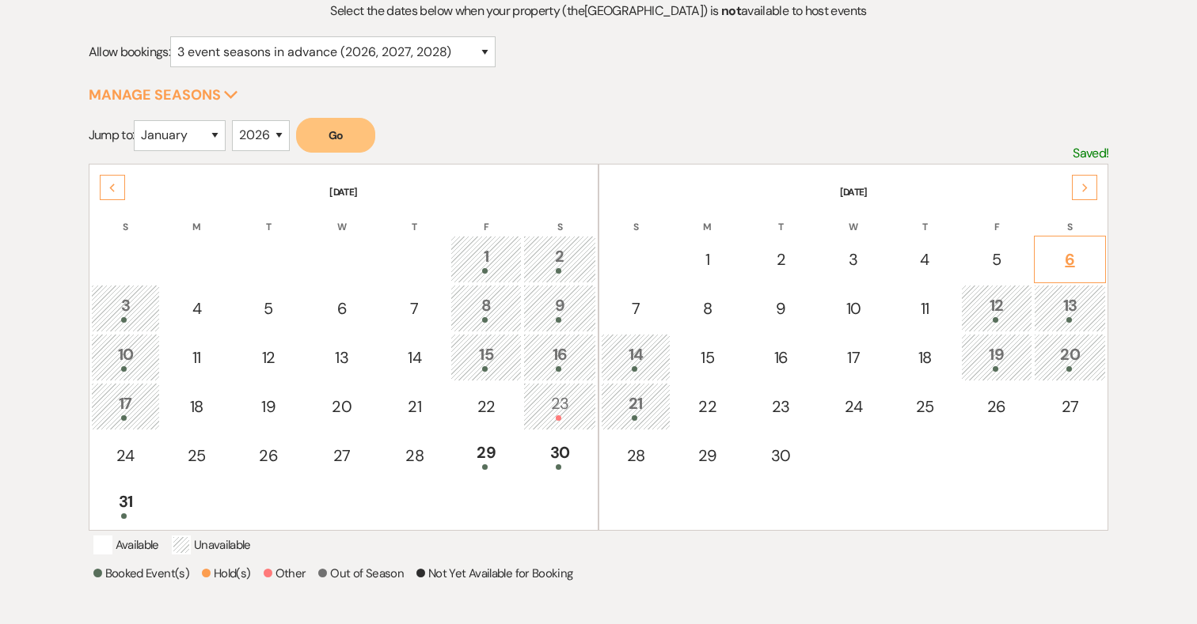
click at [1069, 271] on td "6" at bounding box center [1070, 259] width 73 height 47
select select "other"
select select "false"
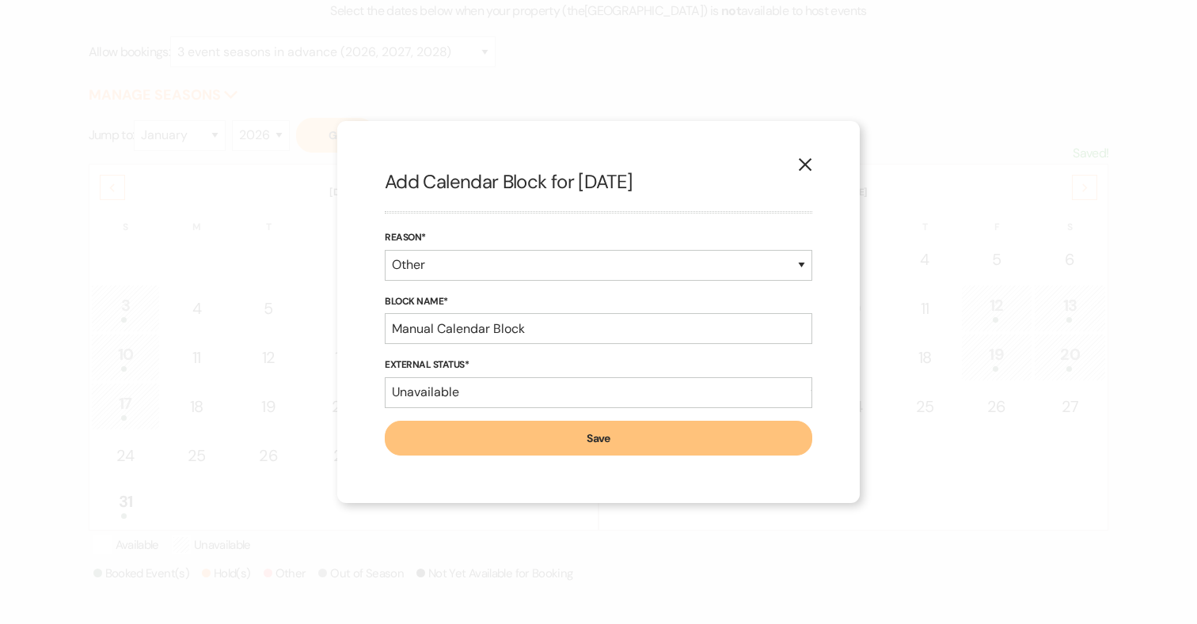
click at [806, 161] on icon "X" at bounding box center [805, 165] width 14 height 14
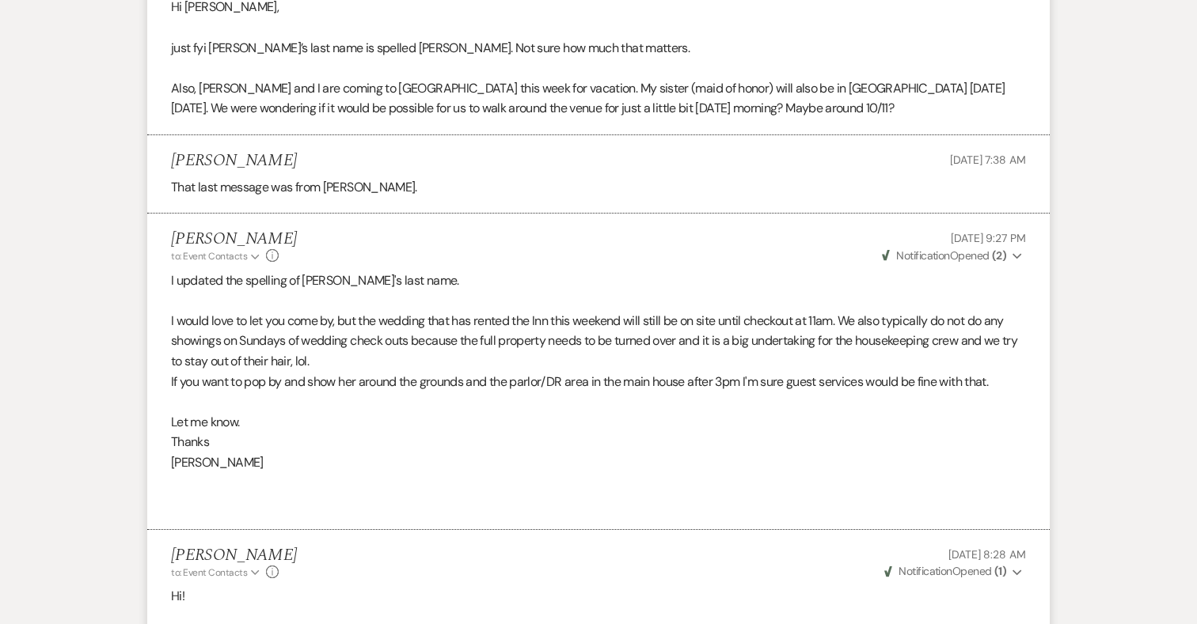
scroll to position [7659, 0]
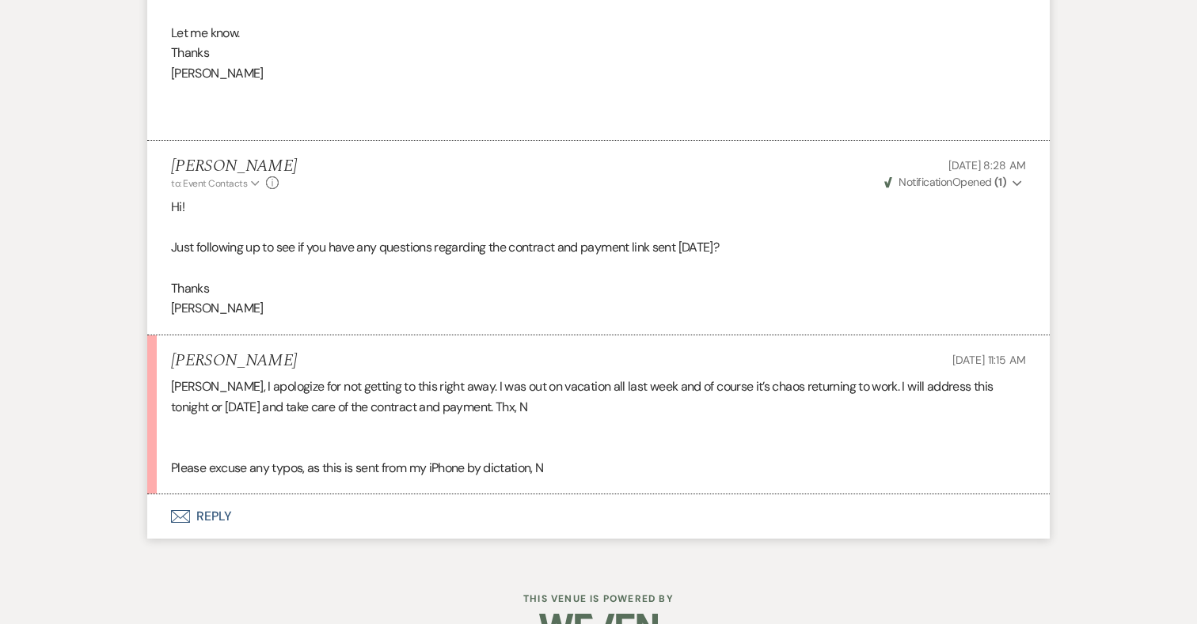
click at [207, 495] on button "Envelope Reply" at bounding box center [598, 517] width 902 height 44
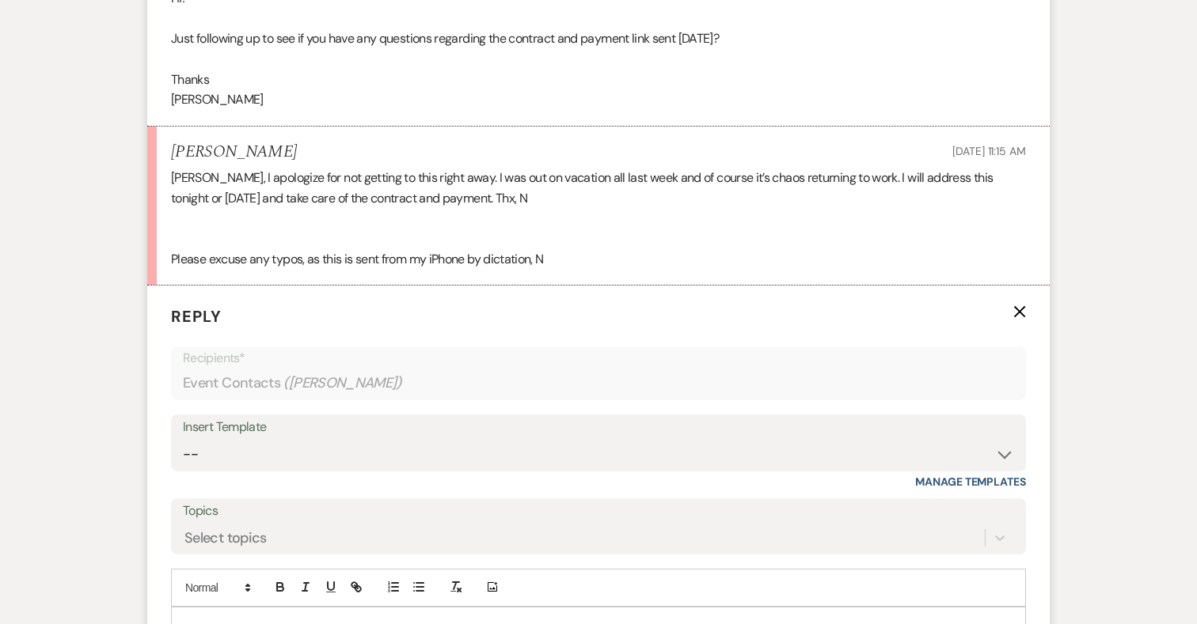
scroll to position [7932, 0]
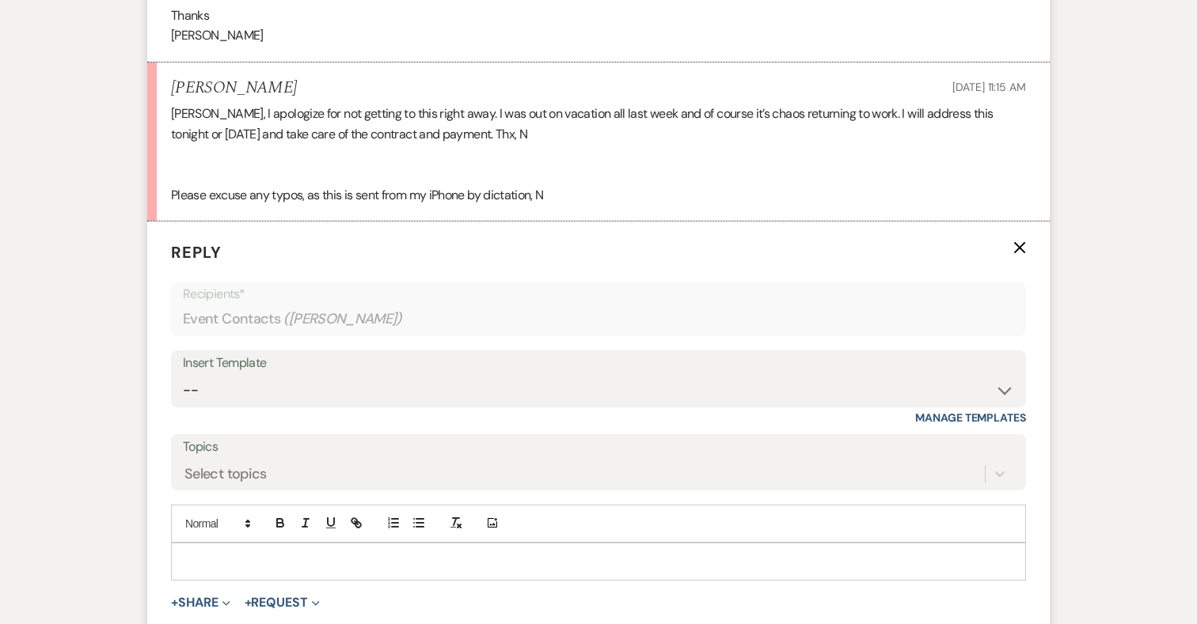
click at [411, 553] on p at bounding box center [598, 561] width 829 height 17
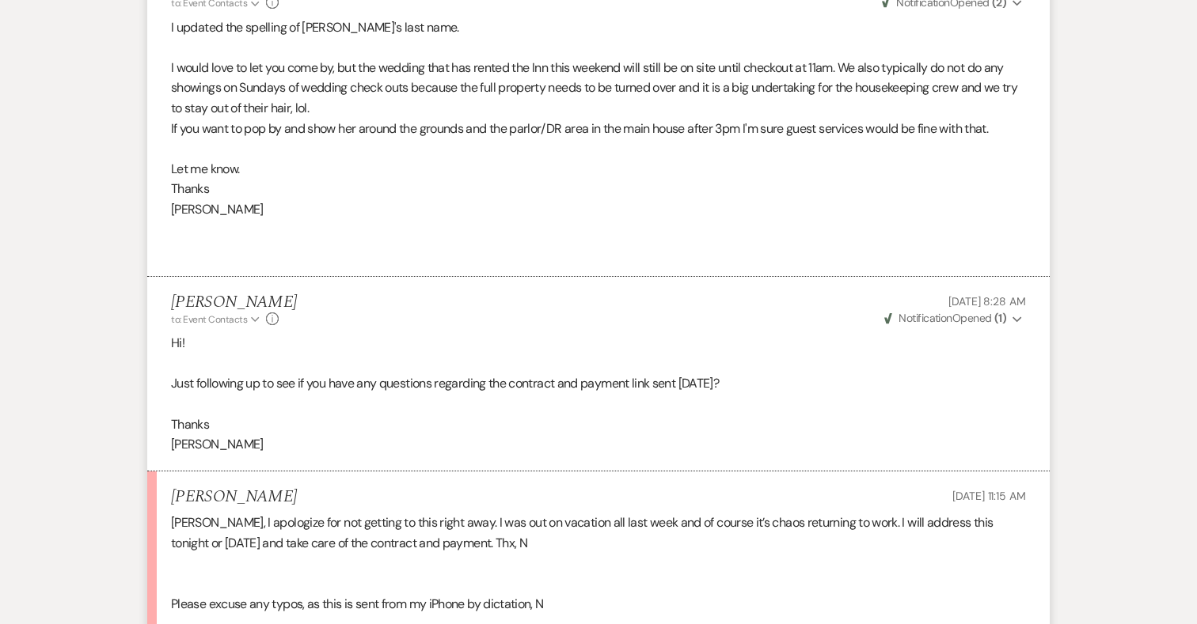
scroll to position [8137, 0]
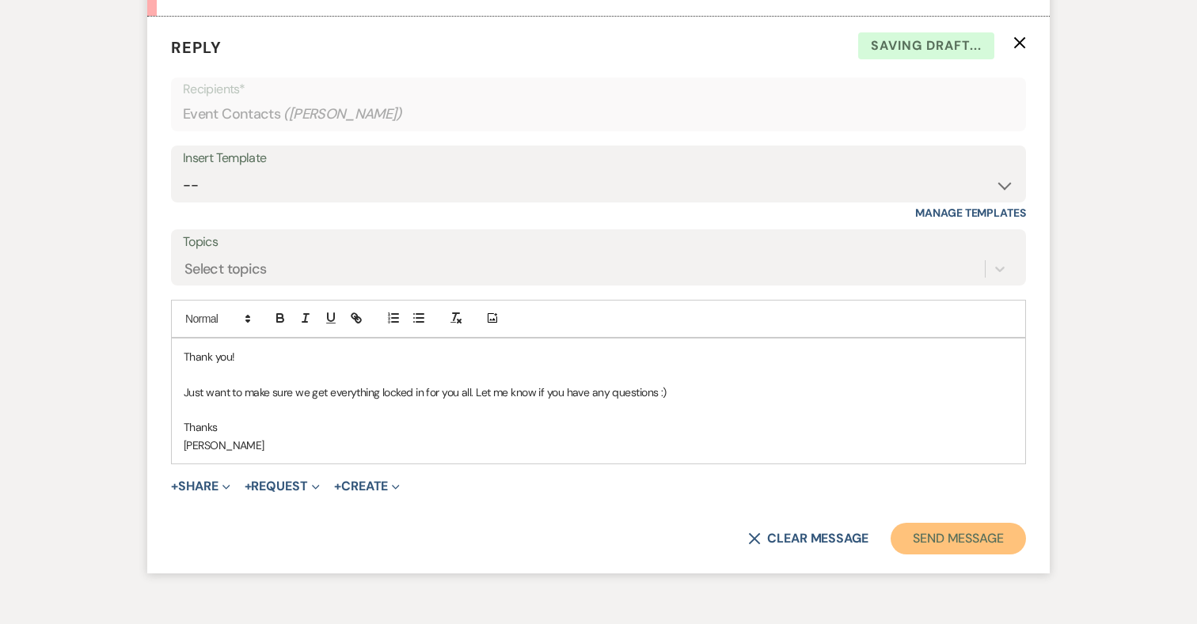
click at [959, 523] on button "Send Message" at bounding box center [957, 539] width 135 height 32
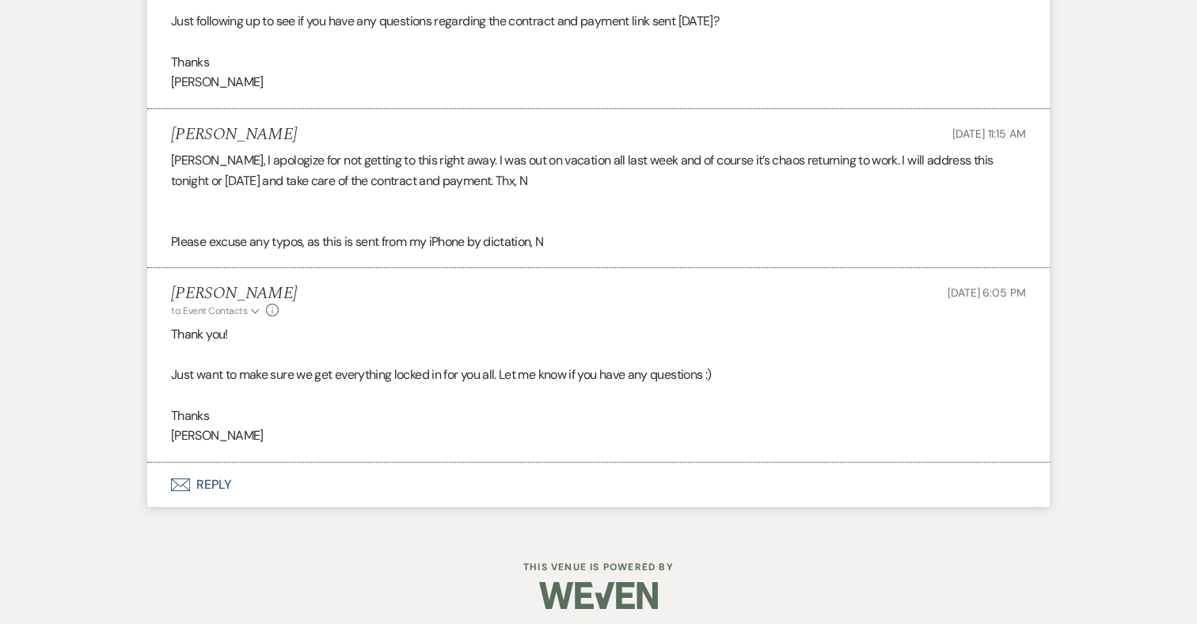
scroll to position [7853, 0]
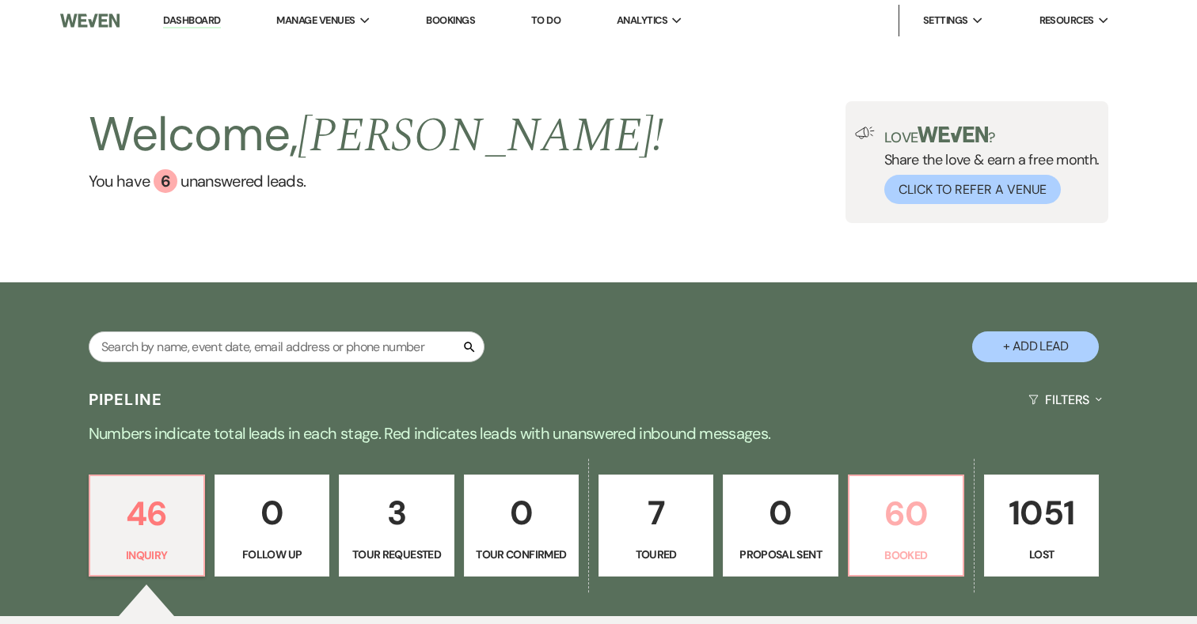
click at [923, 526] on p "60" at bounding box center [906, 514] width 94 height 53
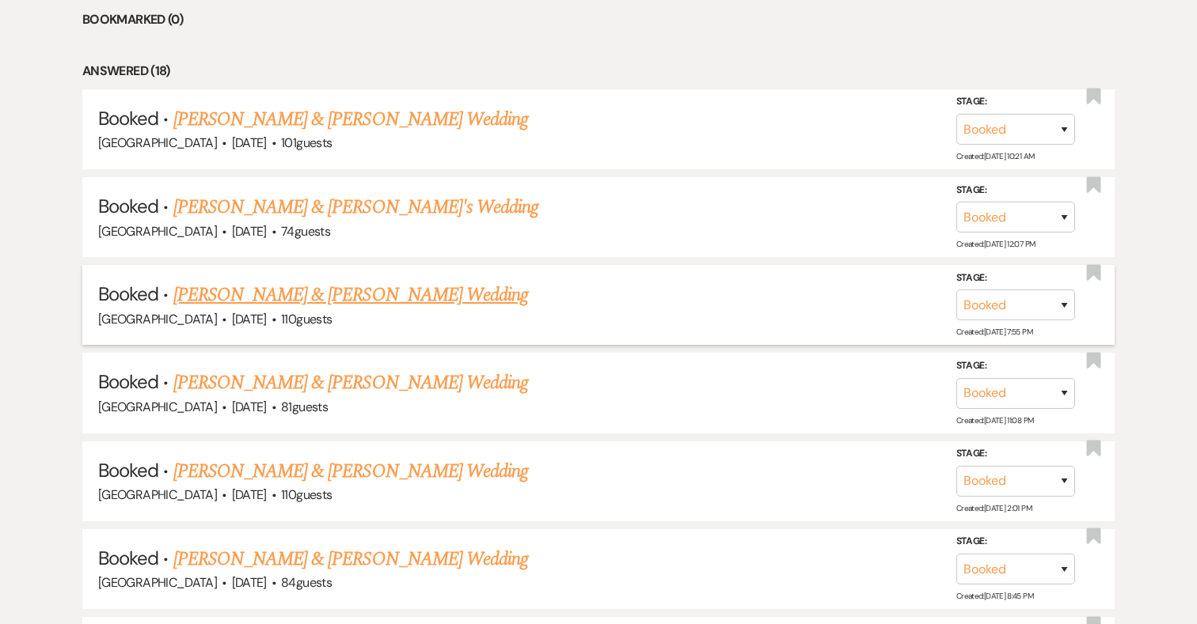
scroll to position [1088, 0]
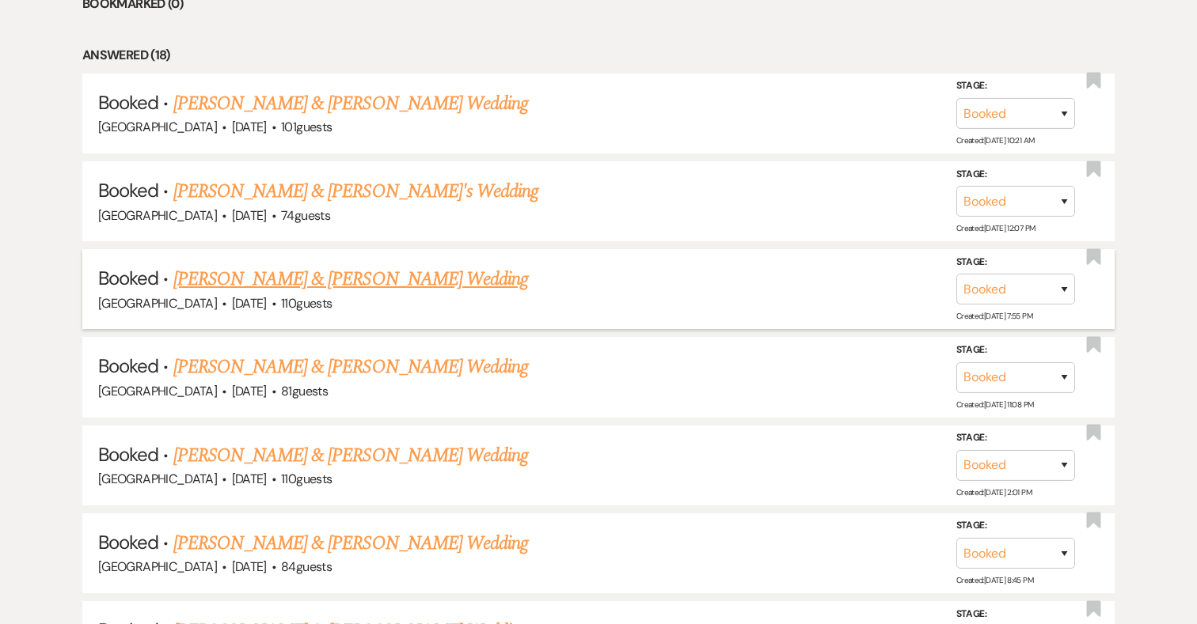
click at [378, 271] on link "Hannah Kelly & Jerry Taylor's Wedding" at bounding box center [350, 279] width 355 height 28
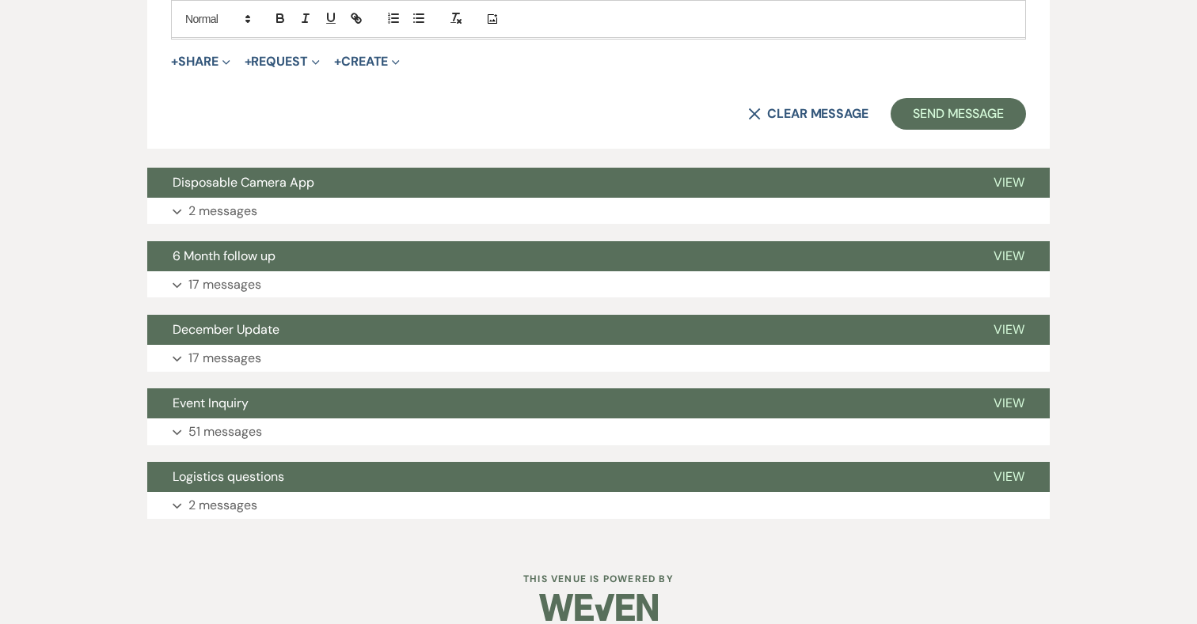
scroll to position [1033, 0]
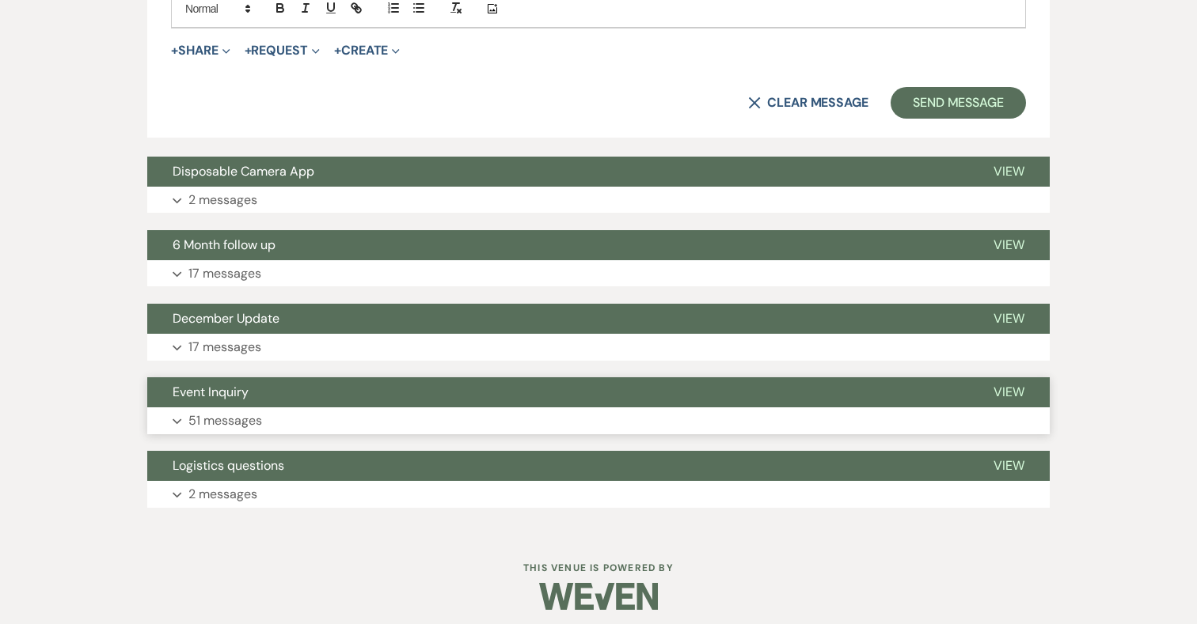
click at [240, 416] on p "51 messages" at bounding box center [225, 421] width 74 height 21
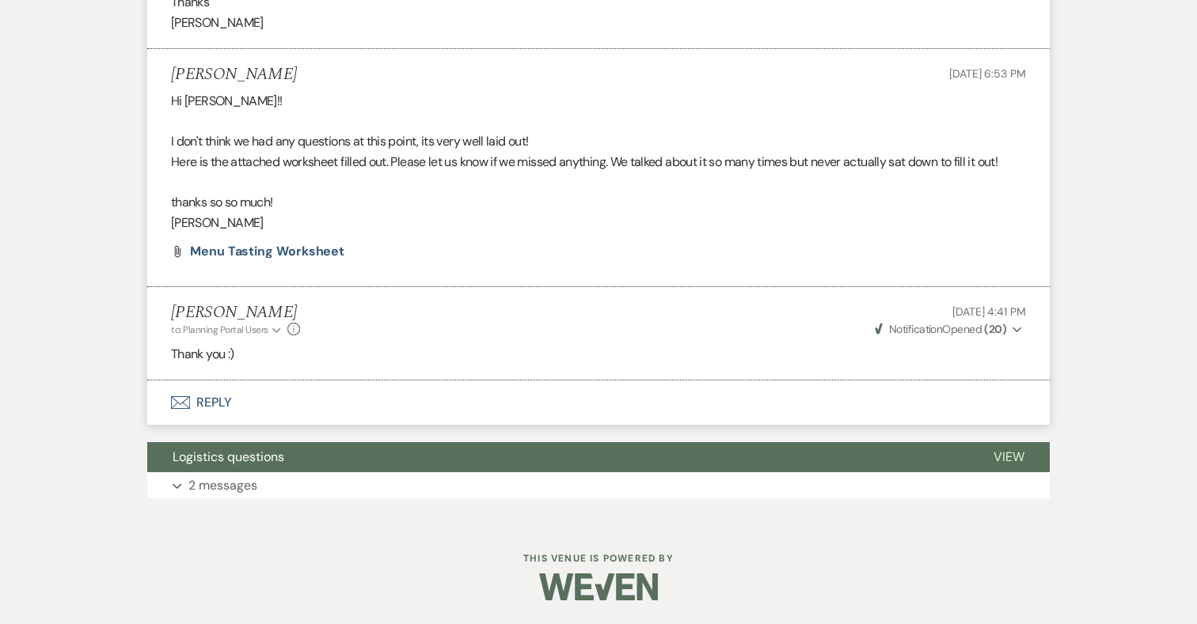
scroll to position [17354, 0]
click at [218, 490] on p "2 messages" at bounding box center [222, 486] width 69 height 21
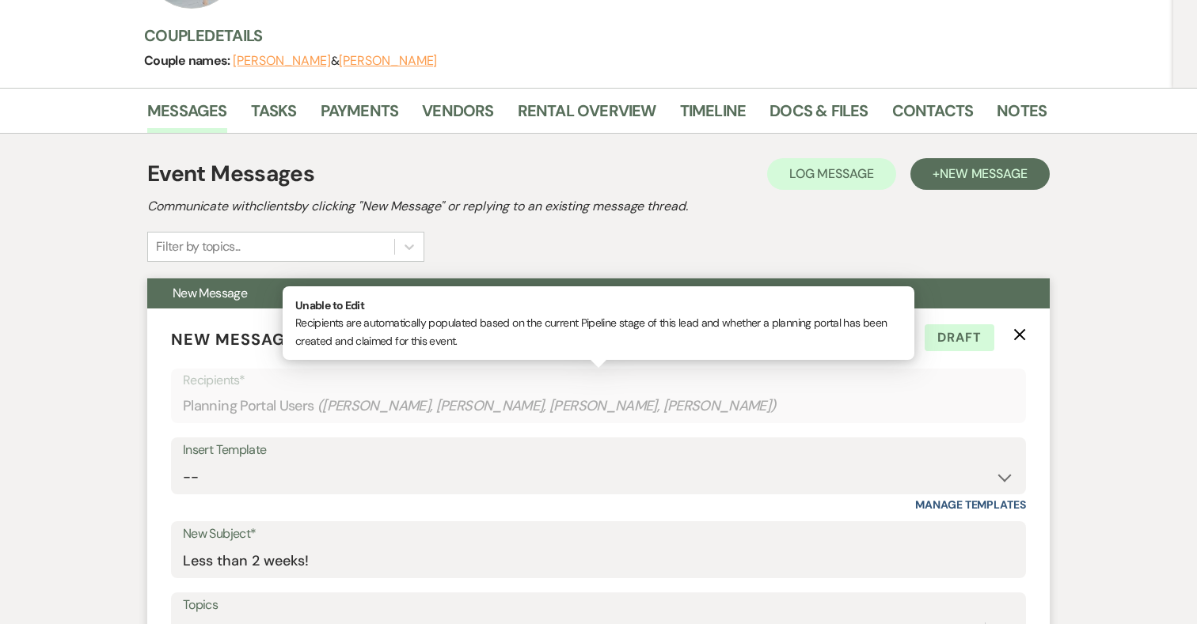
scroll to position [0, 0]
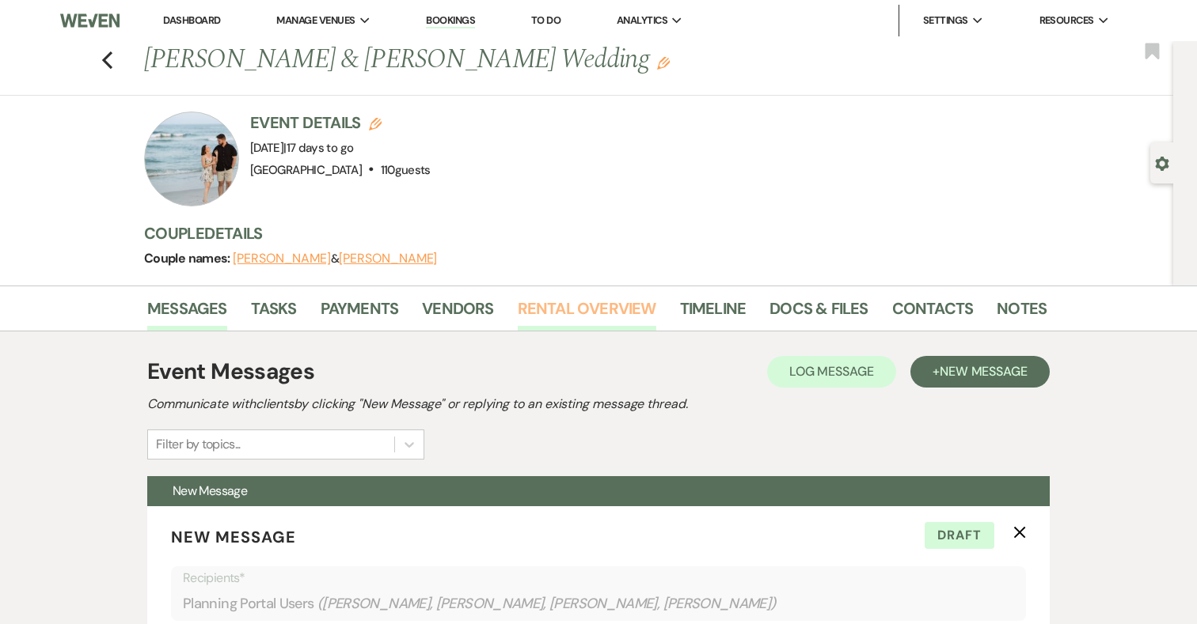
click at [553, 313] on link "Rental Overview" at bounding box center [587, 313] width 139 height 35
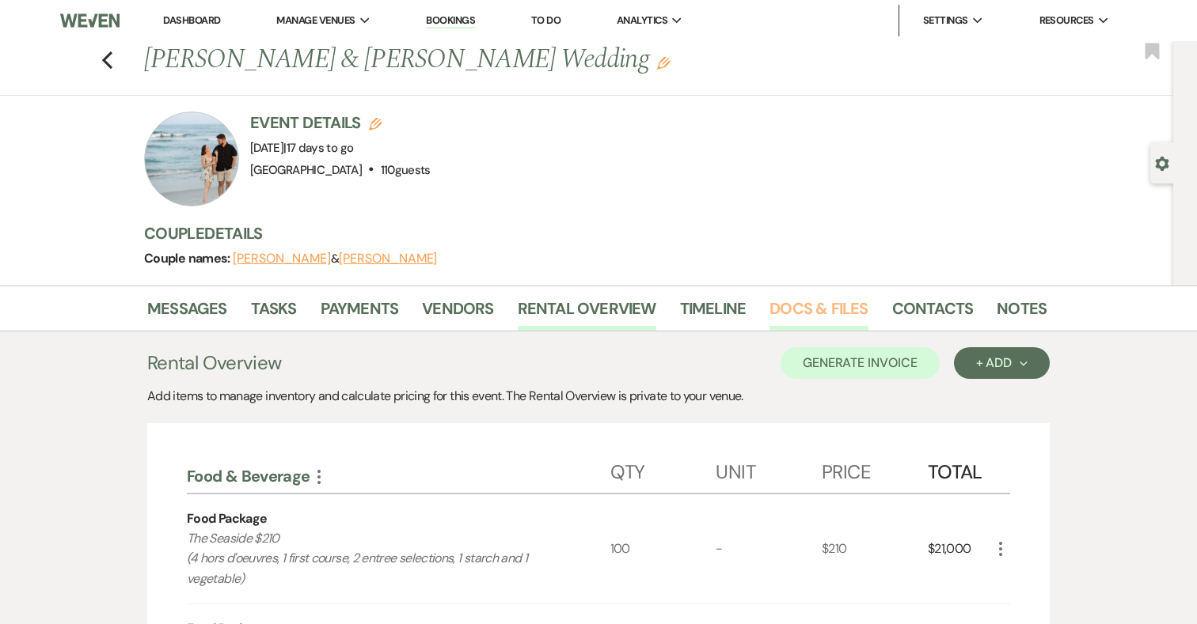
click at [790, 312] on link "Docs & Files" at bounding box center [818, 313] width 98 height 35
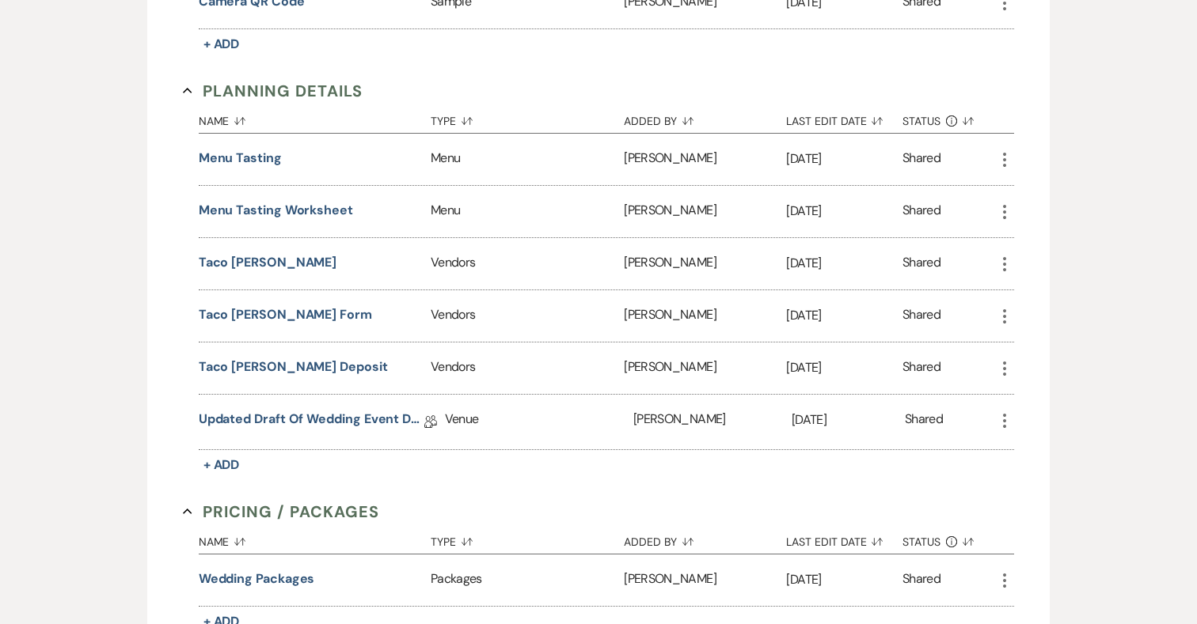
scroll to position [1153, 0]
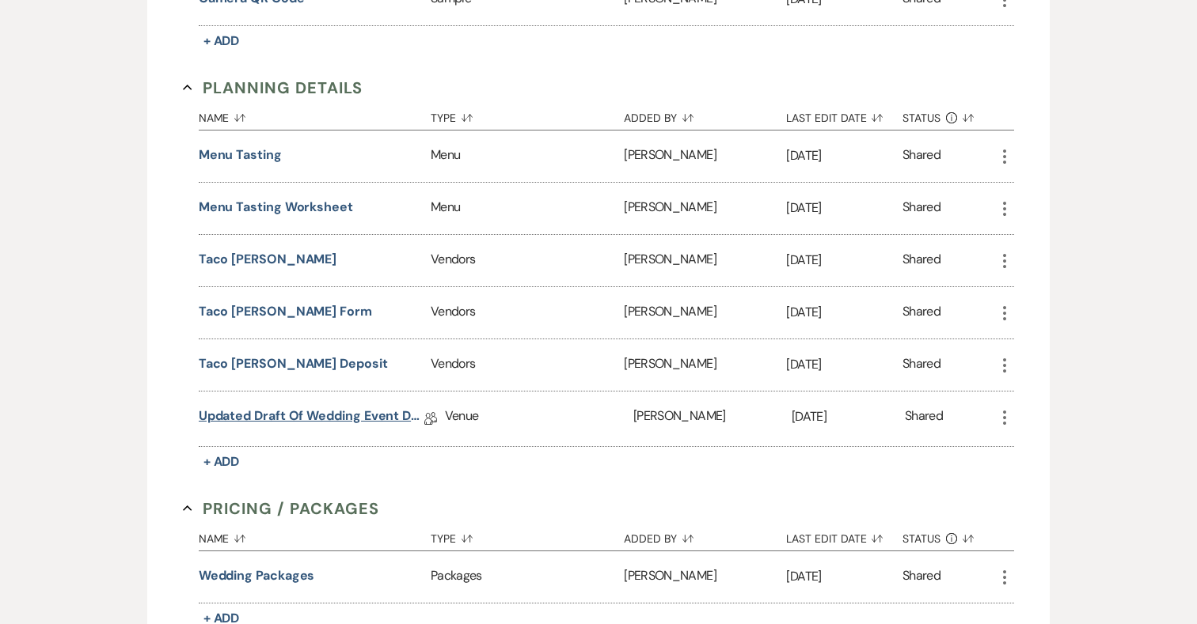
click at [360, 411] on link "Updated Draft of Wedding Event Details" at bounding box center [312, 419] width 226 height 25
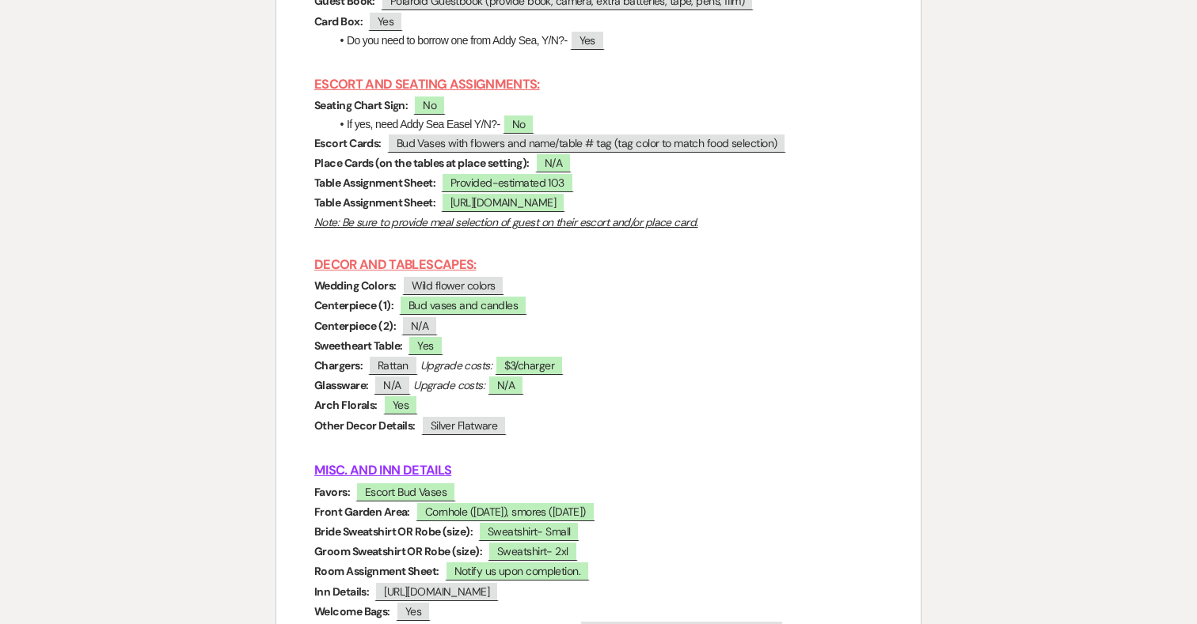
scroll to position [7513, 0]
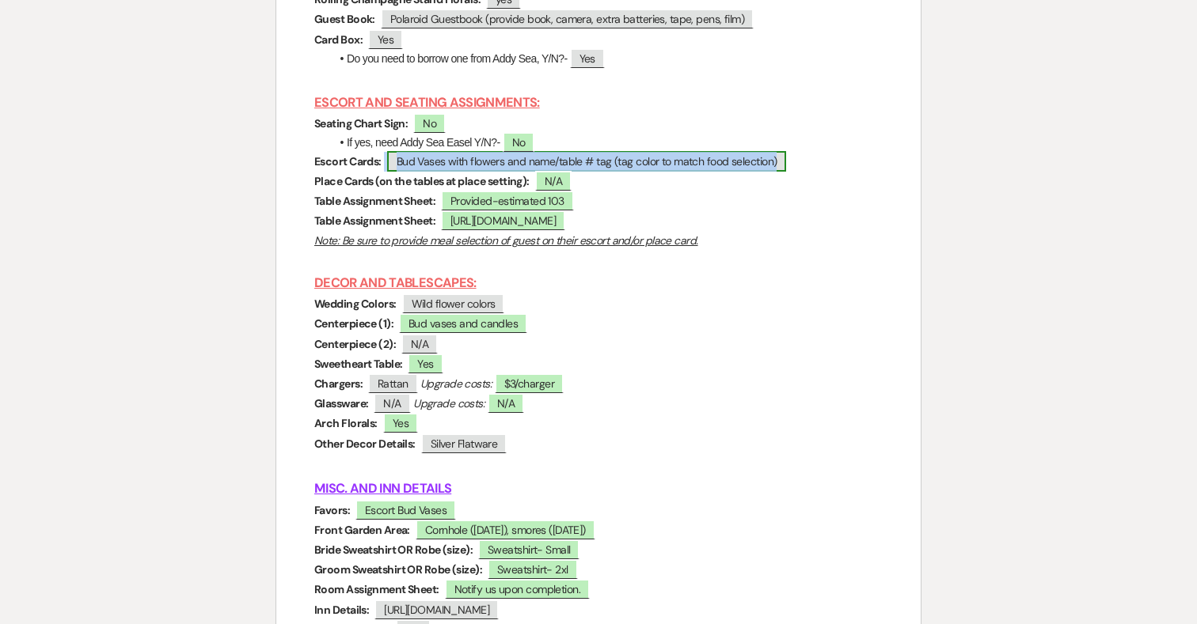
click at [593, 151] on span "Bud Vases with flowers and name/table # tag (tag color to match food selection)" at bounding box center [587, 161] width 400 height 21
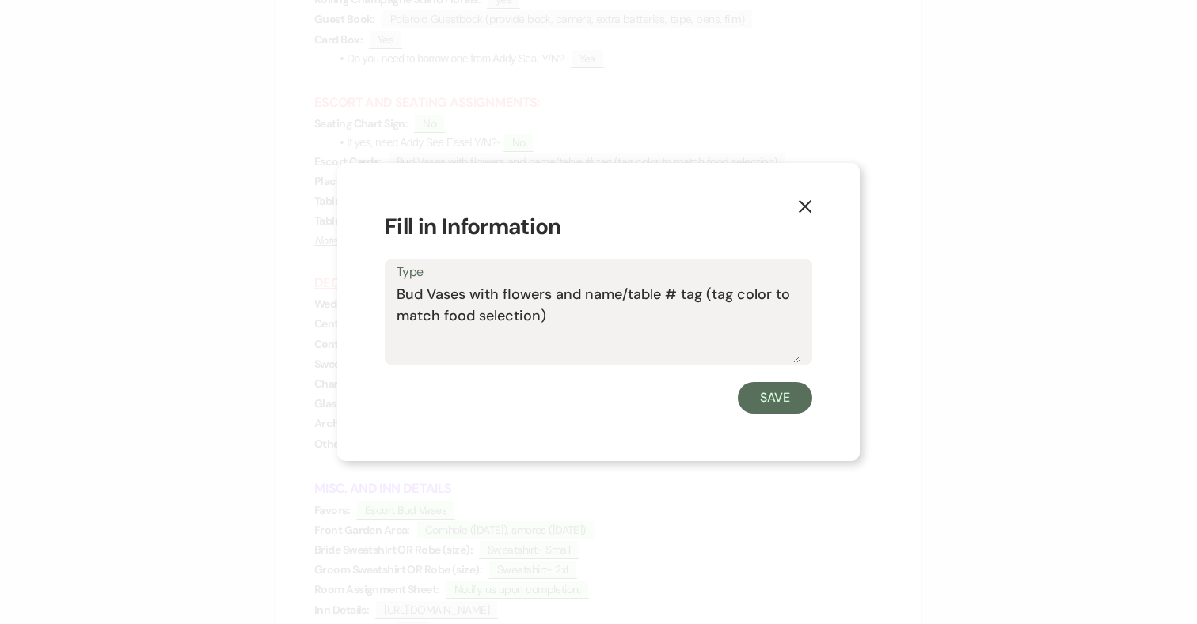
drag, startPoint x: 712, startPoint y: 296, endPoint x: 784, endPoint y: 334, distance: 82.1
click at [784, 334] on textarea "Bud Vases with flowers and name/table # tag (tag color to match food selection)" at bounding box center [599, 323] width 404 height 79
type textarea "Bud Vases with flowers and name/table # tag (tag to specify meal selection with…"
click at [791, 397] on button "Save" at bounding box center [775, 398] width 74 height 32
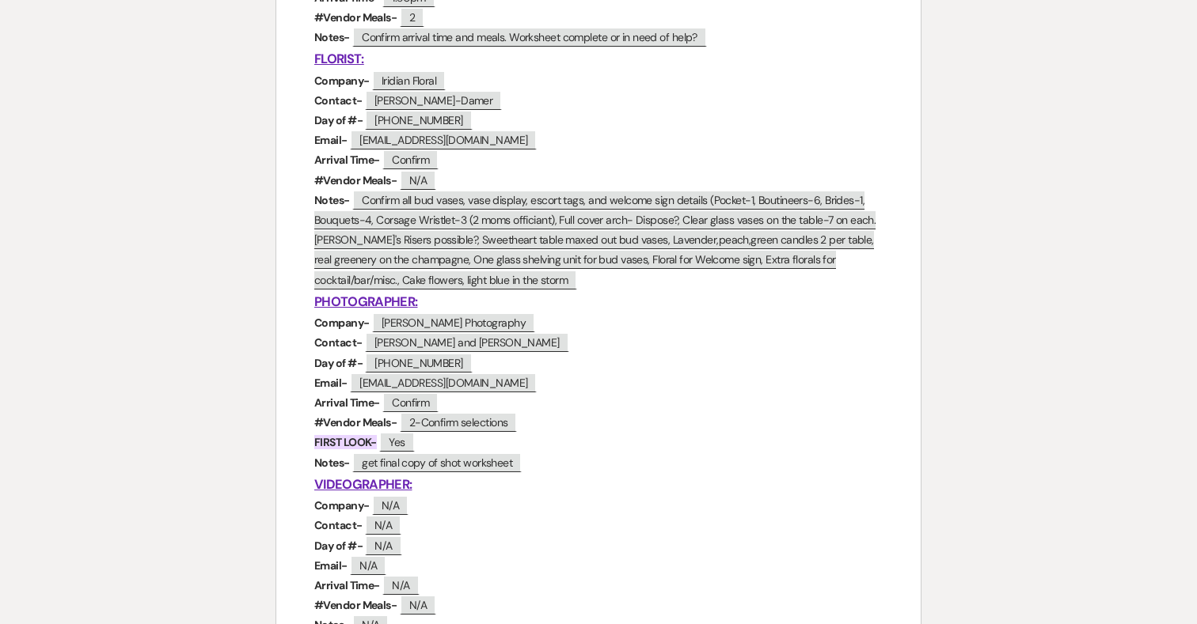
scroll to position [1142, 0]
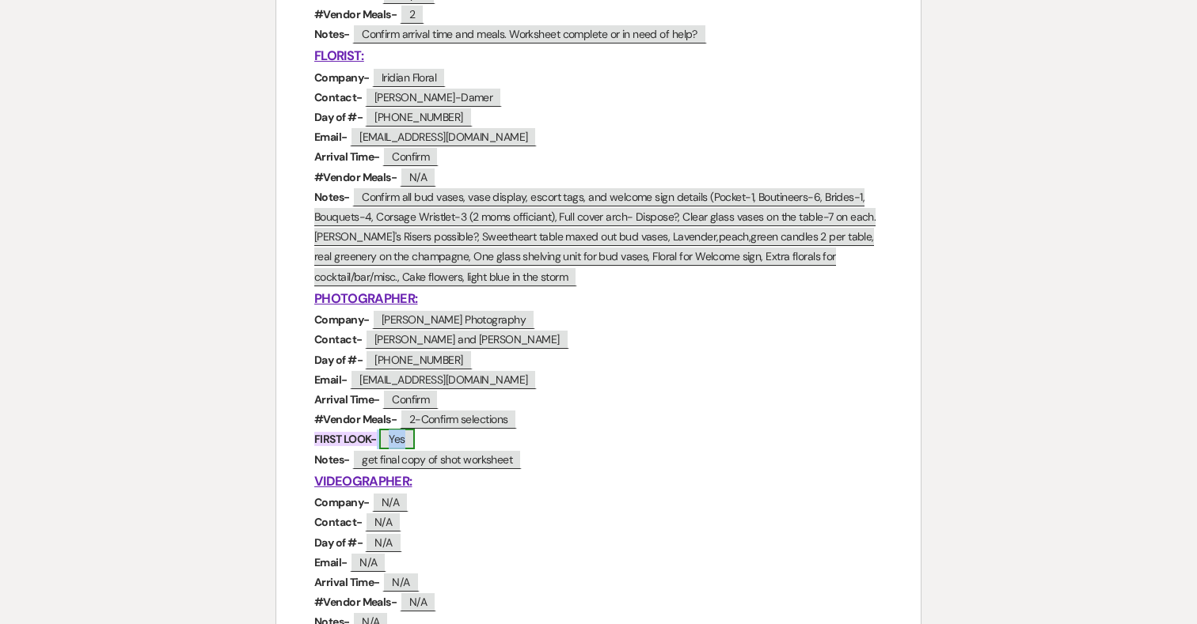
click at [410, 440] on span "Yes" at bounding box center [396, 439] width 35 height 21
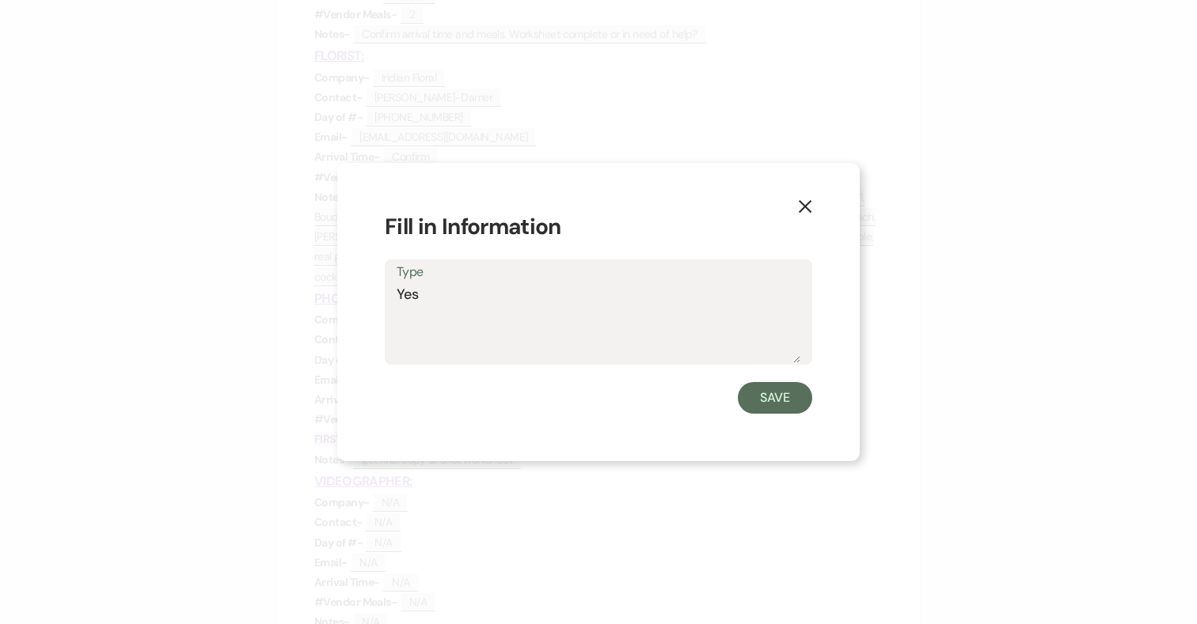
click at [543, 296] on textarea "Yes" at bounding box center [599, 323] width 404 height 79
type textarea "Yes (1:30-2)"
click at [778, 394] on button "Save" at bounding box center [775, 398] width 74 height 32
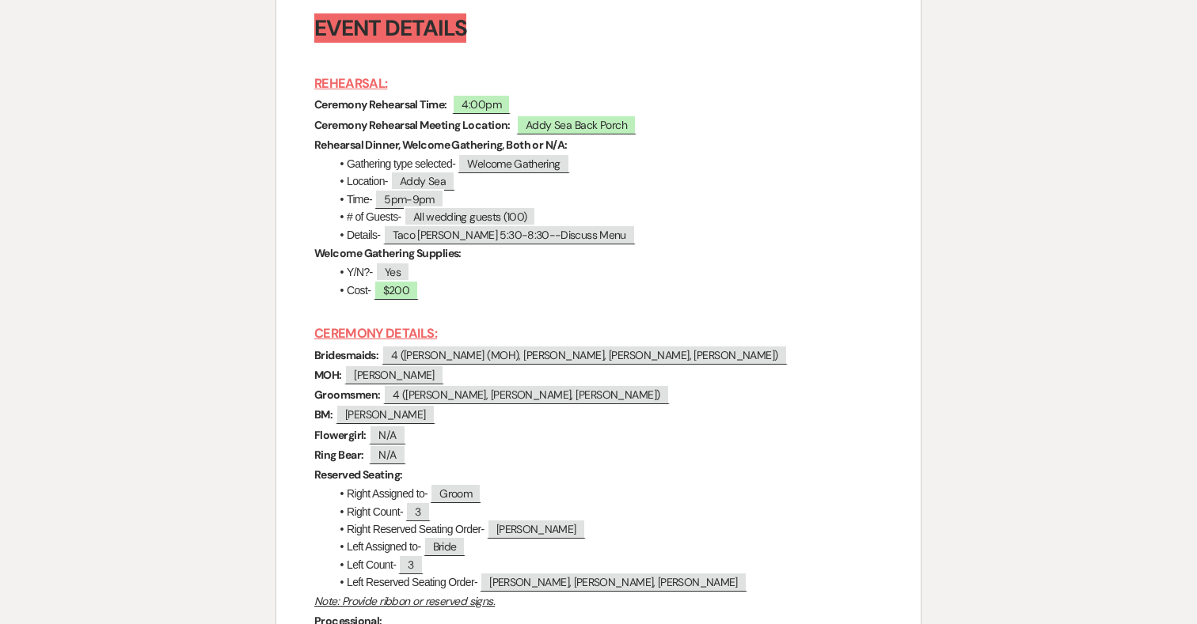
scroll to position [6542, 0]
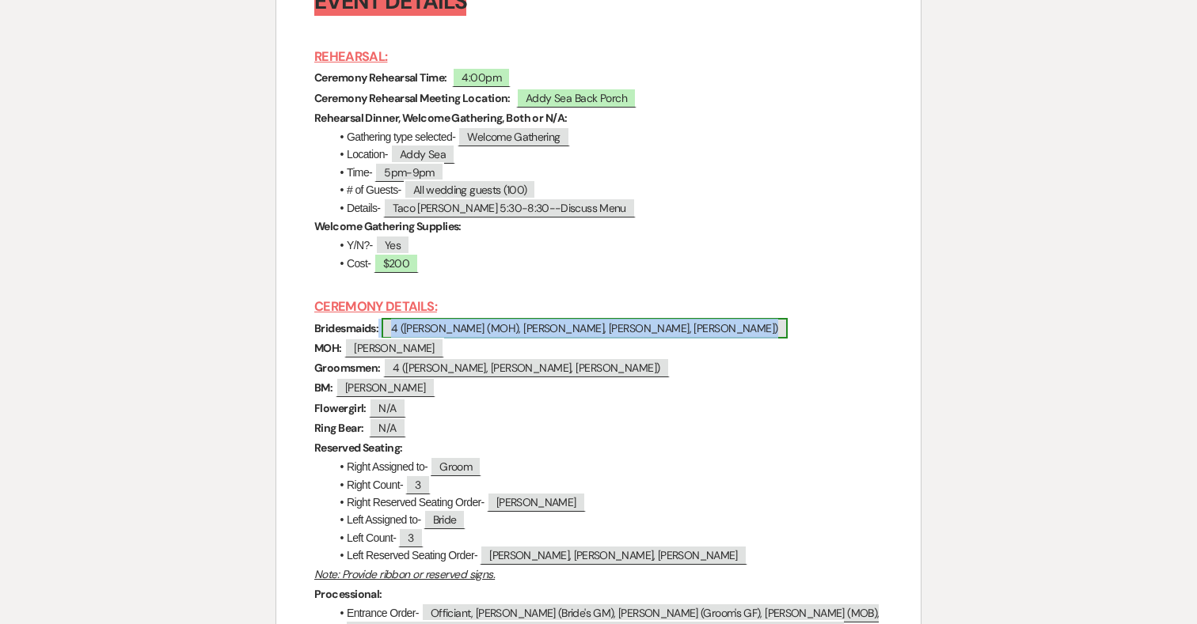
click at [511, 339] on span "4 (Erin (MOH), Gina, Damaris, Aubrey)" at bounding box center [584, 328] width 406 height 21
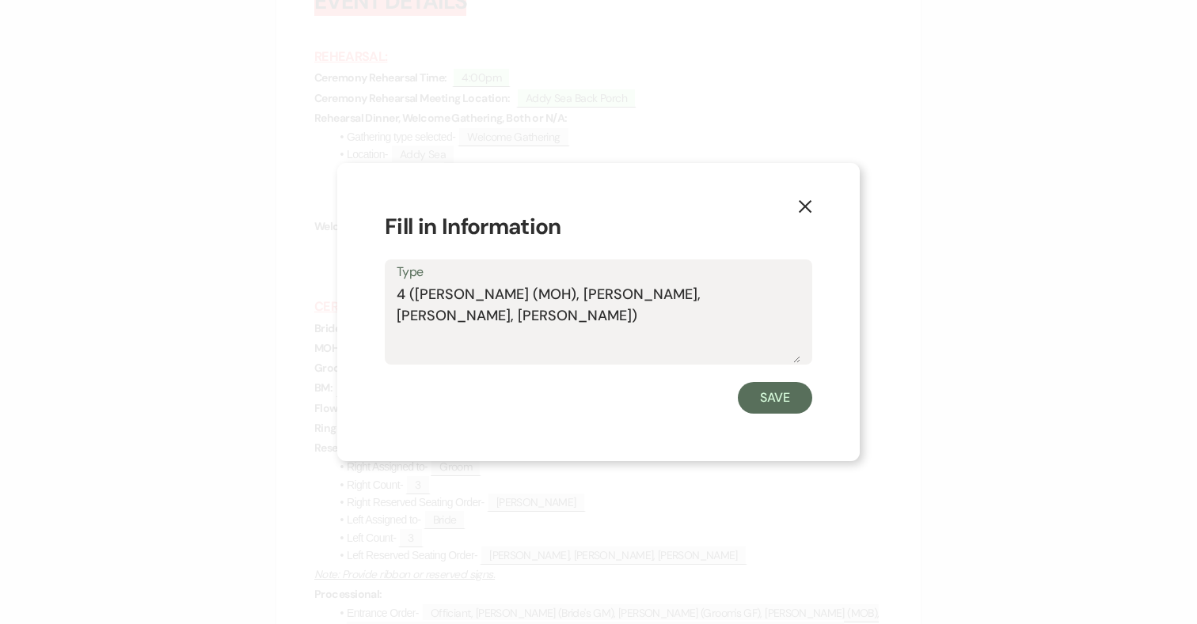
drag, startPoint x: 586, startPoint y: 295, endPoint x: 530, endPoint y: 294, distance: 56.2
click at [530, 294] on textarea "4 (Erin (MOH), Gina, Damaris, Aubrey)" at bounding box center [599, 323] width 404 height 79
click at [807, 211] on icon "X" at bounding box center [805, 206] width 14 height 14
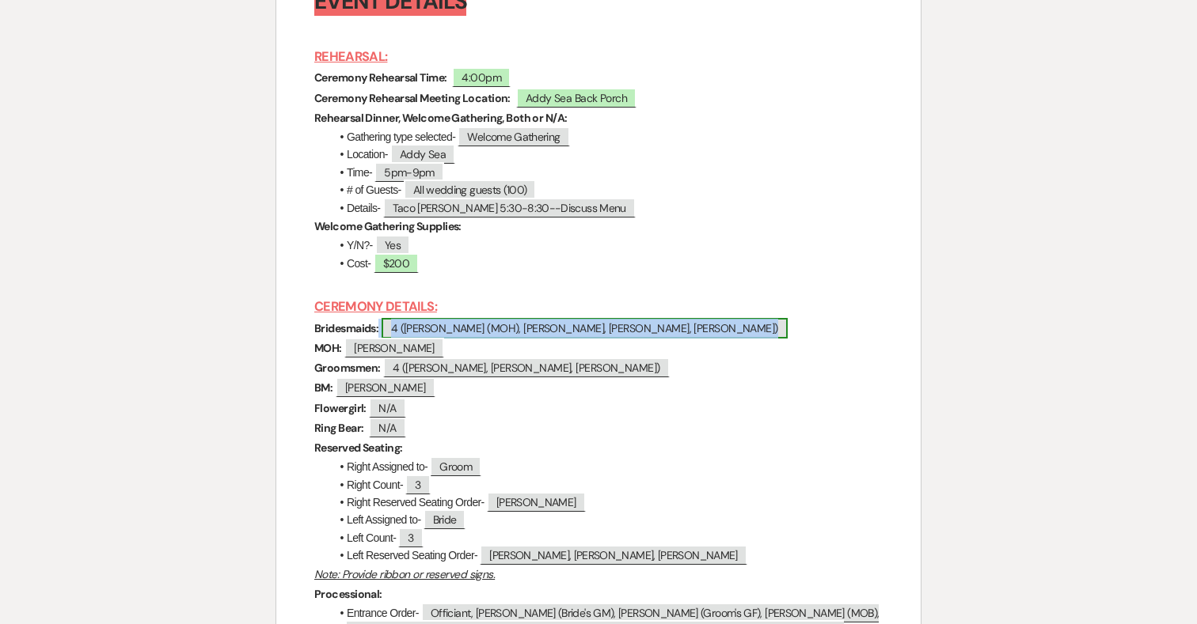
click at [498, 339] on span "4 (Erin (MOH), Gina, Damaris, Aubrey)" at bounding box center [584, 328] width 406 height 21
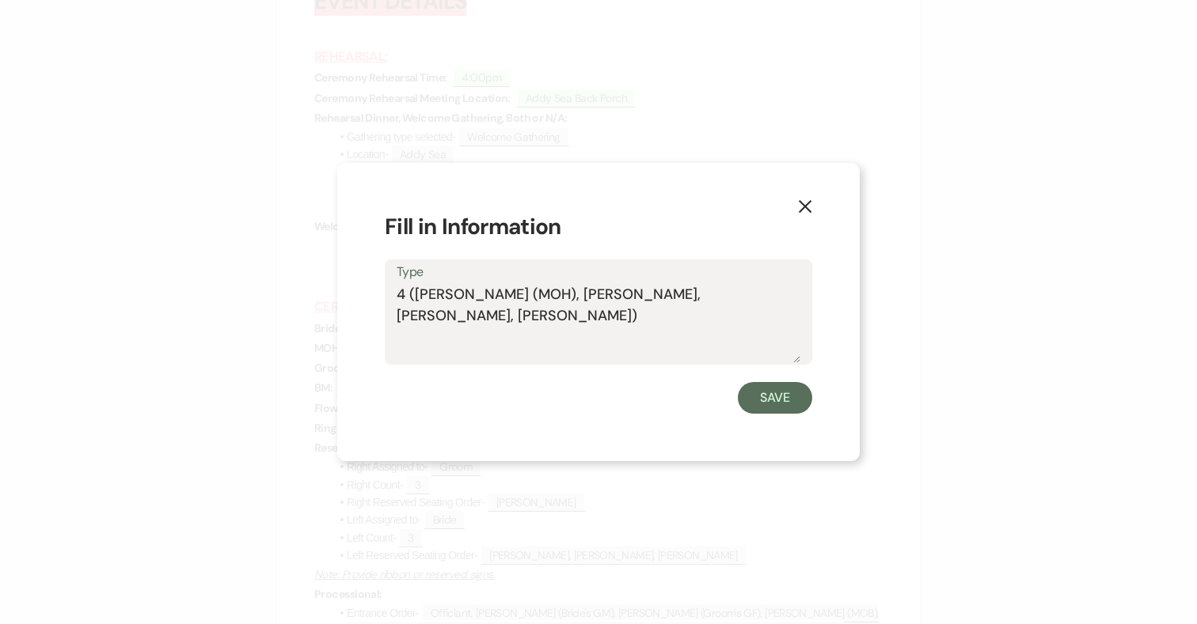
drag, startPoint x: 641, startPoint y: 294, endPoint x: 413, endPoint y: 298, distance: 228.0
click at [413, 298] on textarea "4 (Erin (MOH), Gina, Damaris, Aubrey)" at bounding box center [599, 323] width 404 height 79
click at [796, 393] on button "Save" at bounding box center [775, 398] width 74 height 32
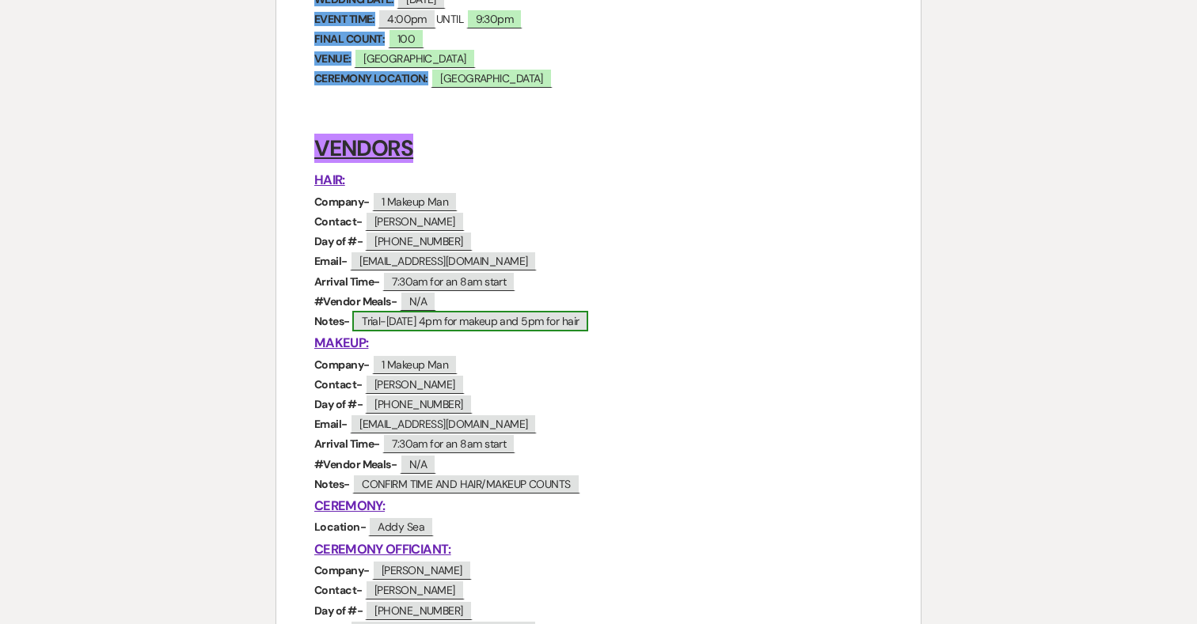
scroll to position [325, 0]
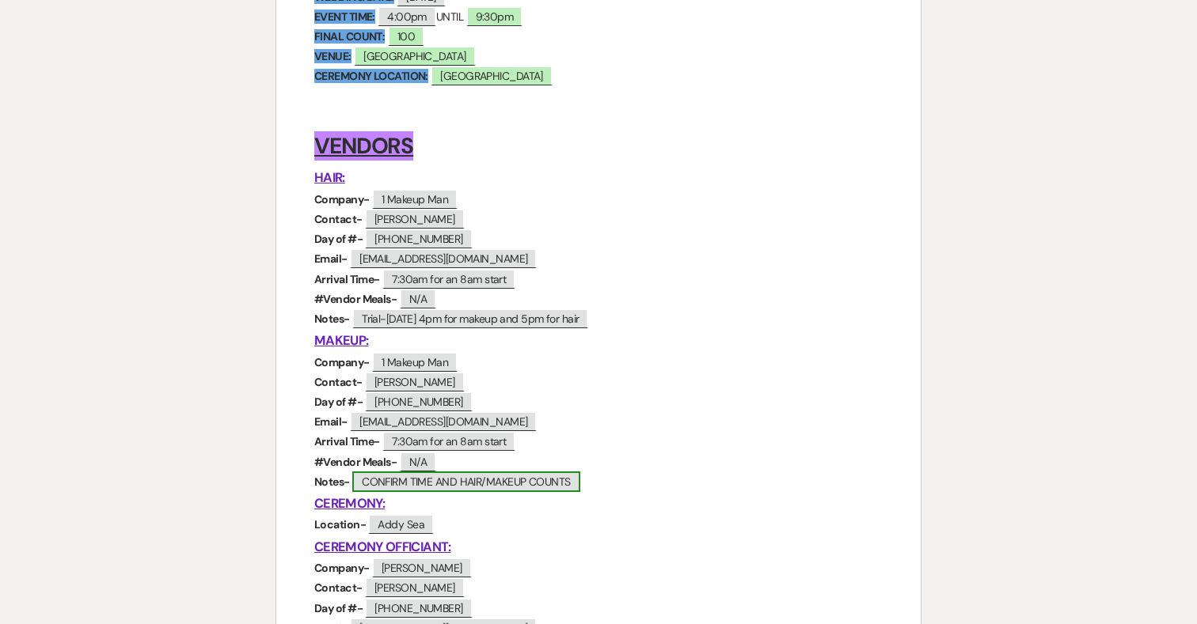
click at [518, 481] on span "CONFIRM TIME AND HAIR/MAKEUP COUNTS" at bounding box center [465, 482] width 227 height 21
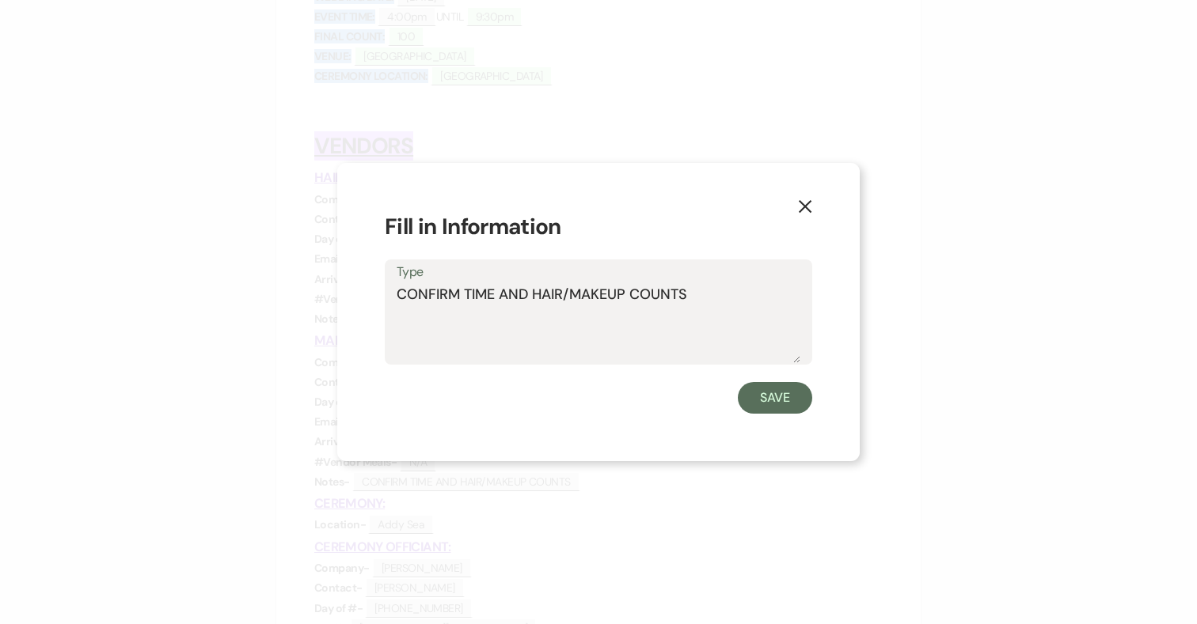
drag, startPoint x: 694, startPoint y: 304, endPoint x: 375, endPoint y: 294, distance: 319.1
click at [375, 294] on div "X Fill in Information Type CONFIRM TIME AND HAIR/MAKEUP COUNTS Save" at bounding box center [598, 312] width 522 height 298
click at [397, 297] on textarea "Erin (MOH), Gina, Damaris, Aubrey" at bounding box center [599, 323] width 404 height 79
drag, startPoint x: 526, startPoint y: 292, endPoint x: 476, endPoint y: 292, distance: 49.1
click at [477, 292] on textarea "Hannah, Erin (MOH), Gina, Damaris, Aubrey" at bounding box center [599, 323] width 404 height 79
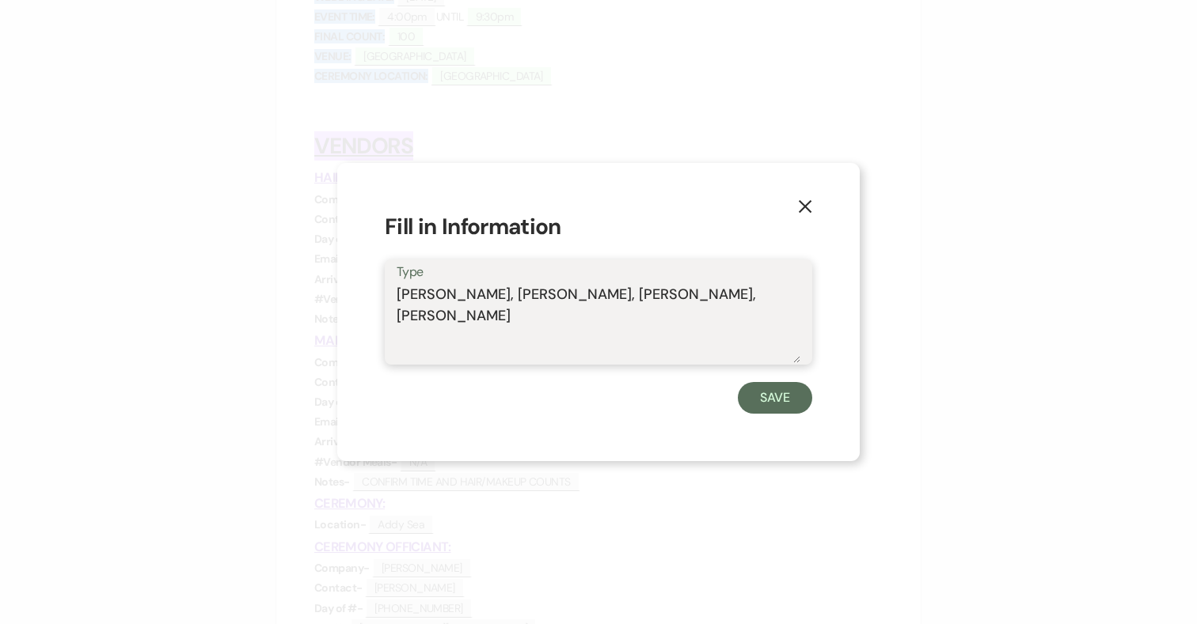
click at [398, 294] on textarea "Hannah, Erin, Gina, Damaris, Aubrey" at bounding box center [599, 323] width 404 height 79
click at [752, 296] on textarea "Hair and Makeup: Hannah, Erin, Gina, Damaris, Aubrey" at bounding box center [599, 323] width 404 height 79
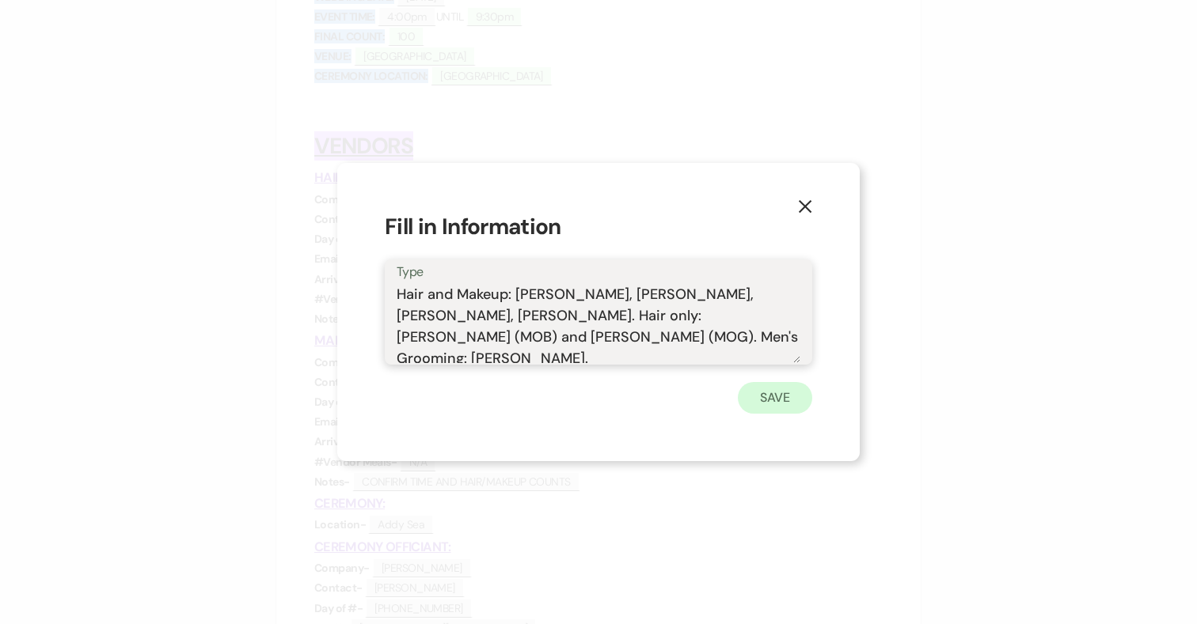
type textarea "Hair and Makeup: Hannah, Erin, Gina, Damaris, Aubrey. Hair only: Shellie (MOB) …"
click at [776, 399] on button "Save" at bounding box center [775, 398] width 74 height 32
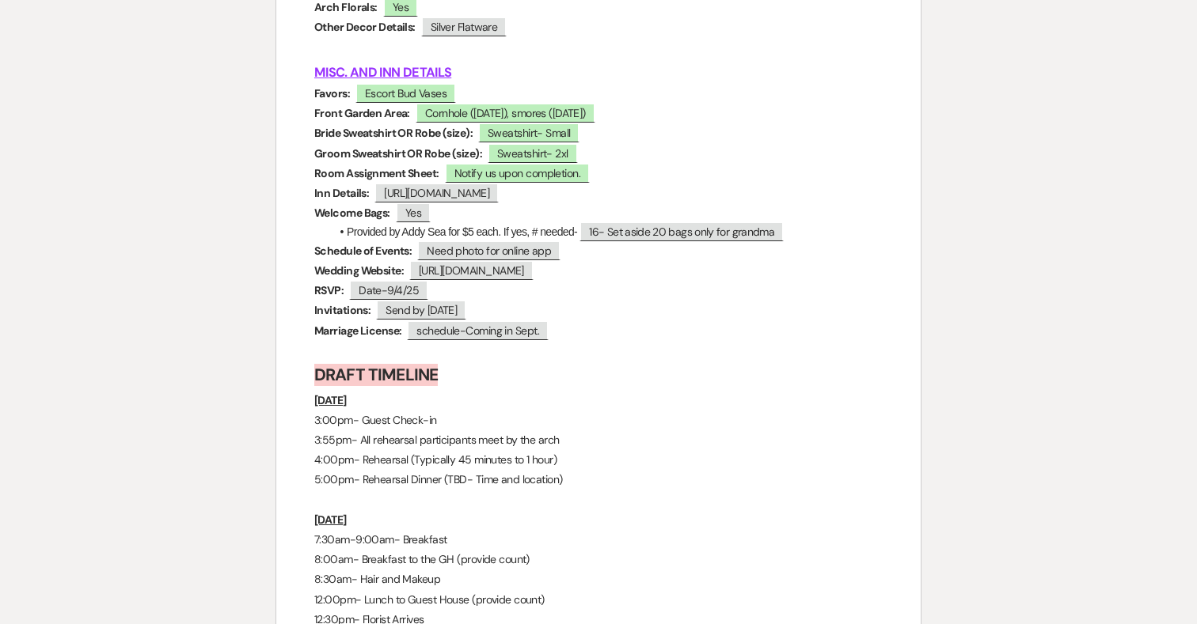
scroll to position [7950, 0]
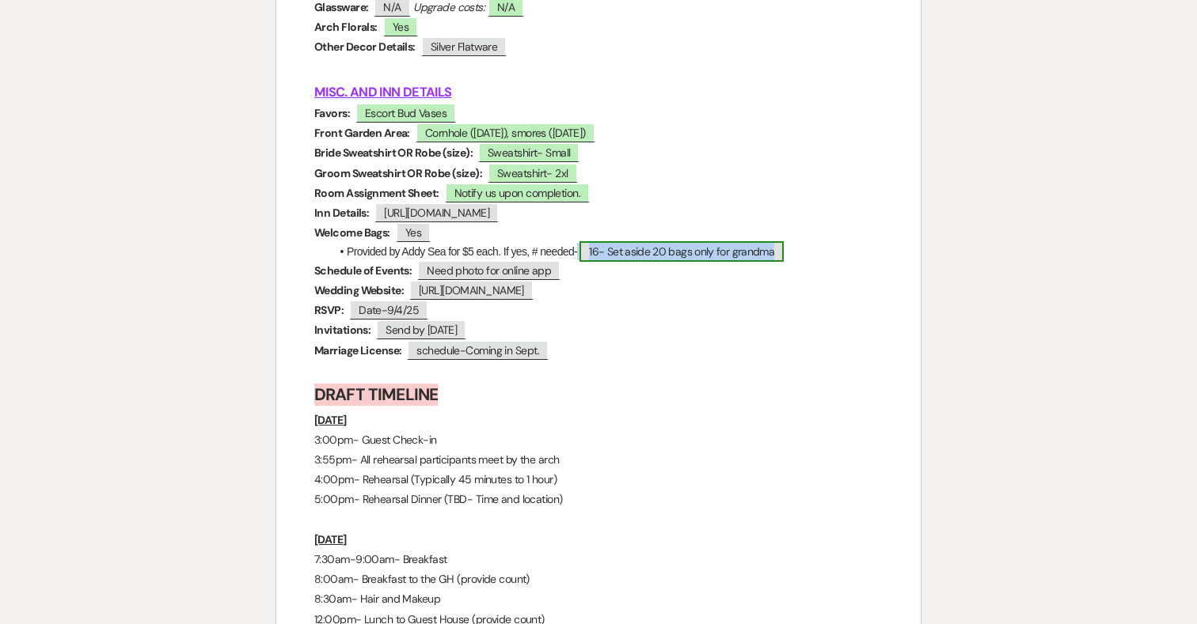
click at [647, 262] on span "16- Set aside 20 bags only for grandma" at bounding box center [681, 251] width 204 height 21
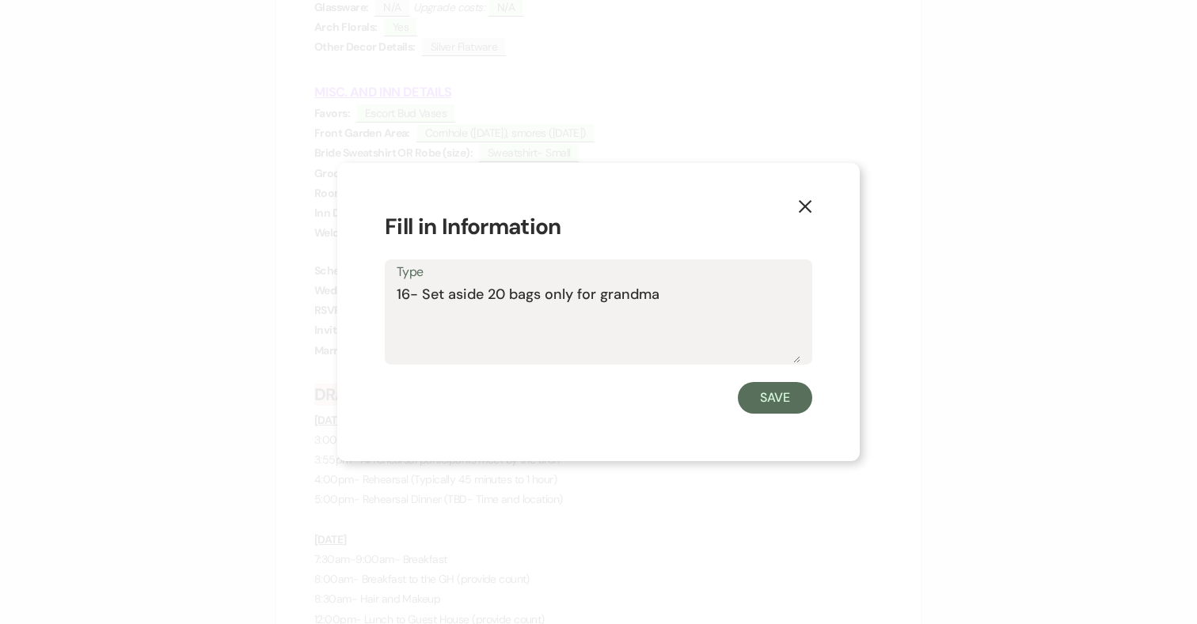
drag, startPoint x: 678, startPoint y: 291, endPoint x: 408, endPoint y: 290, distance: 269.1
click at [408, 290] on textarea "16- Set aside 20 bags only for grandma" at bounding box center [599, 323] width 404 height 79
type textarea "16"
click at [760, 384] on button "Save" at bounding box center [775, 398] width 74 height 32
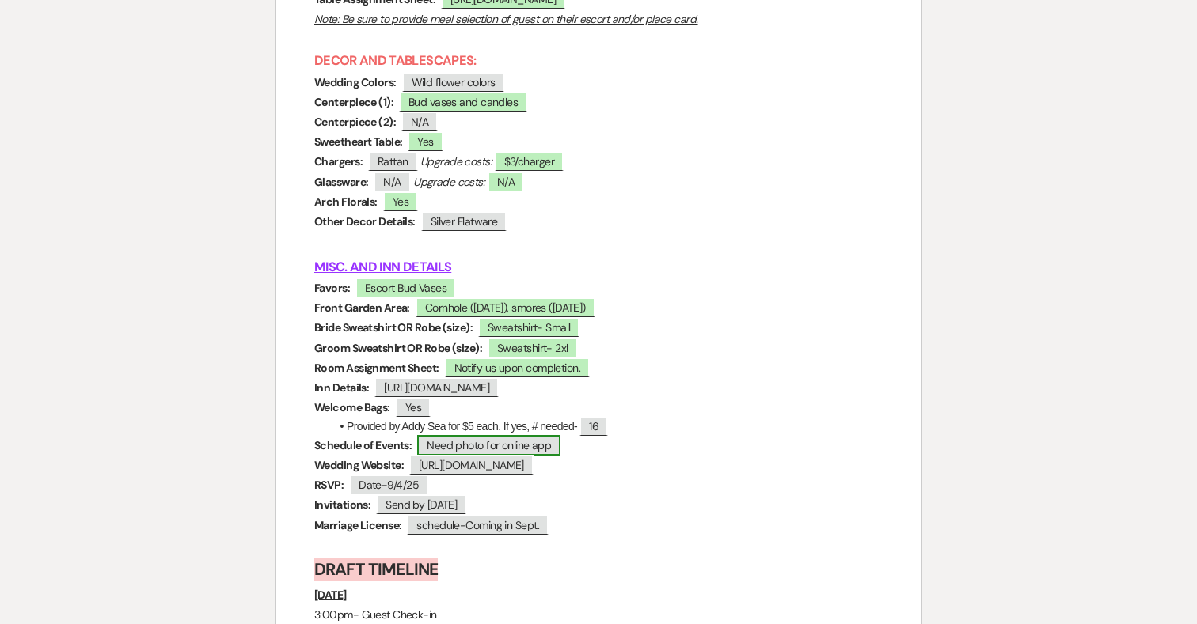
scroll to position [7776, 0]
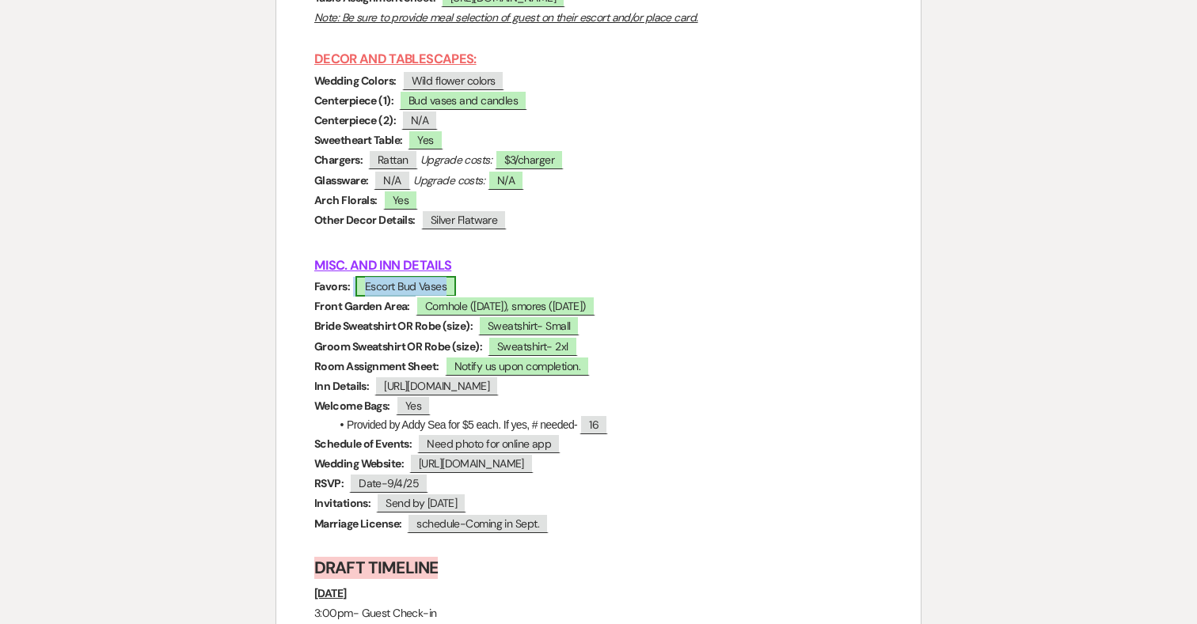
click at [446, 294] on span "Escort Bud Vases" at bounding box center [405, 286] width 101 height 21
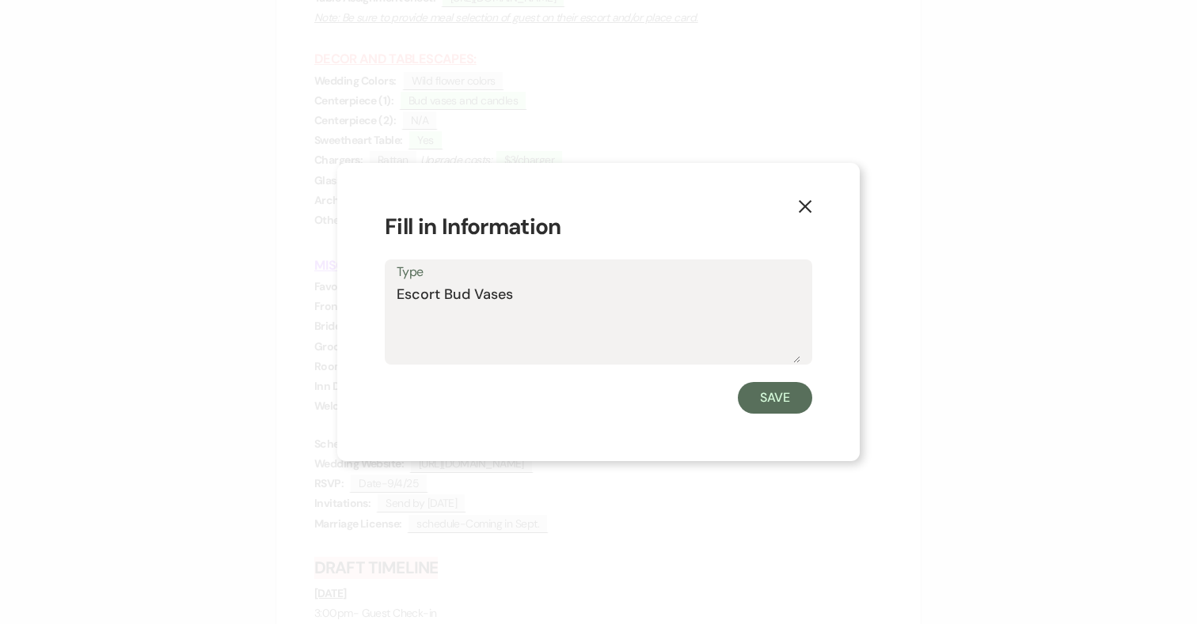
click at [510, 300] on textarea "Escort Bud Vases" at bounding box center [599, 323] width 404 height 79
type textarea "Escort Bud Vases, tea bags"
click at [795, 407] on button "Save" at bounding box center [775, 398] width 74 height 32
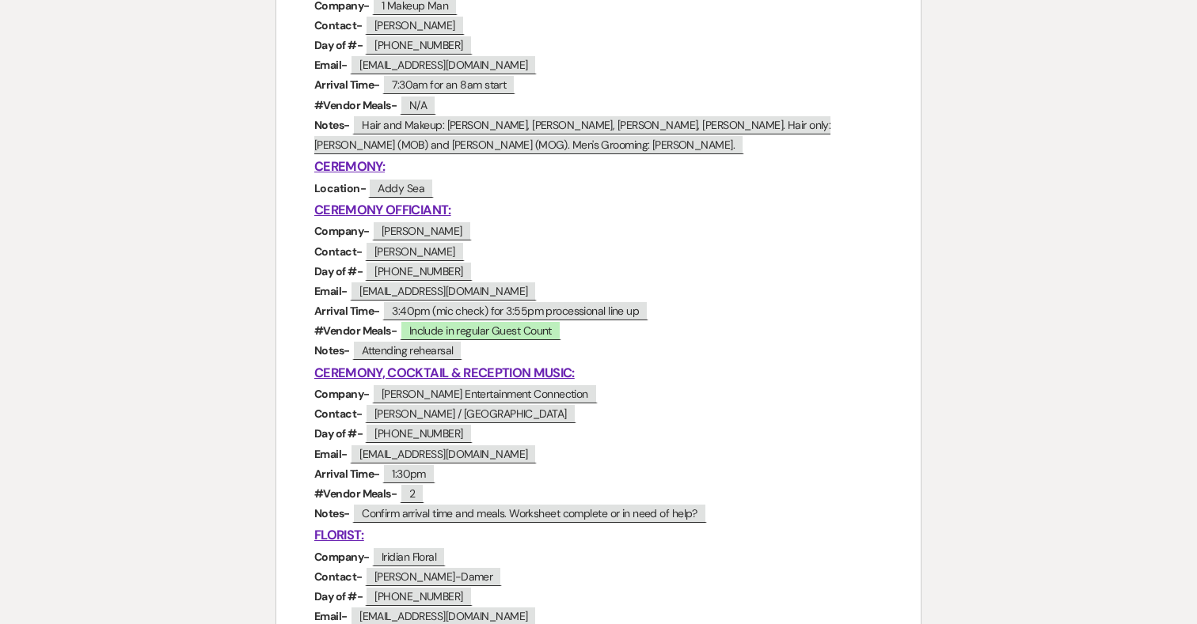
scroll to position [686, 0]
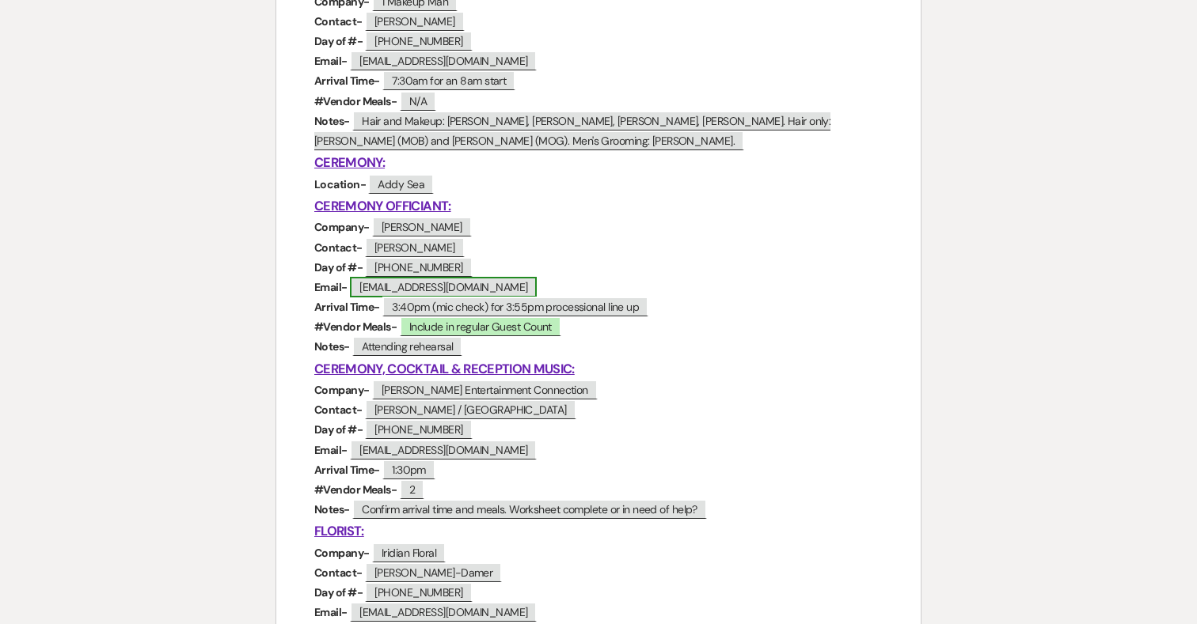
click at [462, 289] on span "pattileonard@comcast.net" at bounding box center [443, 287] width 187 height 21
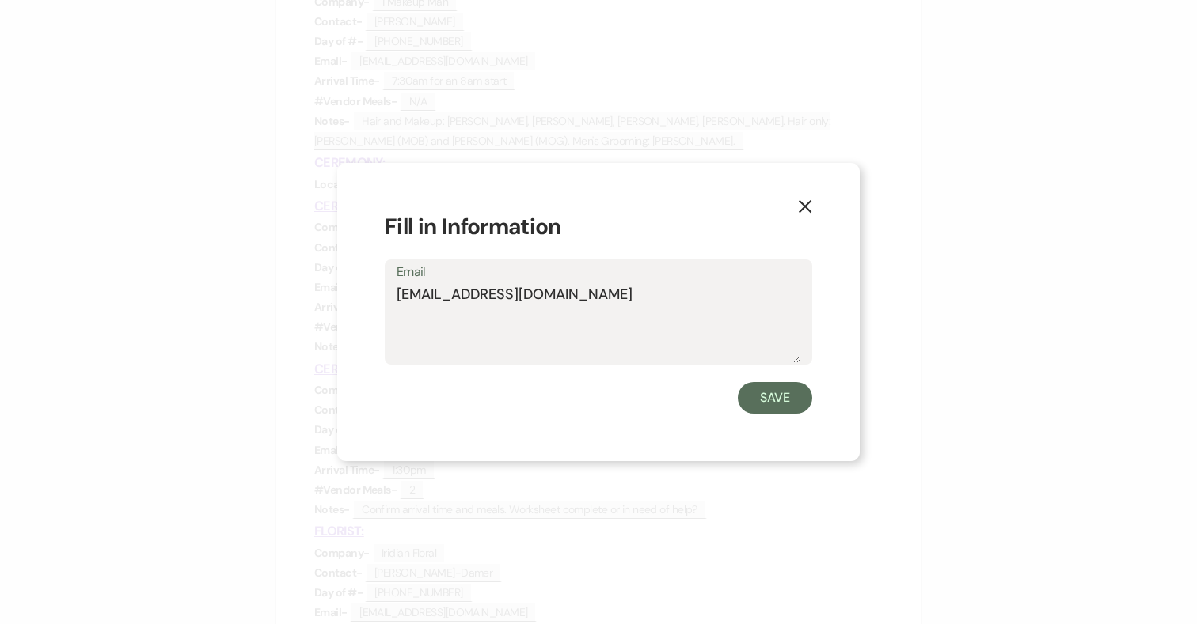
drag, startPoint x: 583, startPoint y: 298, endPoint x: 383, endPoint y: 297, distance: 200.2
click at [383, 297] on div "X Fill in Information Email pattileonard@comcast.net Save" at bounding box center [598, 312] width 522 height 298
click at [805, 208] on icon "X" at bounding box center [805, 206] width 14 height 14
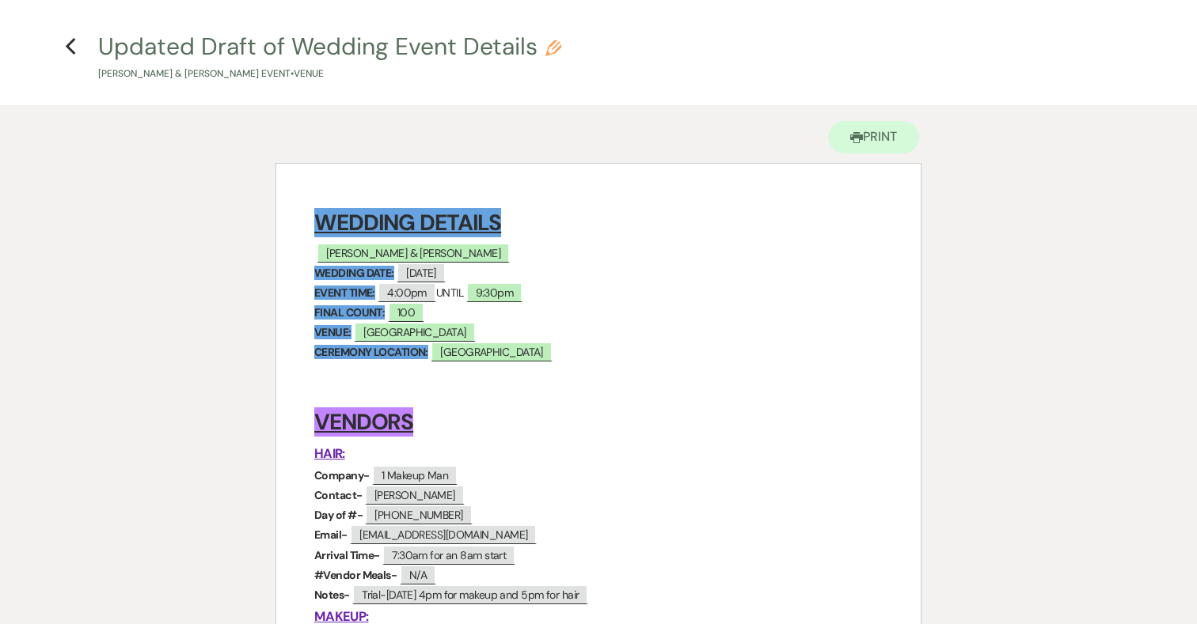
scroll to position [0, 0]
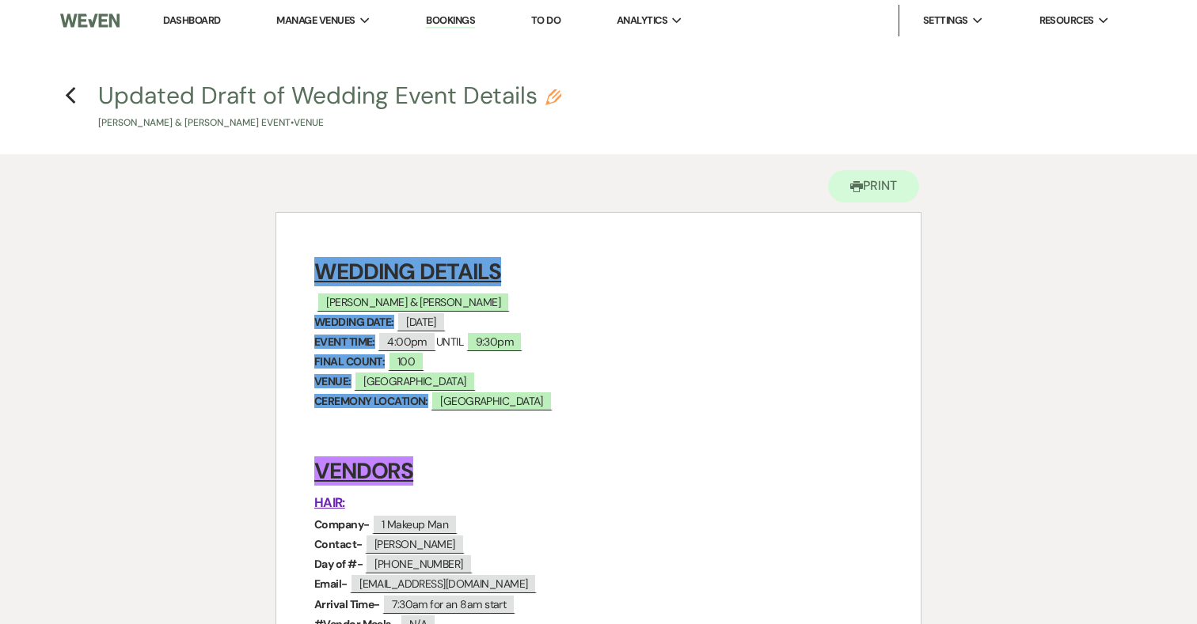
click at [79, 95] on h4 "Previous Updated Draft of Wedding Event Details Pencil Hannah Kelly & Jerry Tay…" at bounding box center [598, 104] width 1140 height 51
click at [69, 93] on use "button" at bounding box center [70, 95] width 10 height 17
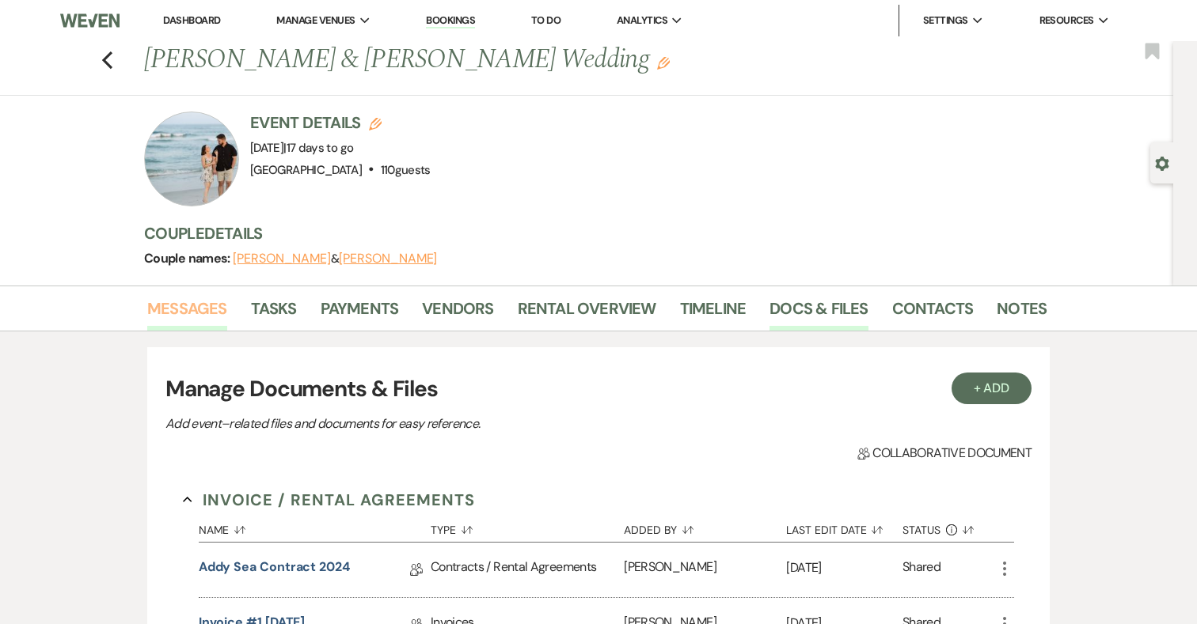
click at [211, 306] on link "Messages" at bounding box center [187, 313] width 80 height 35
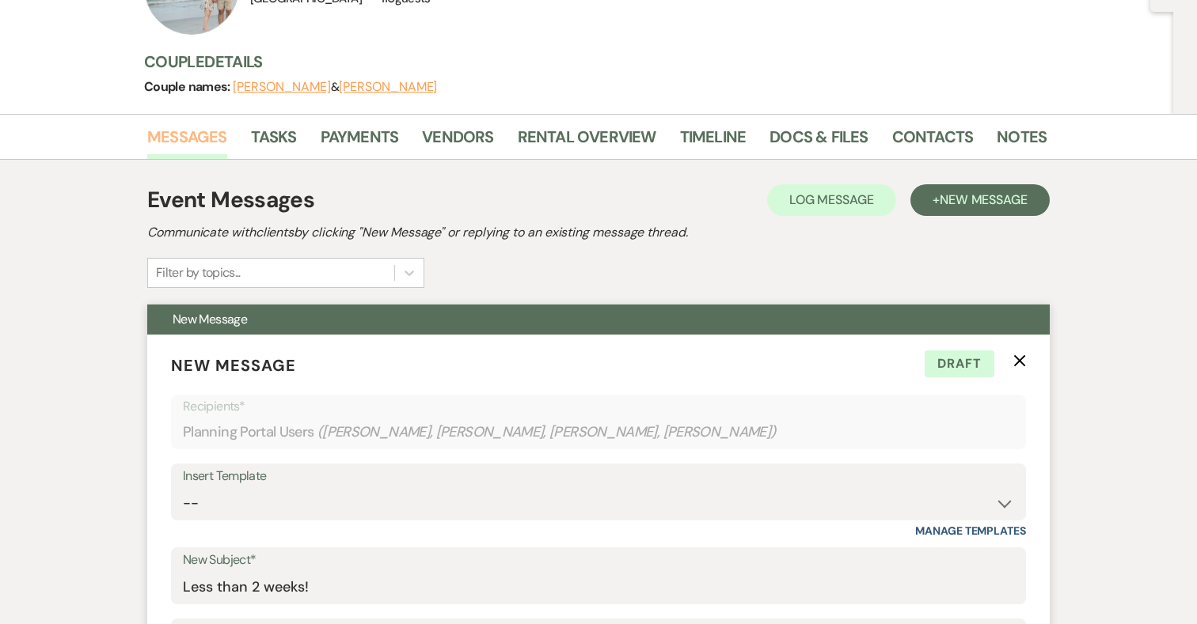
scroll to position [191, 0]
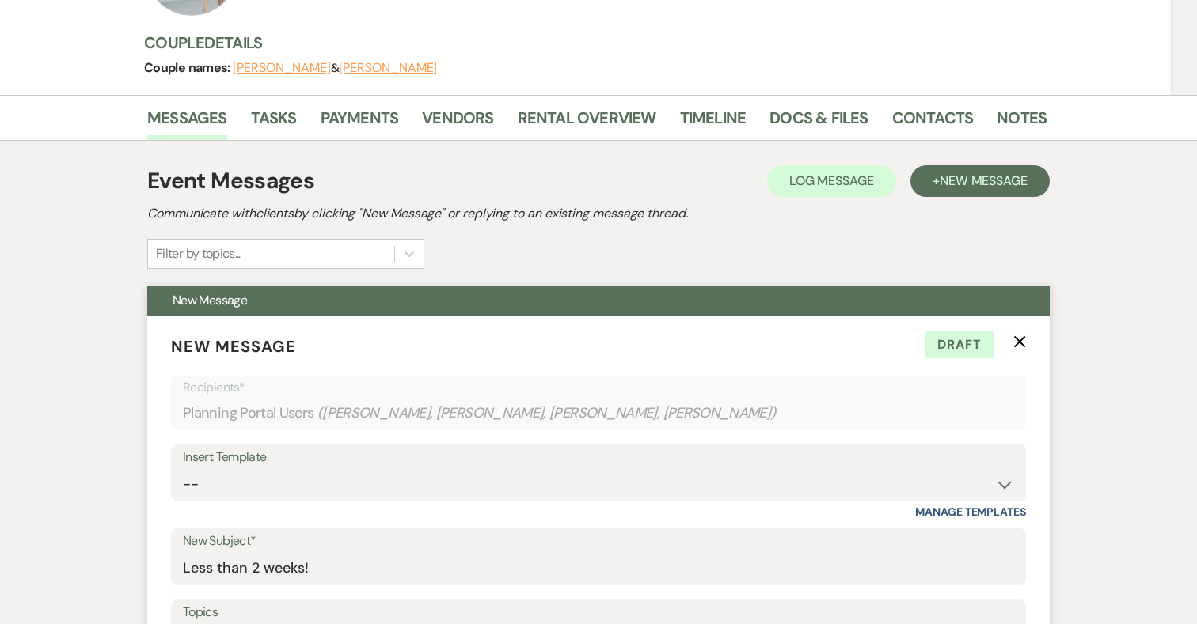
click at [1025, 340] on icon "X" at bounding box center [1019, 342] width 13 height 13
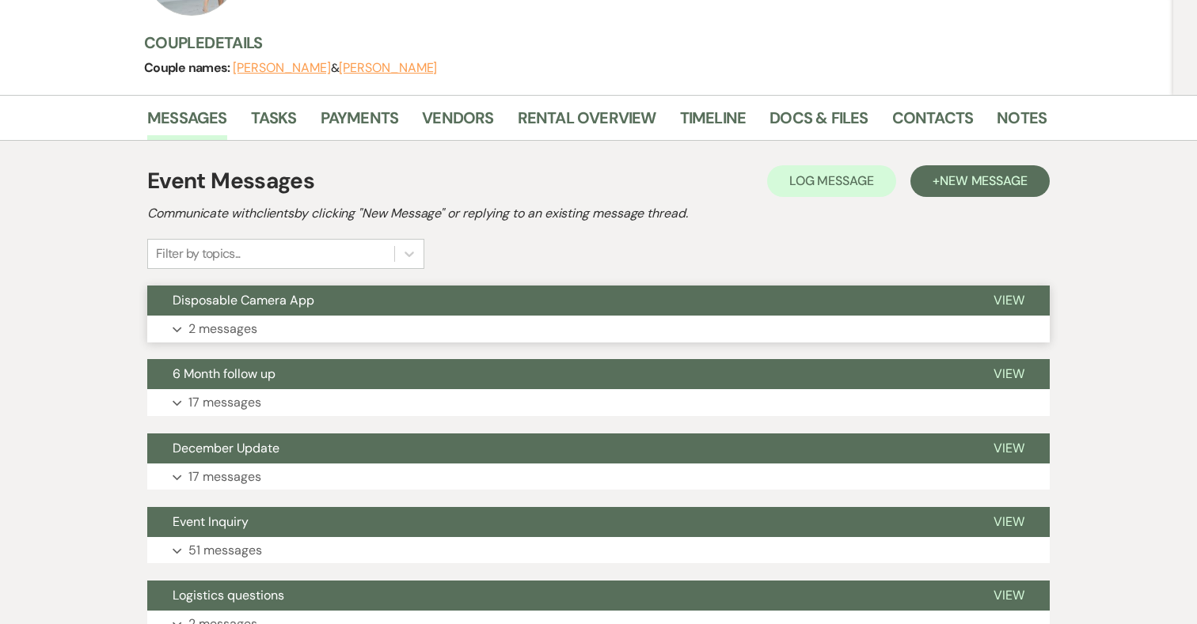
click at [230, 328] on p "2 messages" at bounding box center [222, 329] width 69 height 21
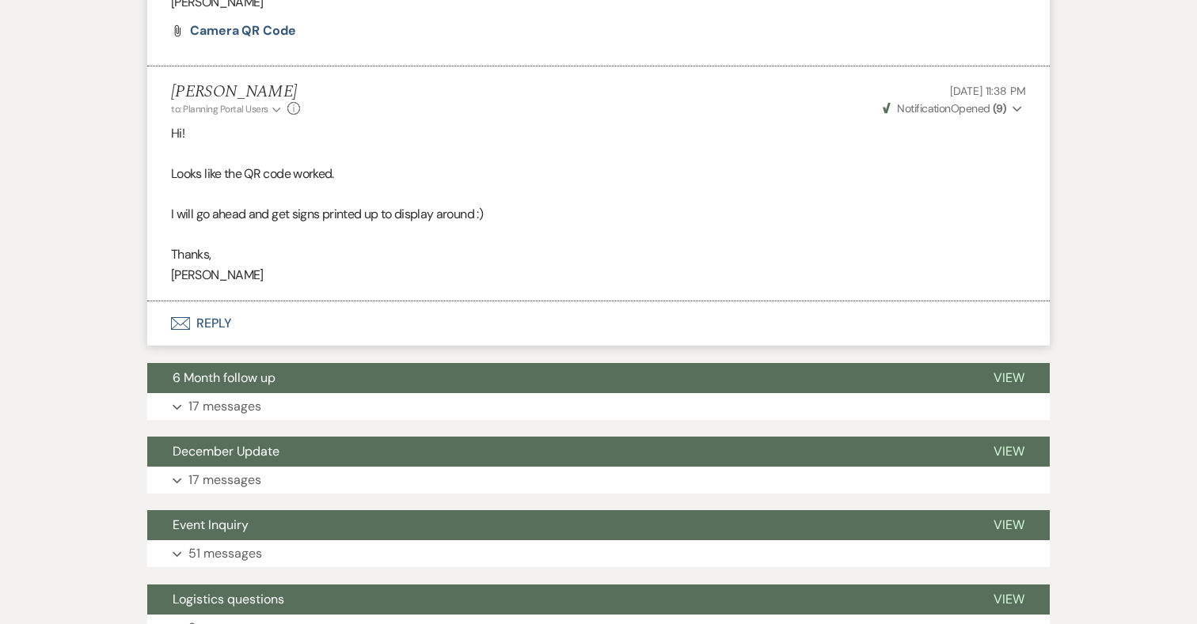
scroll to position [697, 0]
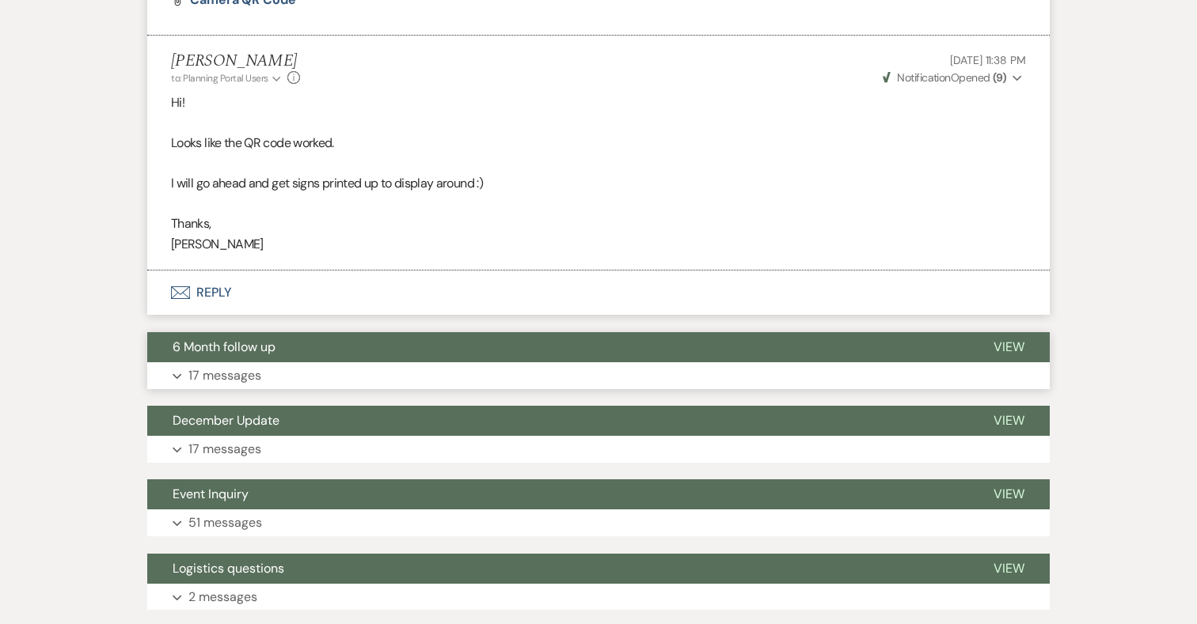
click at [255, 371] on p "17 messages" at bounding box center [224, 376] width 73 height 21
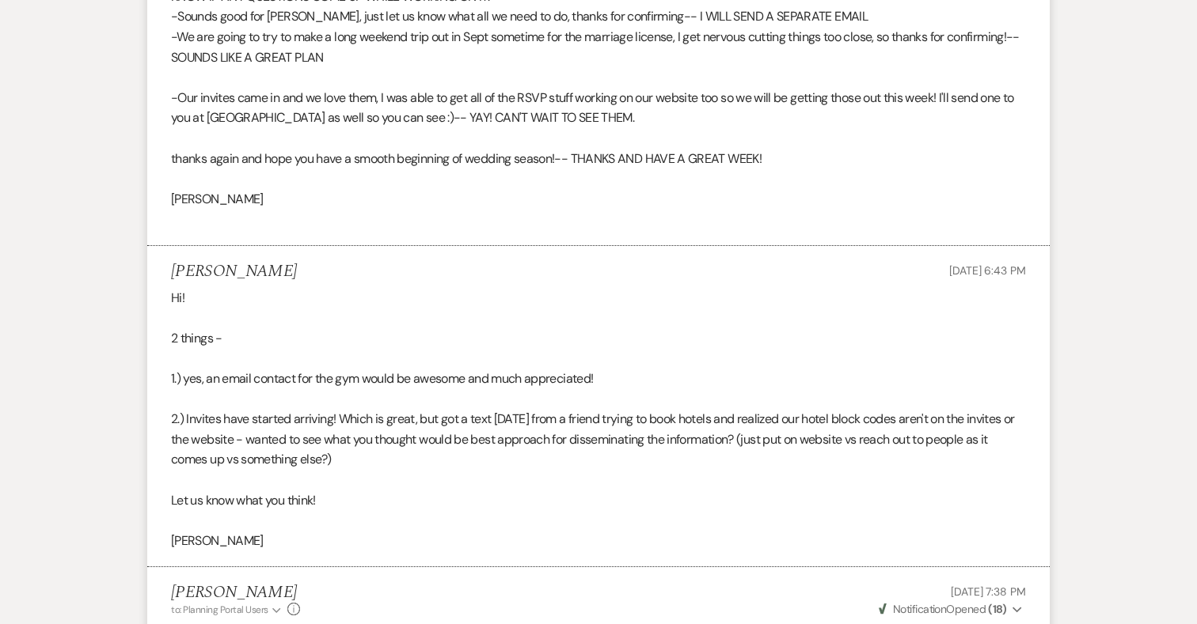
scroll to position [3987, 0]
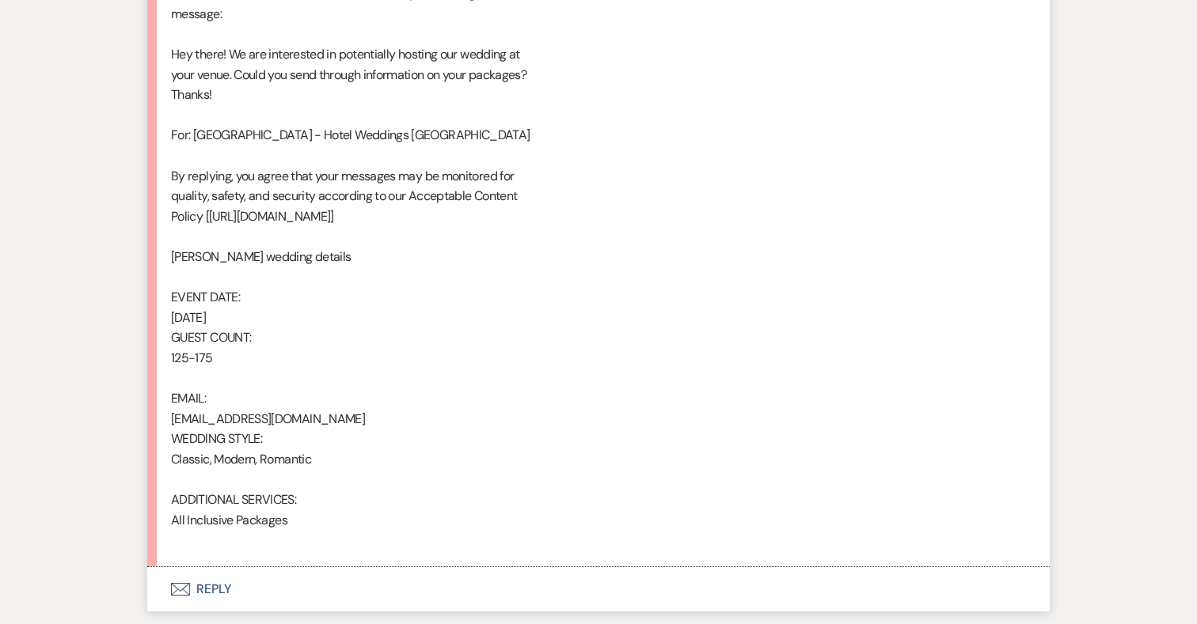
scroll to position [992, 0]
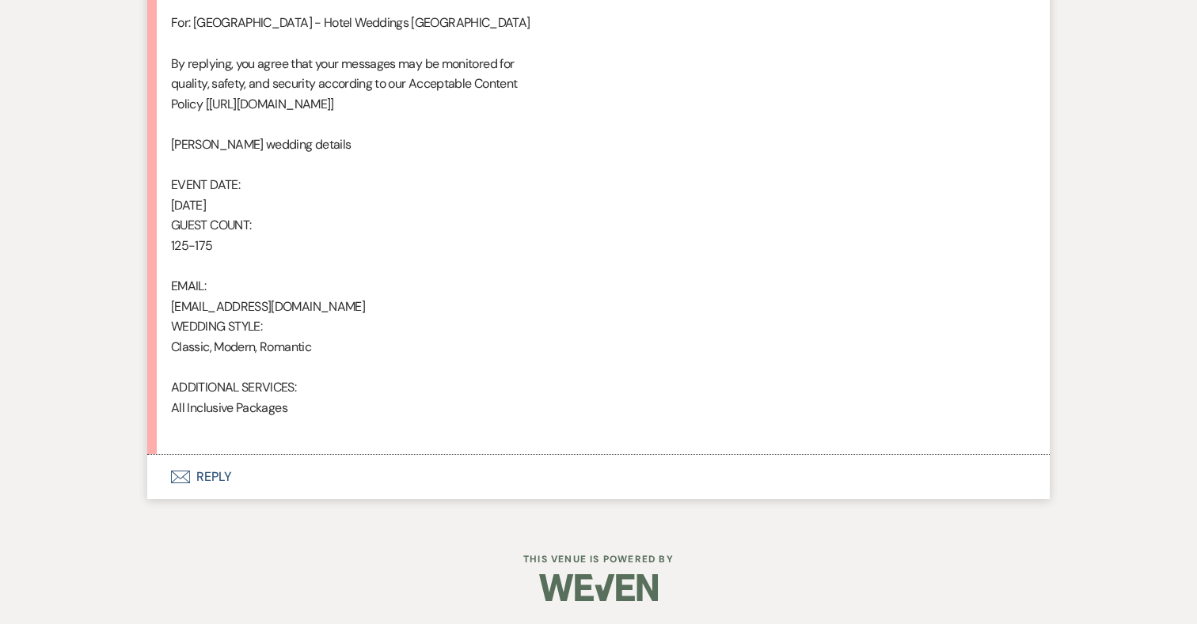
click at [215, 474] on button "Envelope Reply" at bounding box center [598, 477] width 902 height 44
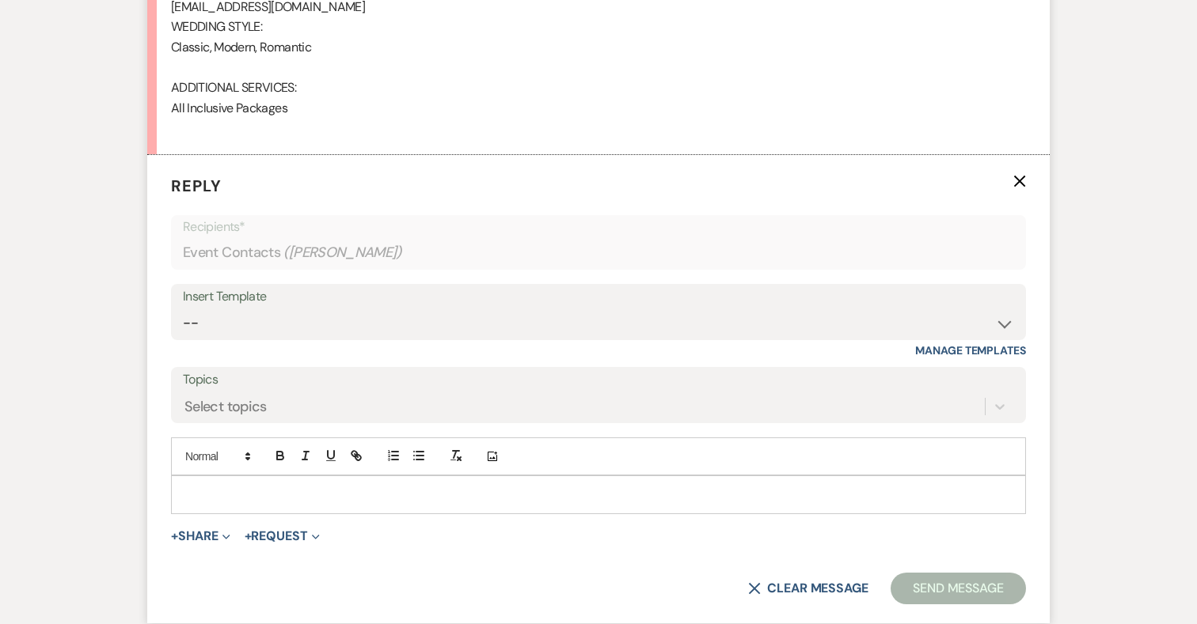
scroll to position [1294, 0]
click at [446, 503] on div at bounding box center [598, 492] width 853 height 36
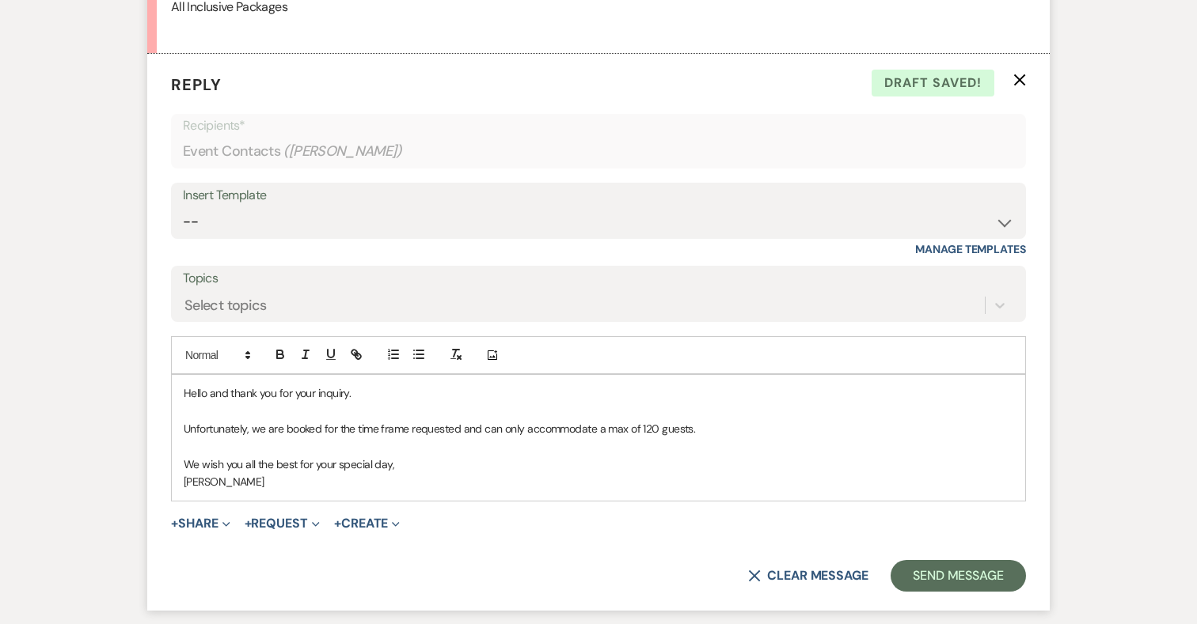
scroll to position [1524, 0]
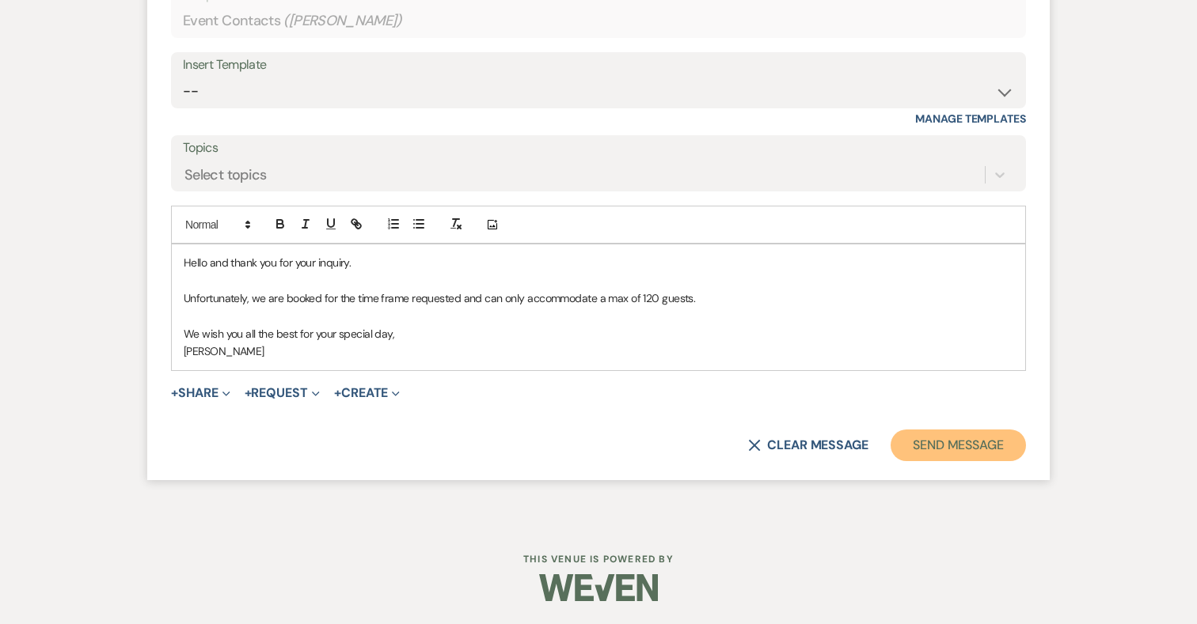
click at [995, 447] on button "Send Message" at bounding box center [957, 446] width 135 height 32
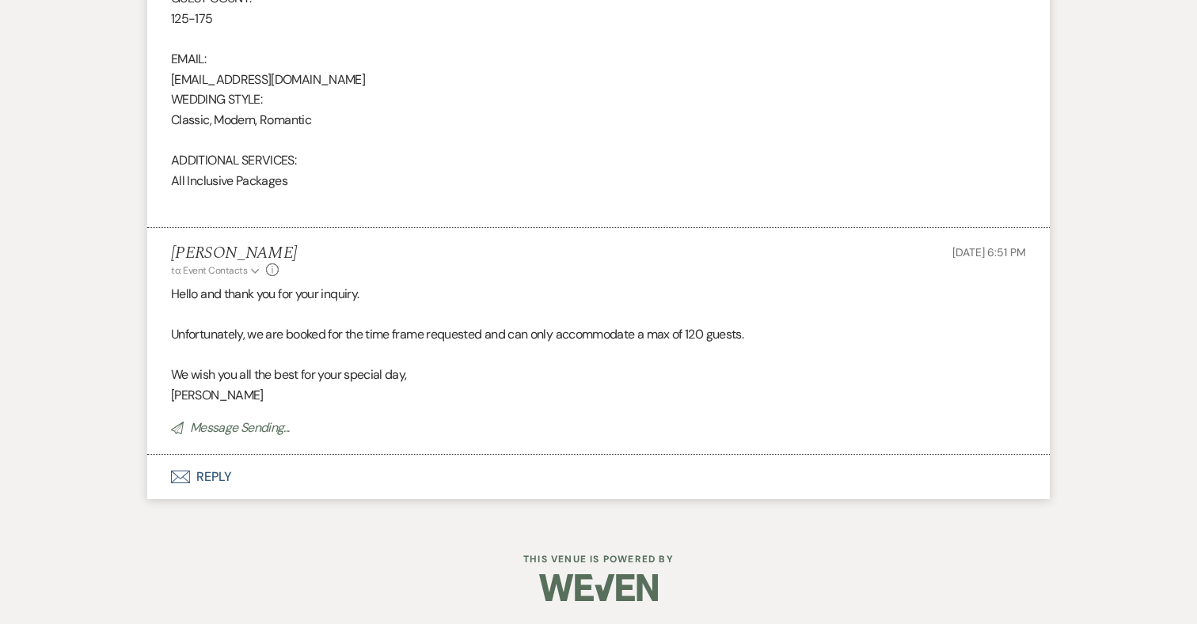
scroll to position [0, 0]
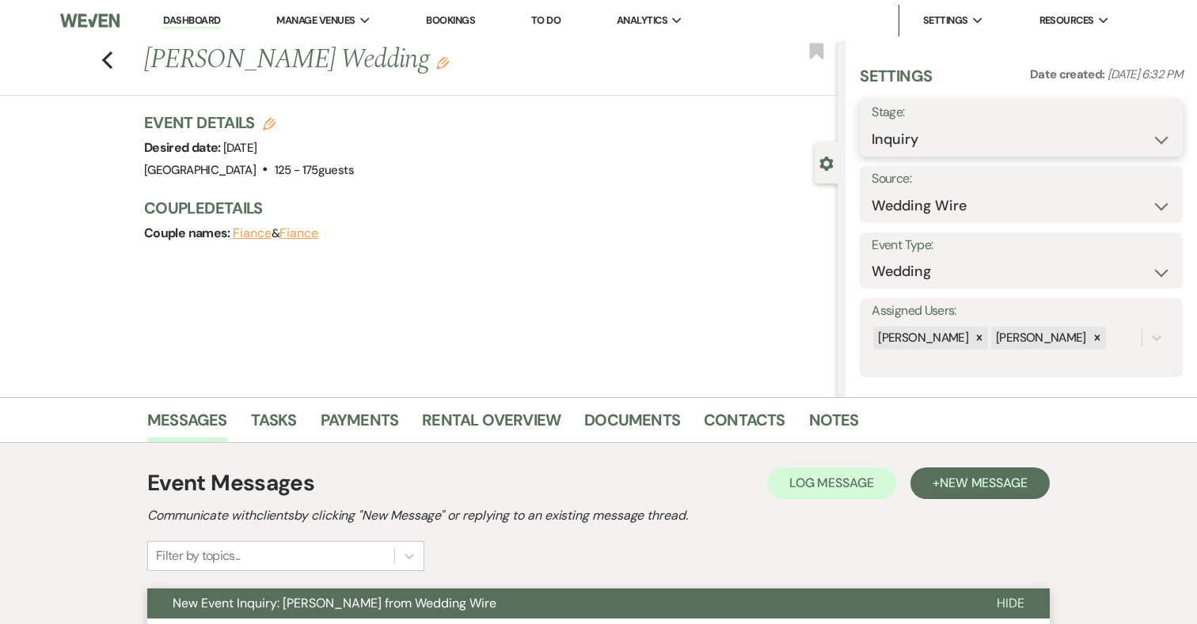
click at [941, 135] on select "Inquiry Follow Up Tour Requested Tour Confirmed Toured Proposal Sent Booked Lost" at bounding box center [1020, 139] width 299 height 31
select select "8"
click at [871, 124] on select "Inquiry Follow Up Tour Requested Tour Confirmed Toured Proposal Sent Booked Lost" at bounding box center [1020, 139] width 299 height 31
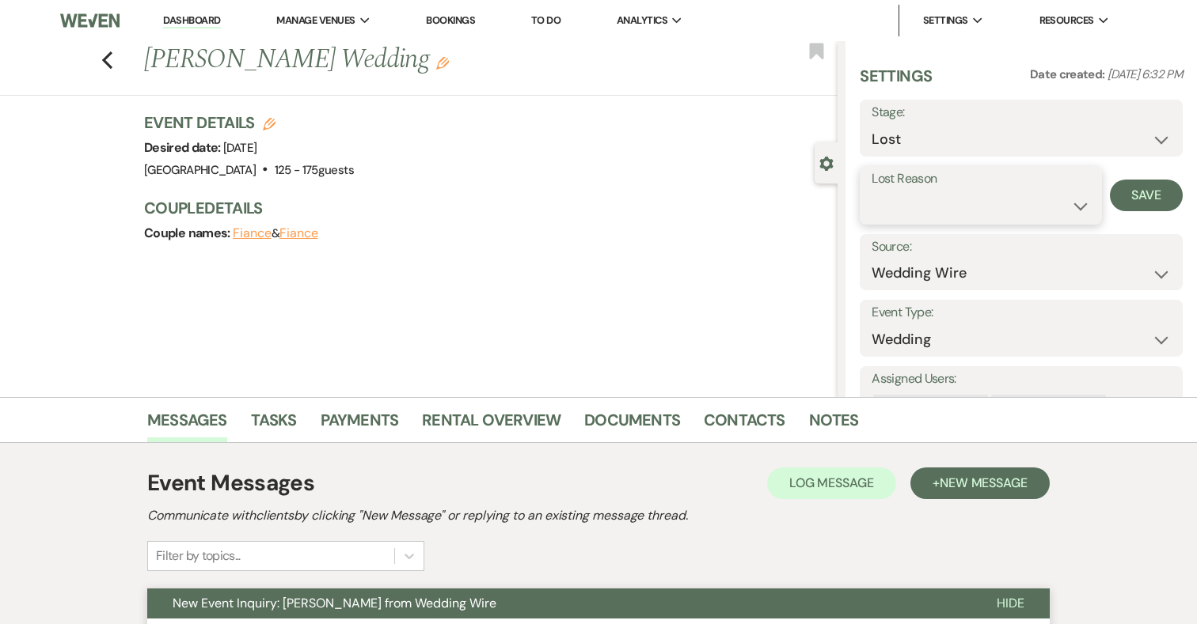
click at [942, 207] on select "Booked Elsewhere Budget Date Unavailable No Response Not a Good Match Capacity …" at bounding box center [980, 206] width 218 height 31
select select "8"
click at [871, 191] on select "Booked Elsewhere Budget Date Unavailable No Response Not a Good Match Capacity …" at bounding box center [980, 206] width 218 height 31
click at [1162, 205] on button "Save" at bounding box center [1146, 196] width 73 height 32
